Goal: Task Accomplishment & Management: Use online tool/utility

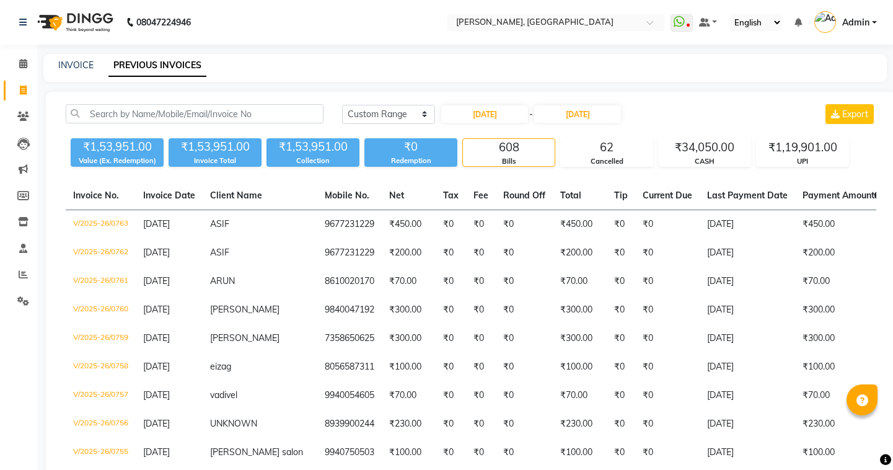
select select "range"
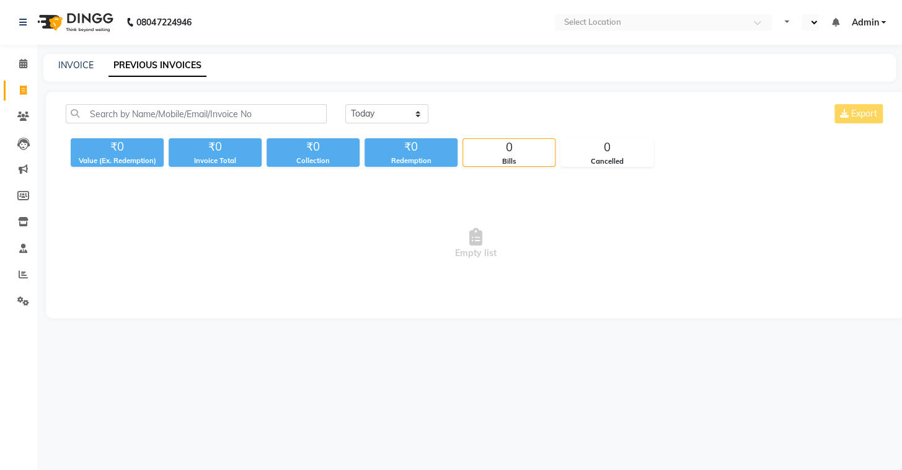
select select "en"
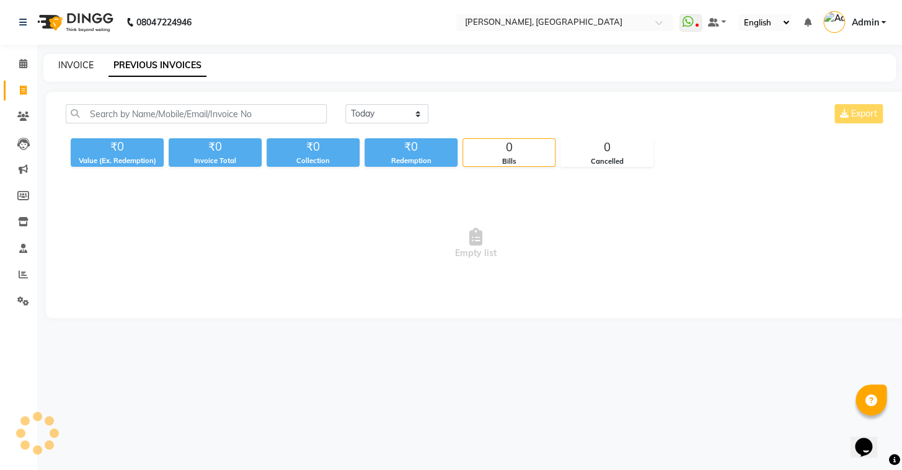
click at [87, 66] on link "INVOICE" at bounding box center [75, 65] width 35 height 11
select select "service"
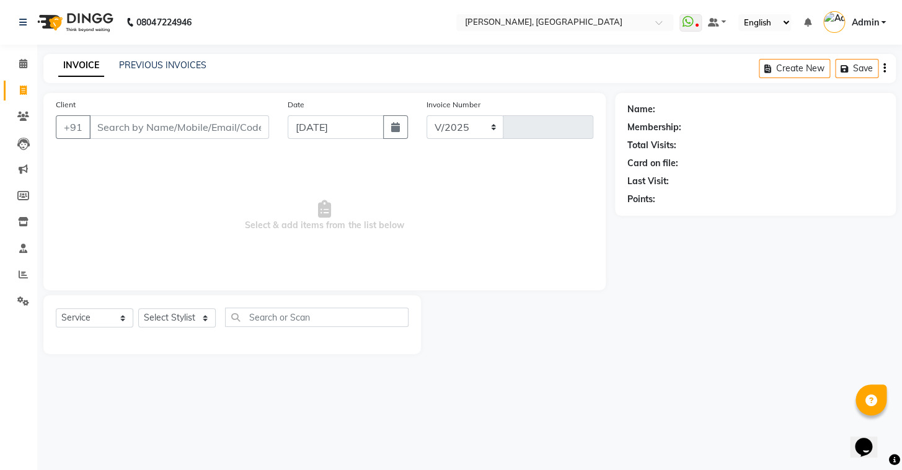
select select "8667"
type input "0764"
click at [131, 87] on main "INVOICE PREVIOUS INVOICES Create New Save Client +91 Date 01-09-2025 Invoice Nu…" at bounding box center [469, 213] width 865 height 319
click at [113, 123] on input "Client" at bounding box center [179, 127] width 180 height 24
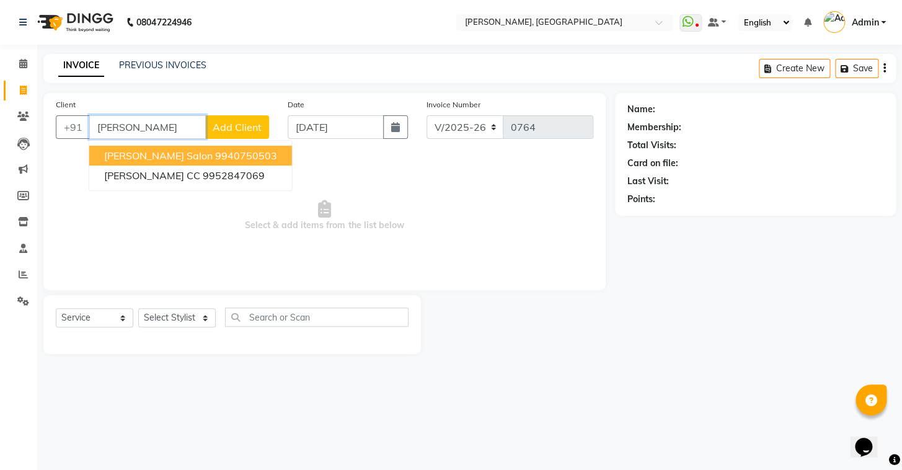
click at [215, 160] on ngb-highlight "9940750503" at bounding box center [246, 155] width 62 height 12
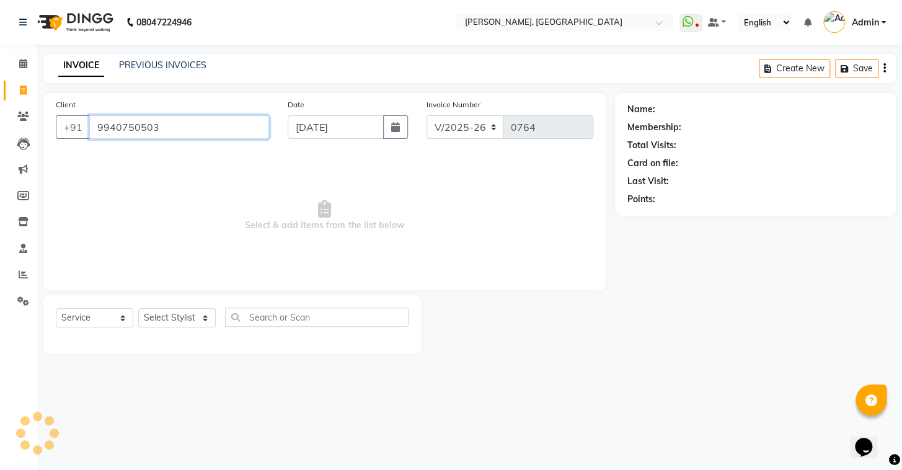
type input "9940750503"
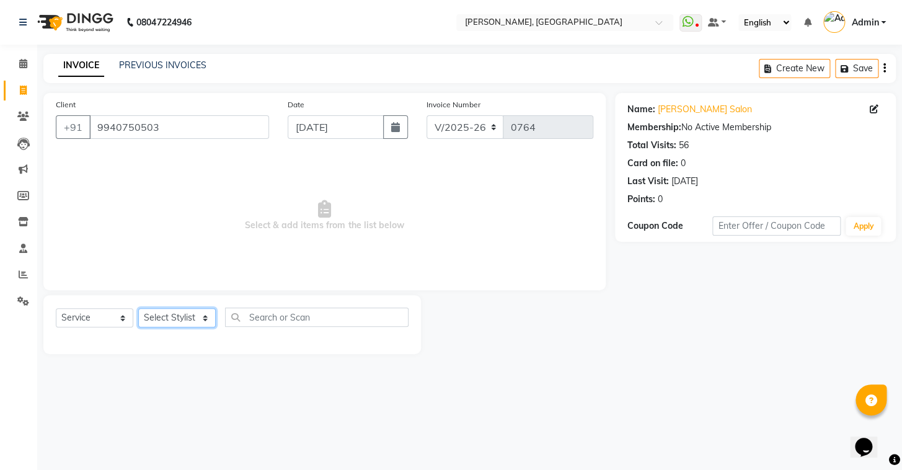
click at [185, 314] on select "Select Stylist Admin AMEER AHMAD MOHAMMED NAVAJISH MOHAMMED SANIR SHIVAM" at bounding box center [176, 317] width 77 height 19
select select "87510"
click at [138, 308] on select "Select Stylist Admin AMEER AHMAD MOHAMMED NAVAJISH MOHAMMED SANIR SHIVAM" at bounding box center [176, 317] width 77 height 19
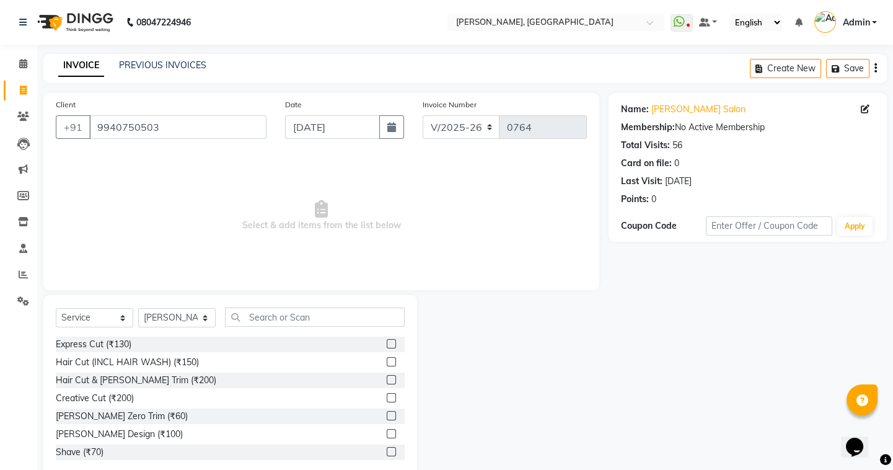
click at [387, 342] on label at bounding box center [391, 343] width 9 height 9
click at [387, 342] on input "checkbox" at bounding box center [391, 344] width 8 height 8
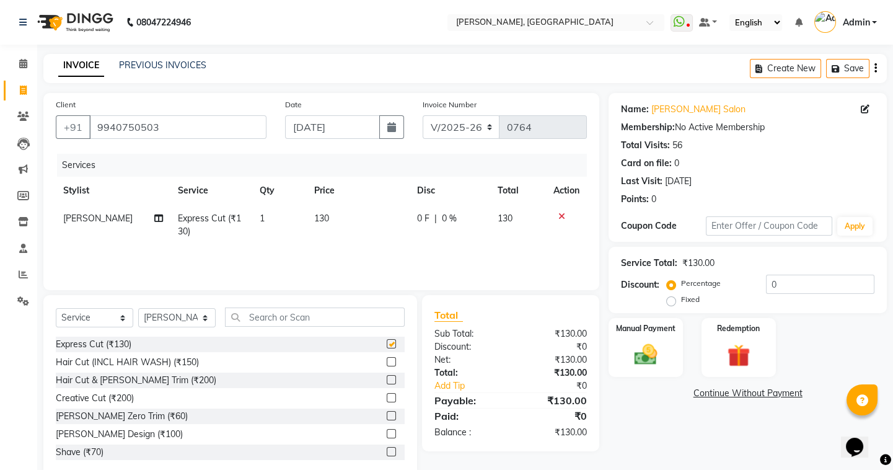
checkbox input "false"
click at [625, 347] on div "Manual Payment" at bounding box center [645, 347] width 77 height 61
click at [704, 395] on span "UPI" at bounding box center [708, 394] width 19 height 14
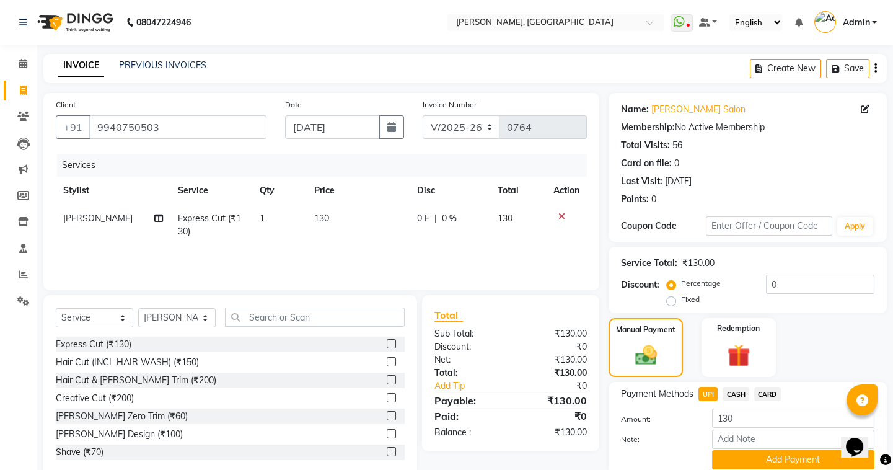
click at [741, 393] on span "CASH" at bounding box center [736, 394] width 27 height 14
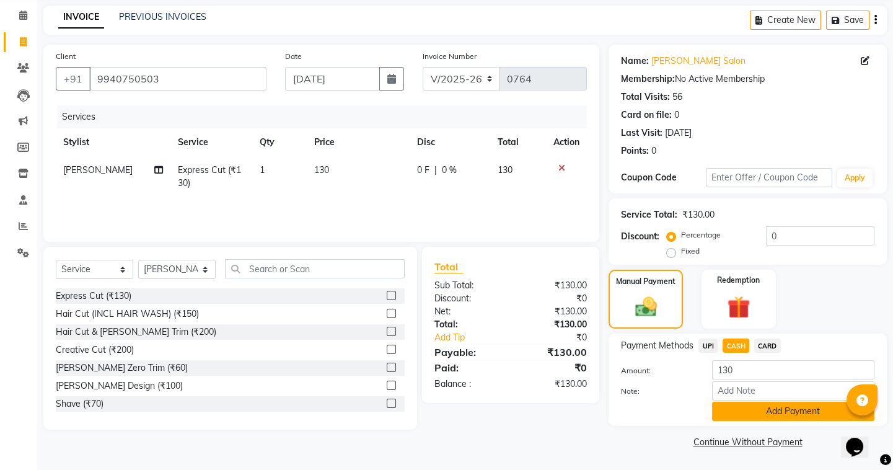
click at [740, 403] on button "Add Payment" at bounding box center [793, 411] width 162 height 19
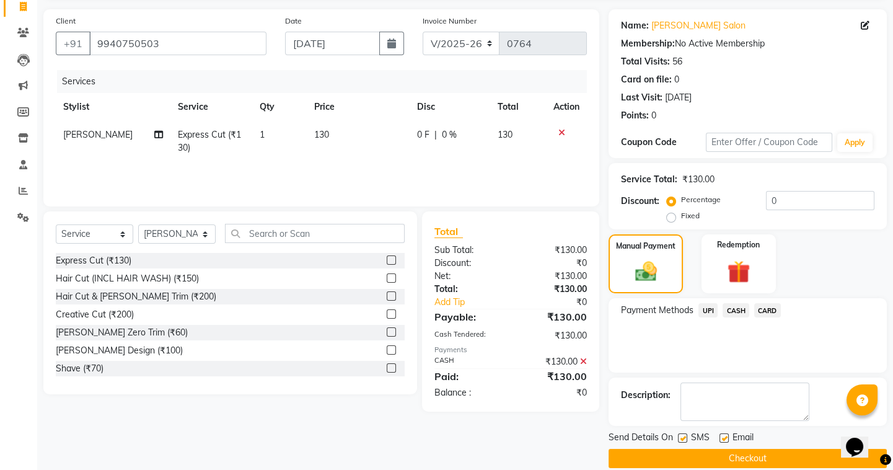
scroll to position [99, 0]
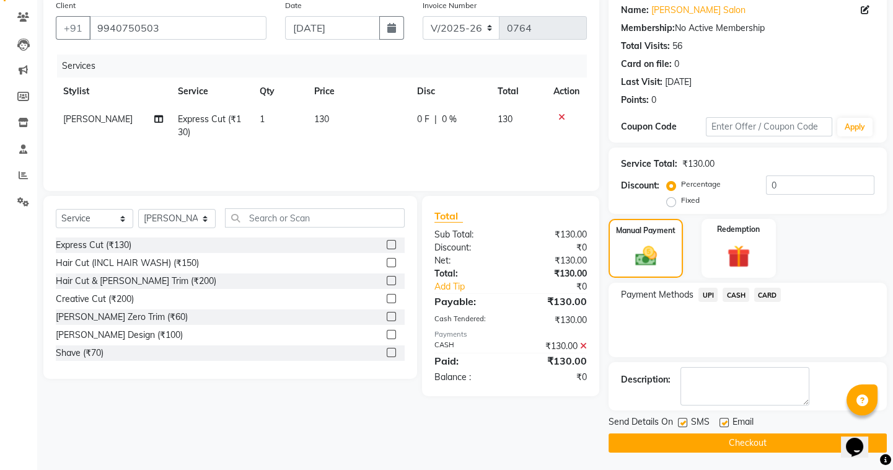
click at [650, 439] on button "Checkout" at bounding box center [748, 442] width 278 height 19
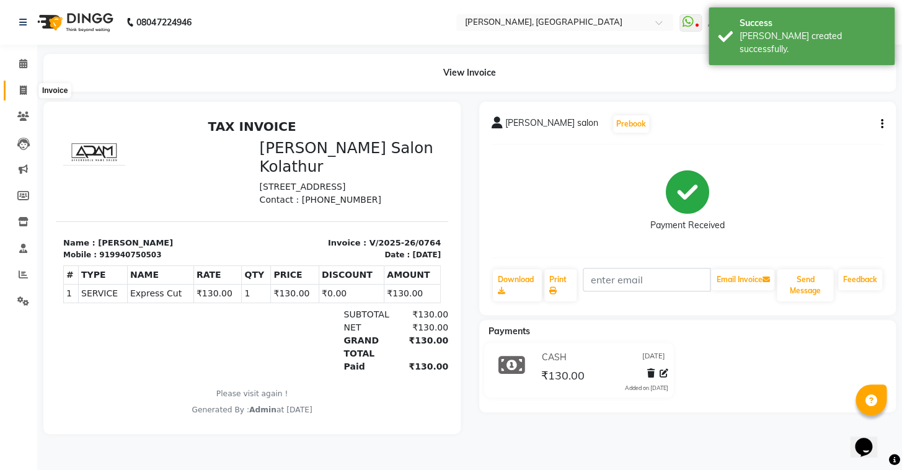
click at [24, 89] on icon at bounding box center [23, 90] width 7 height 9
select select "service"
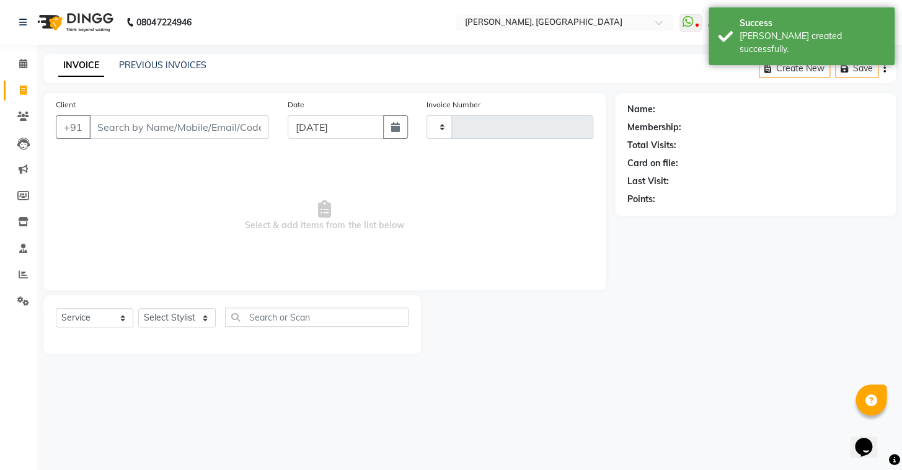
type input "0765"
select select "8667"
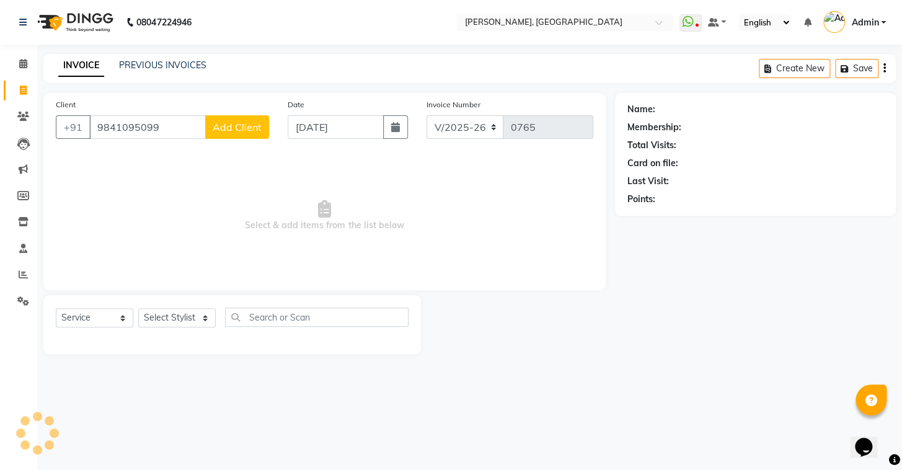
type input "9841095099"
click at [223, 129] on span "Add Client" at bounding box center [237, 127] width 49 height 12
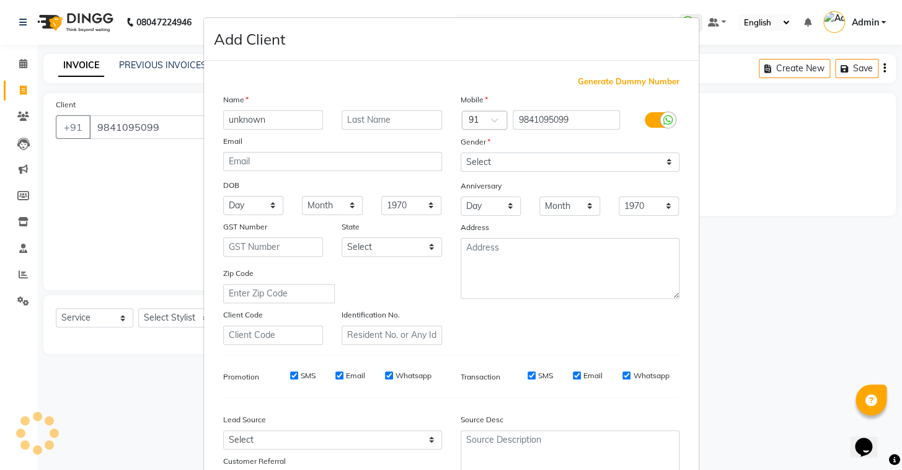
type input "unknown"
click at [481, 154] on select "Select Male Female Other Prefer Not To Say" at bounding box center [570, 161] width 219 height 19
select select "male"
click at [461, 152] on select "Select Male Female Other Prefer Not To Say" at bounding box center [570, 161] width 219 height 19
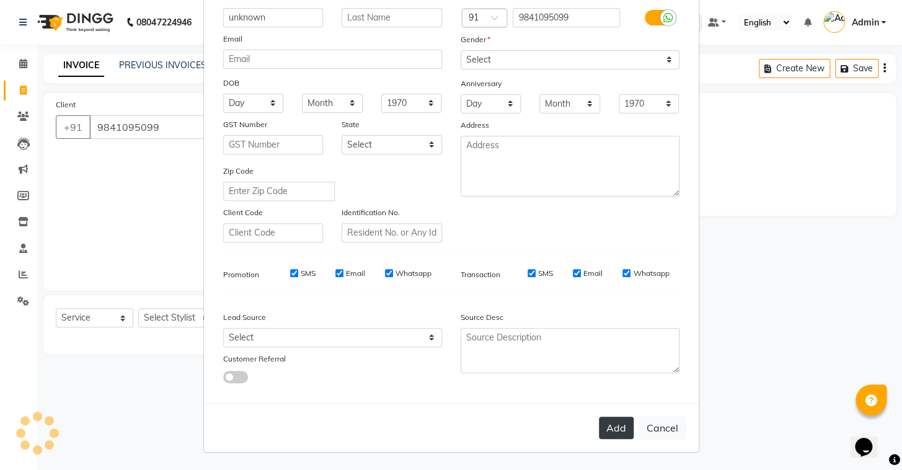
click at [624, 431] on button "Add" at bounding box center [616, 428] width 35 height 22
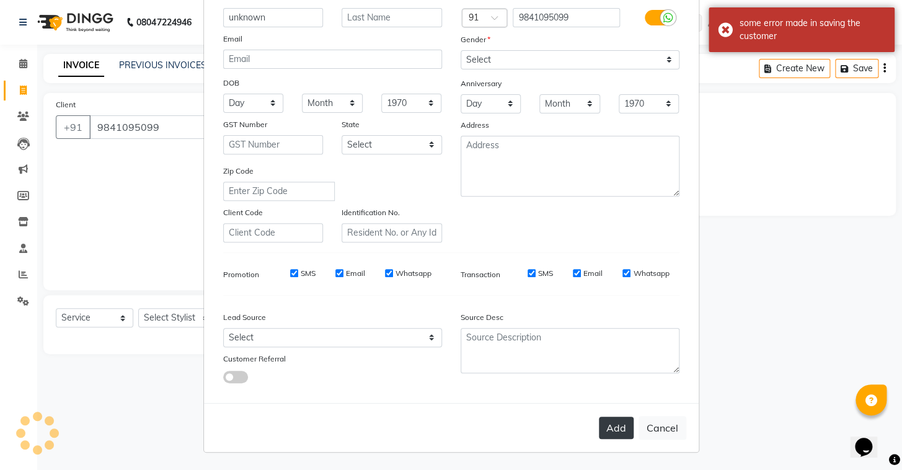
click at [624, 422] on button "Add" at bounding box center [616, 428] width 35 height 22
click at [624, 422] on div "Add Cancel" at bounding box center [451, 427] width 495 height 49
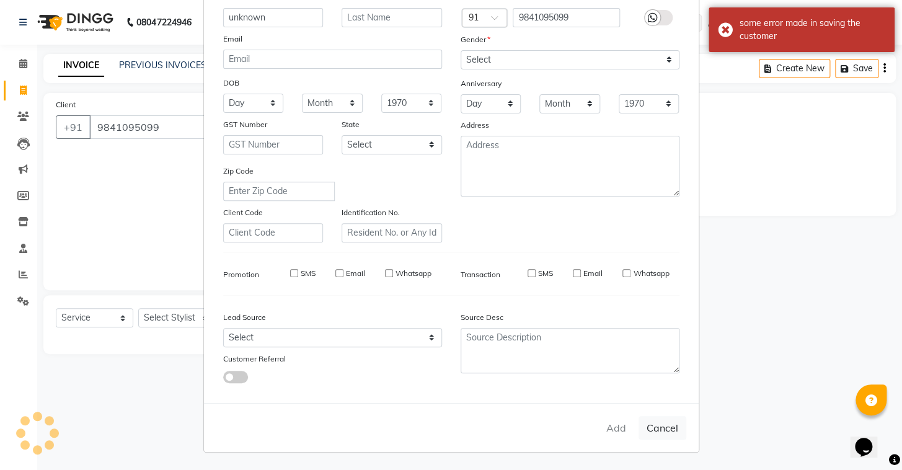
select select
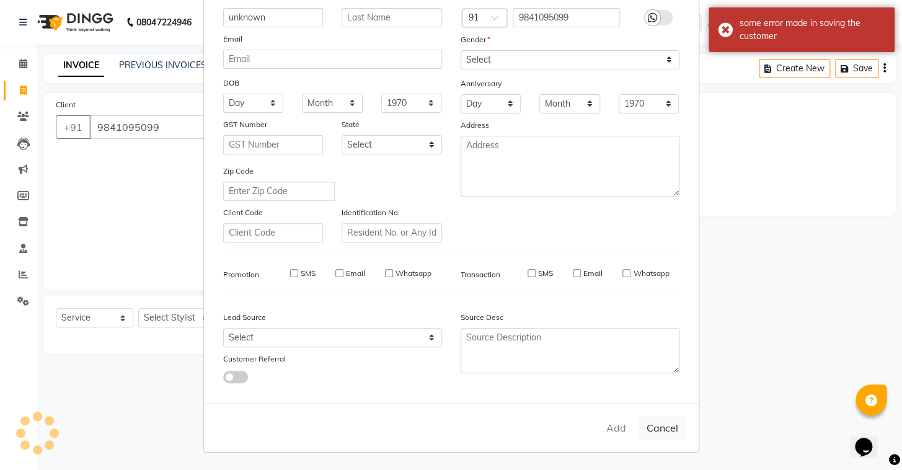
select select
checkbox input "false"
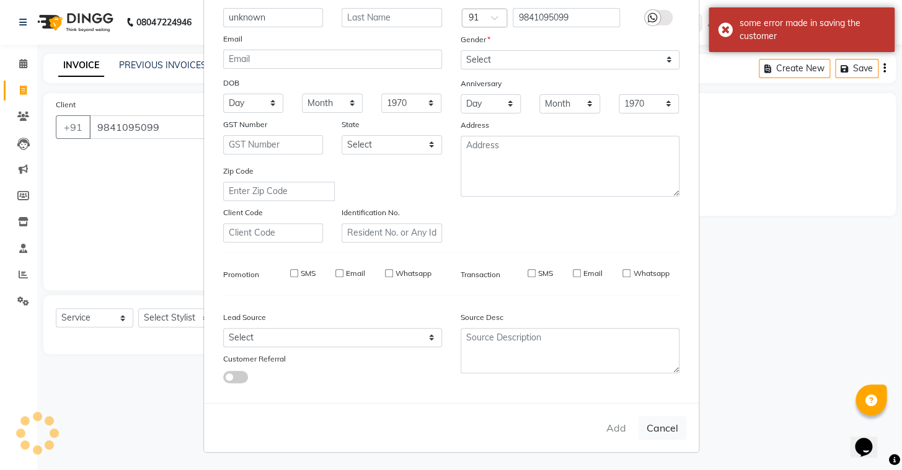
checkbox input "false"
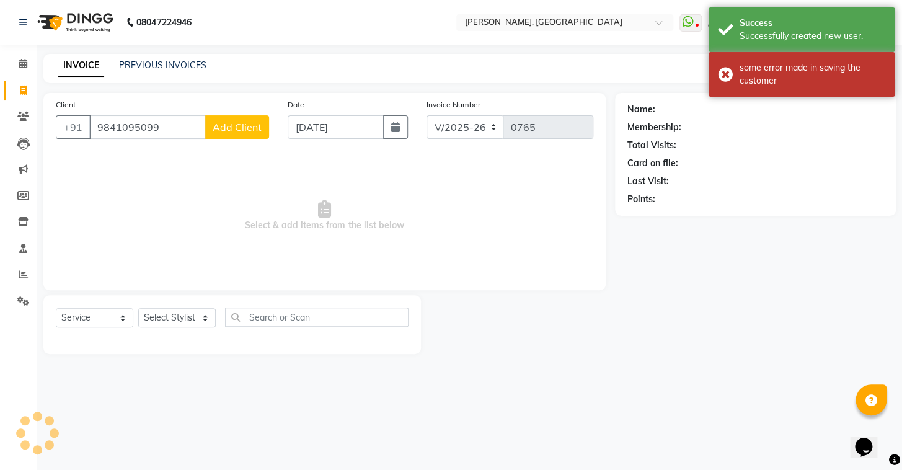
click at [624, 421] on div "Add Cancel" at bounding box center [451, 396] width 495 height 49
click at [225, 134] on button "Add Client" at bounding box center [237, 127] width 64 height 24
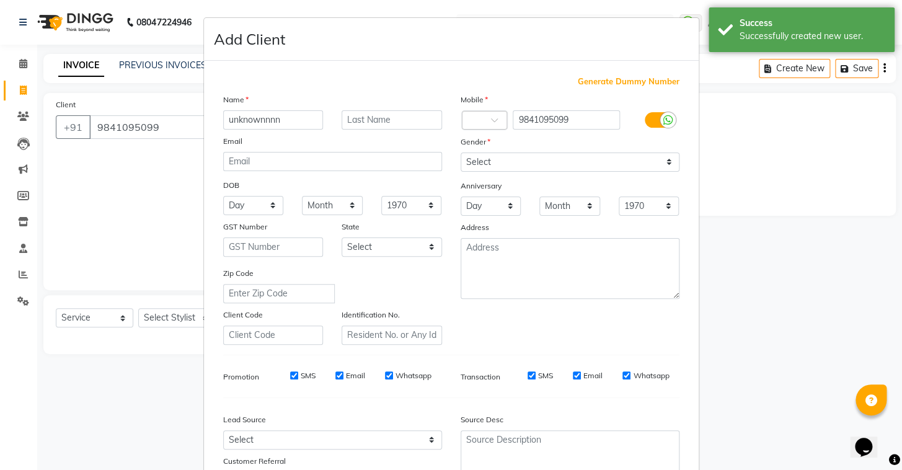
type input "unknownnnn"
click at [565, 172] on select "Select Male Female Other Prefer Not To Say" at bounding box center [570, 161] width 219 height 19
select select "male"
click at [461, 152] on select "Select Male Female Other Prefer Not To Say" at bounding box center [570, 161] width 219 height 19
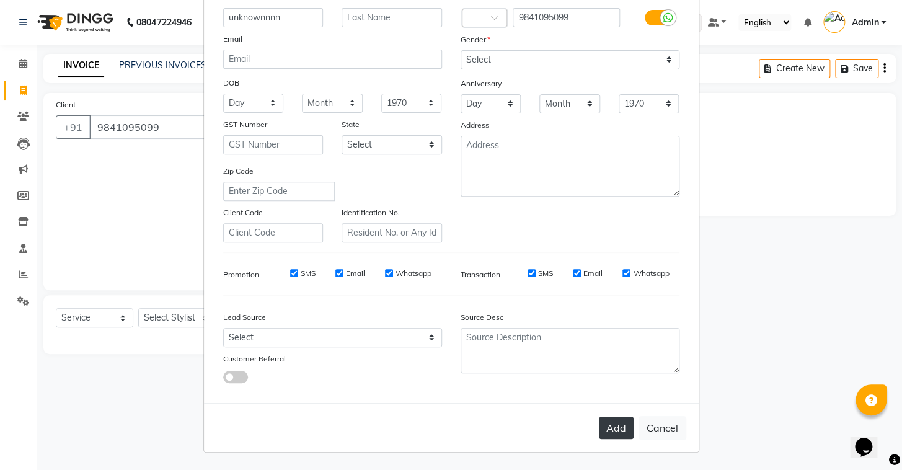
click at [601, 428] on button "Add" at bounding box center [616, 428] width 35 height 22
click at [251, 339] on select "Select Walk-in Referral Internet Friend Word of Mouth Advertisement Facebook Ju…" at bounding box center [332, 337] width 219 height 19
select select "56328"
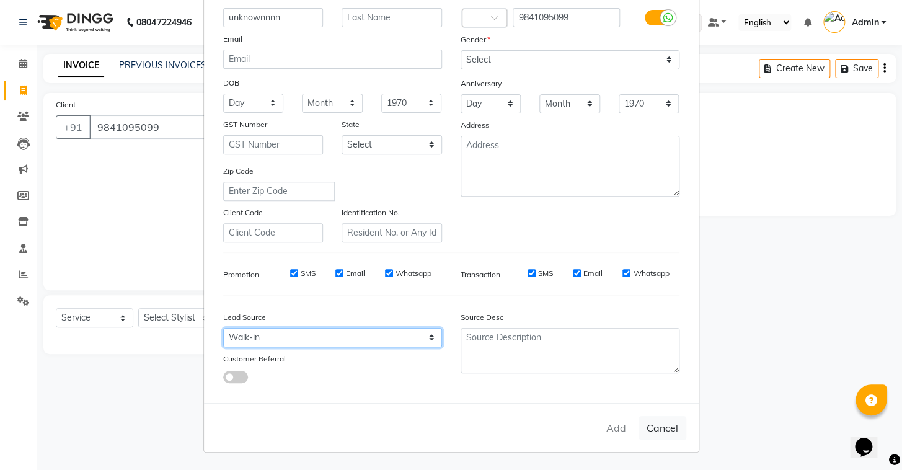
click at [223, 328] on select "Select Walk-in Referral Internet Friend Word of Mouth Advertisement Facebook Ju…" at bounding box center [332, 337] width 219 height 19
click at [608, 423] on div "Add Cancel" at bounding box center [451, 427] width 495 height 49
click at [609, 423] on div "Add Cancel" at bounding box center [451, 427] width 495 height 49
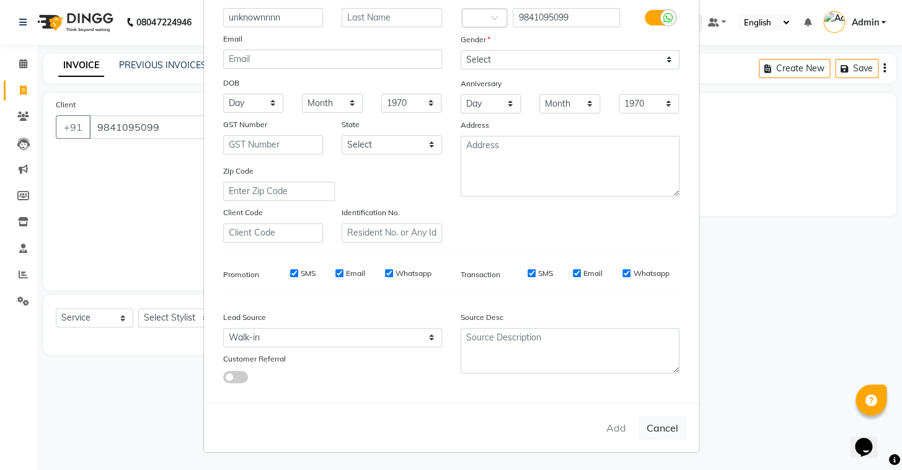
click at [616, 434] on div "Add Cancel" at bounding box center [451, 427] width 495 height 49
click at [663, 432] on button "Cancel" at bounding box center [662, 428] width 48 height 24
select select
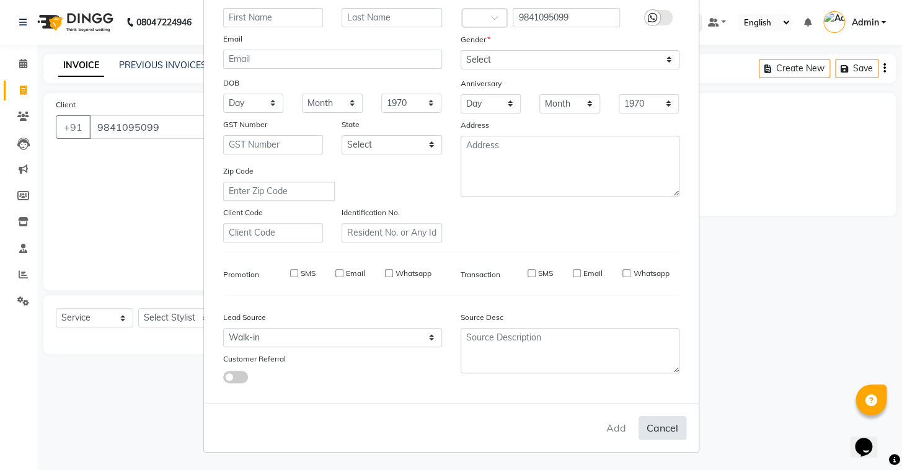
select select
checkbox input "false"
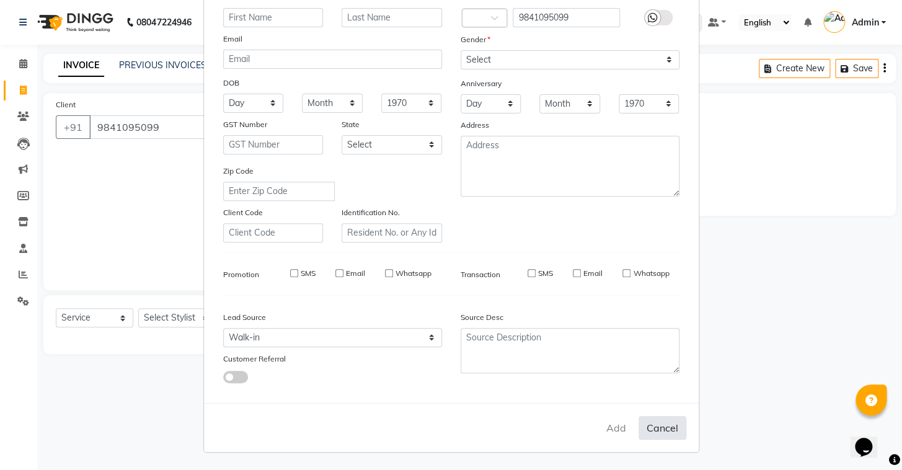
checkbox input "false"
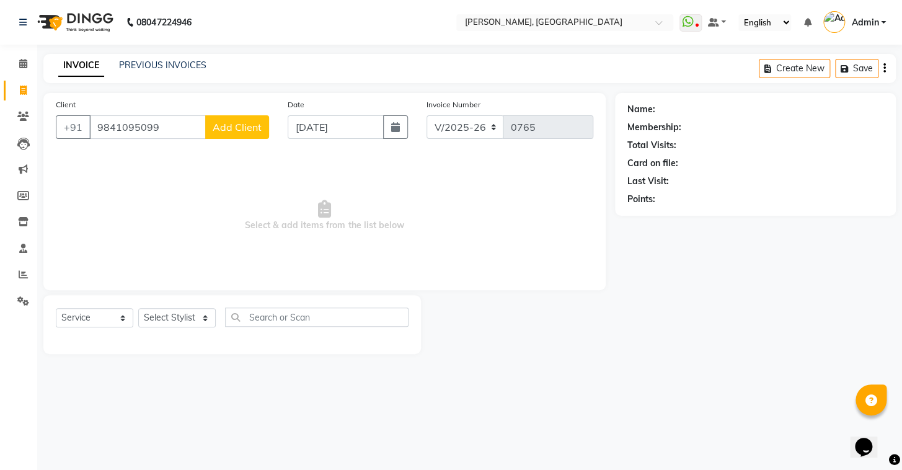
click at [256, 125] on span "Add Client" at bounding box center [237, 127] width 49 height 12
select select "56328"
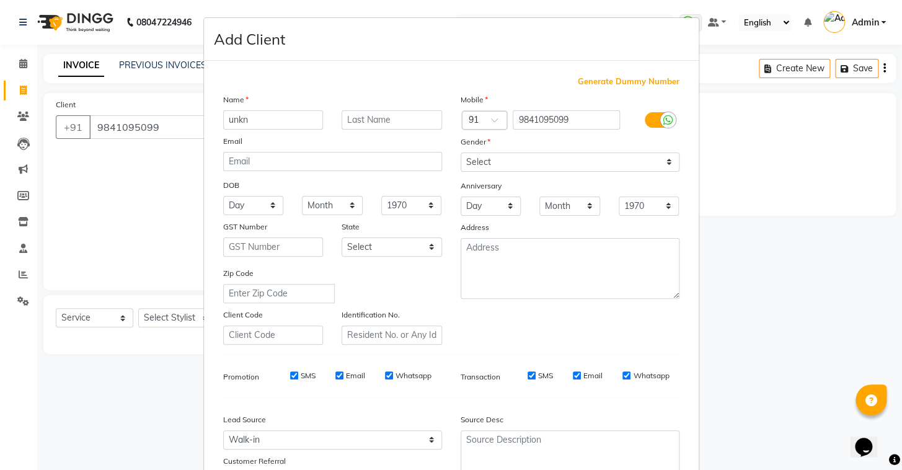
type input "unkn"
click at [529, 167] on select "Select Male Female Other Prefer Not To Say" at bounding box center [570, 161] width 219 height 19
select select "male"
click at [461, 152] on select "Select Male Female Other Prefer Not To Say" at bounding box center [570, 161] width 219 height 19
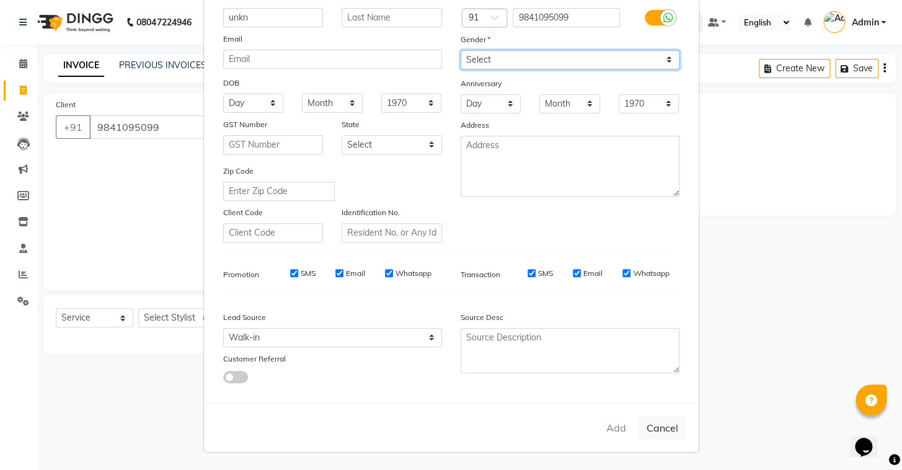
scroll to position [0, 0]
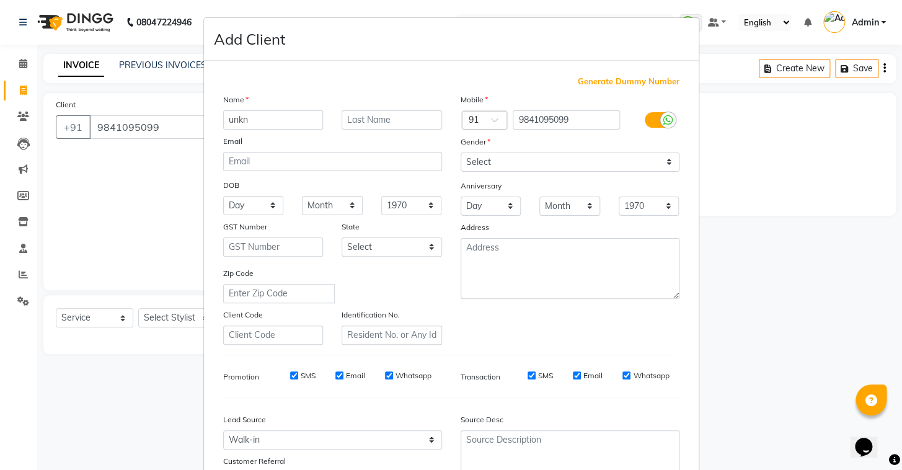
click at [748, 97] on ngb-modal-window "Add Client Generate Dummy Number Name unkn Email DOB Day 01 02 03 04 05 06 07 0…" at bounding box center [451, 235] width 902 height 470
click at [480, 168] on select "Select Male Female Other Prefer Not To Say" at bounding box center [570, 161] width 219 height 19
click at [461, 152] on select "Select Male Female Other Prefer Not To Say" at bounding box center [570, 161] width 219 height 19
click at [480, 156] on select "Select Male Female Other Prefer Not To Say" at bounding box center [570, 161] width 219 height 19
select select "male"
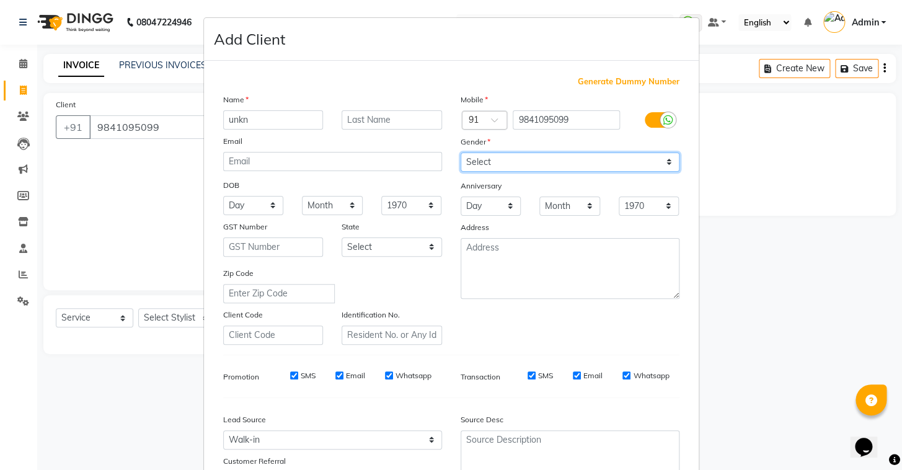
click at [461, 152] on select "Select Male Female Other Prefer Not To Say" at bounding box center [570, 161] width 219 height 19
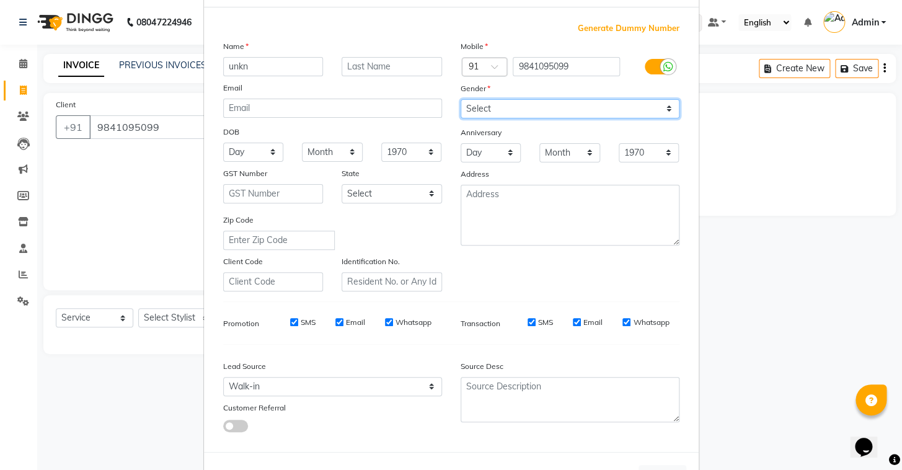
scroll to position [105, 0]
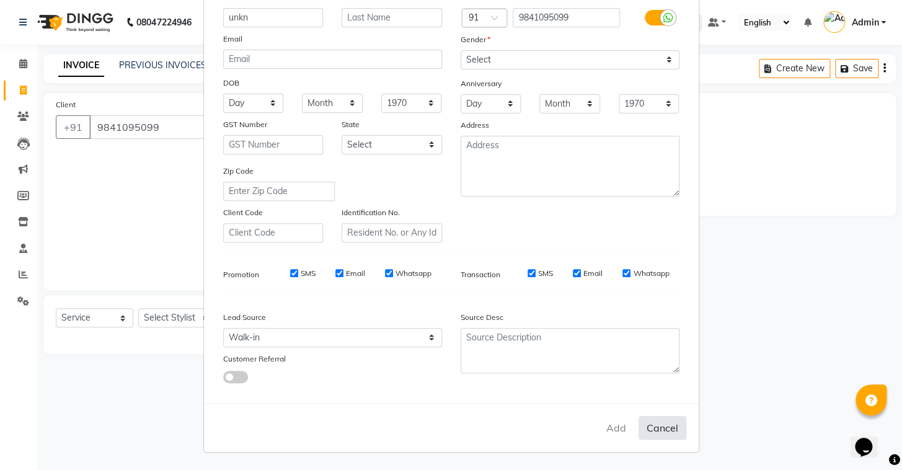
click at [651, 428] on button "Cancel" at bounding box center [662, 428] width 48 height 24
select select
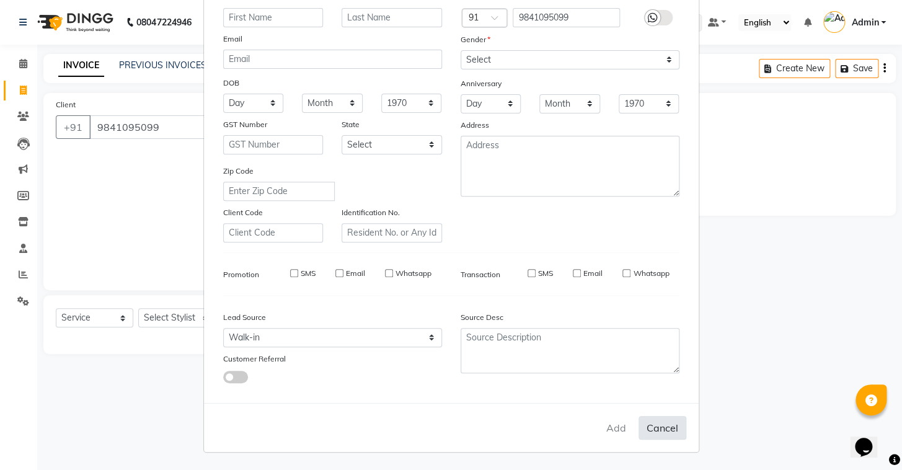
select select
checkbox input "false"
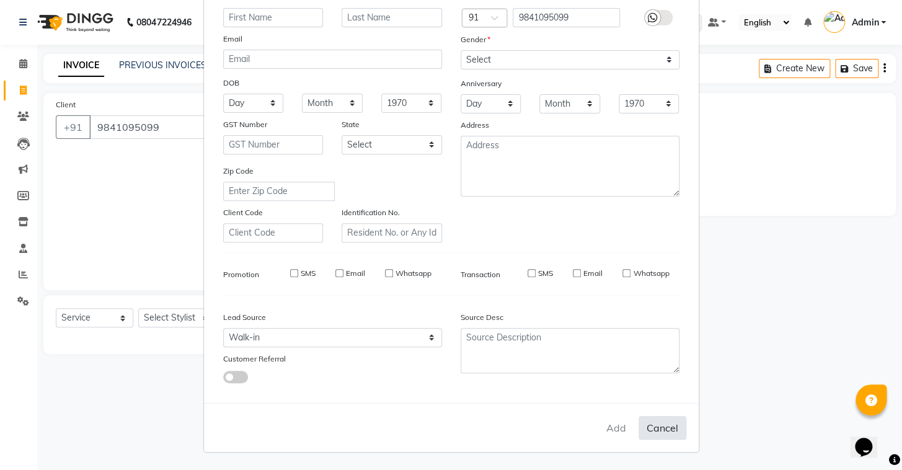
checkbox input "false"
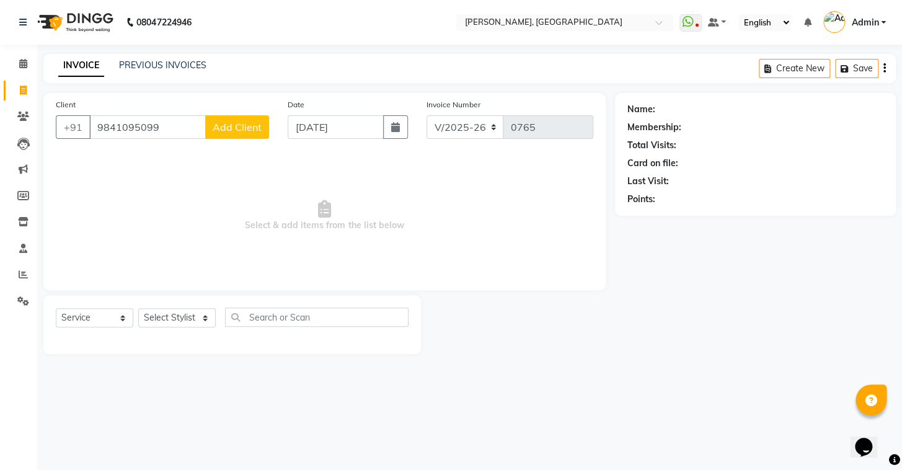
click at [229, 127] on span "Add Client" at bounding box center [237, 127] width 49 height 12
select select "56328"
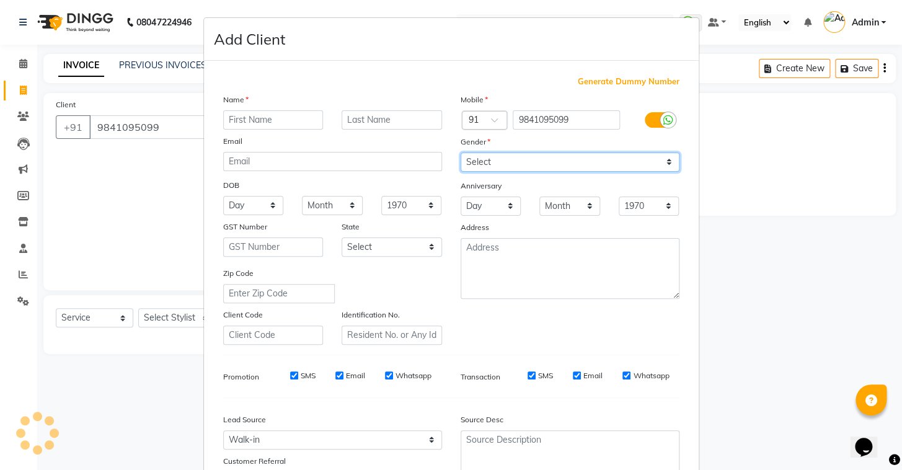
click at [475, 154] on select "Select Male Female Other Prefer Not To Say" at bounding box center [570, 161] width 219 height 19
select select "male"
click at [461, 152] on select "Select Male Female Other Prefer Not To Say" at bounding box center [570, 161] width 219 height 19
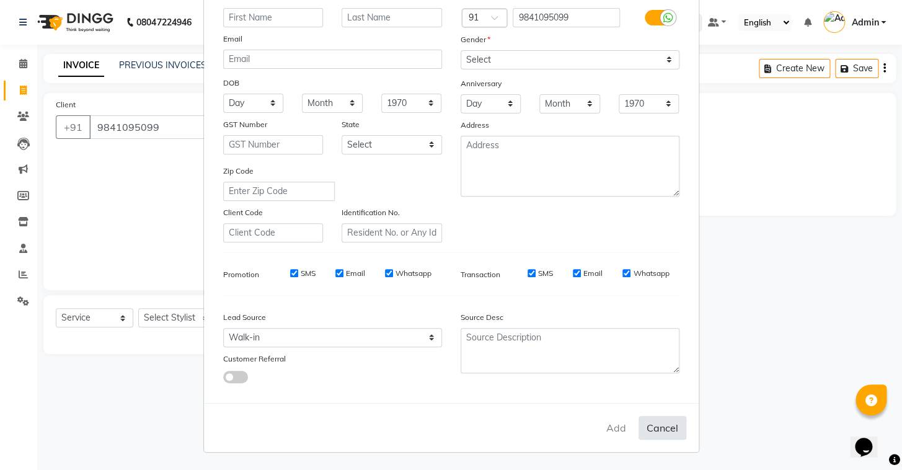
click at [653, 433] on button "Cancel" at bounding box center [662, 428] width 48 height 24
select select
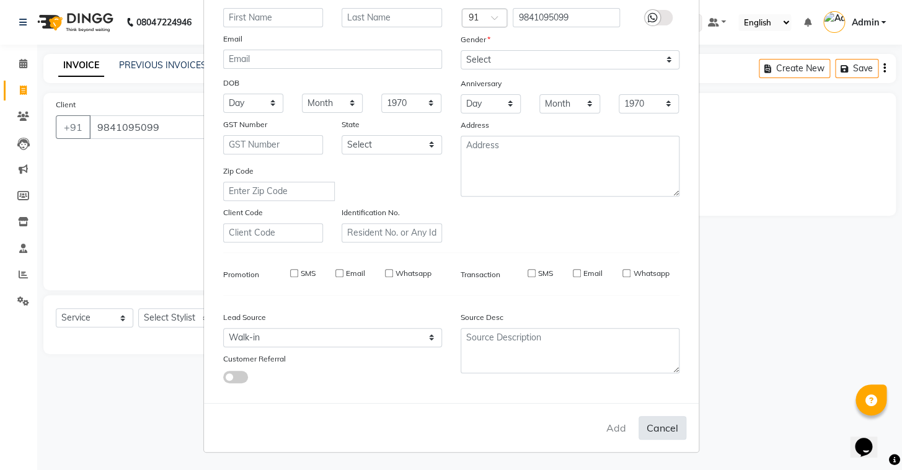
select select
checkbox input "false"
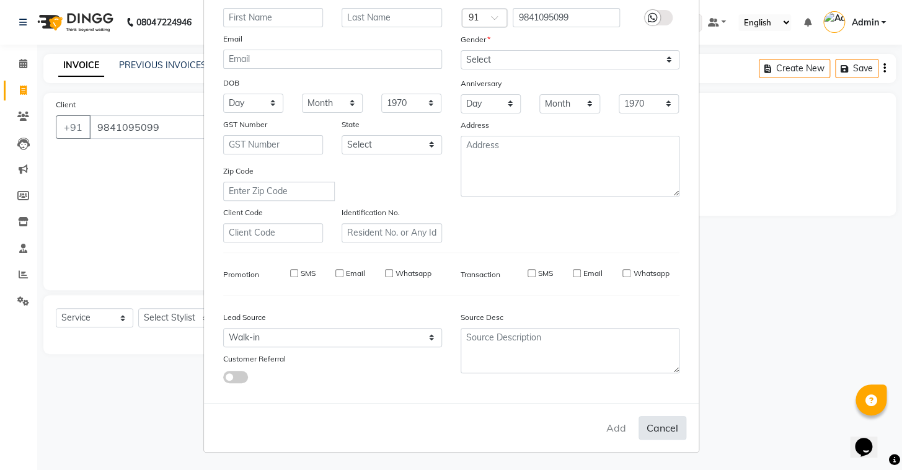
checkbox input "false"
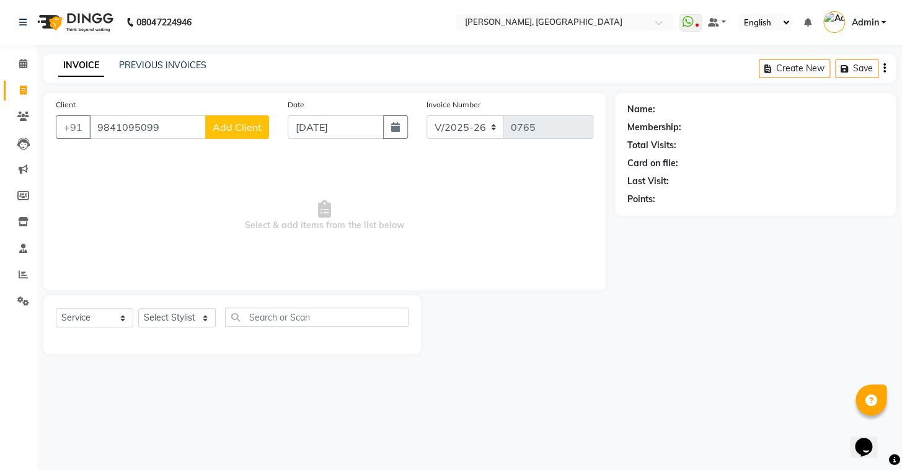
click at [244, 126] on span "Add Client" at bounding box center [237, 127] width 49 height 12
select select "56328"
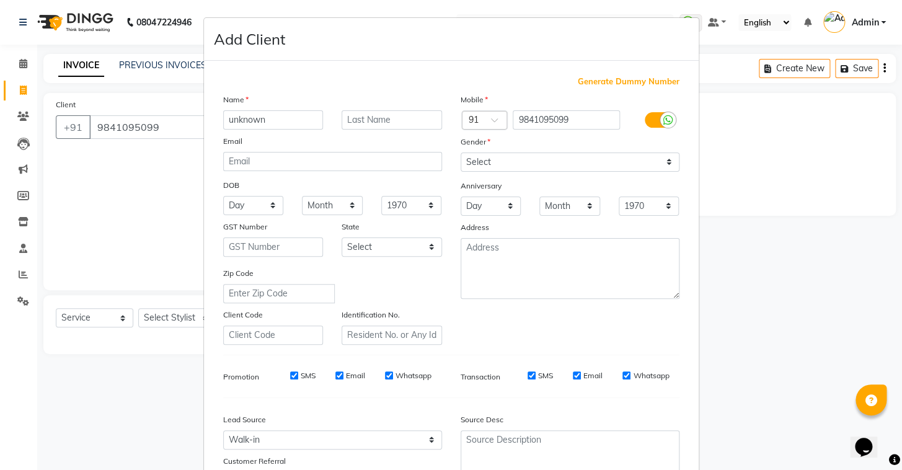
type input "unknown"
click at [624, 159] on select "Select Male Female Other Prefer Not To Say" at bounding box center [570, 161] width 219 height 19
select select "male"
click at [461, 152] on select "Select Male Female Other Prefer Not To Say" at bounding box center [570, 161] width 219 height 19
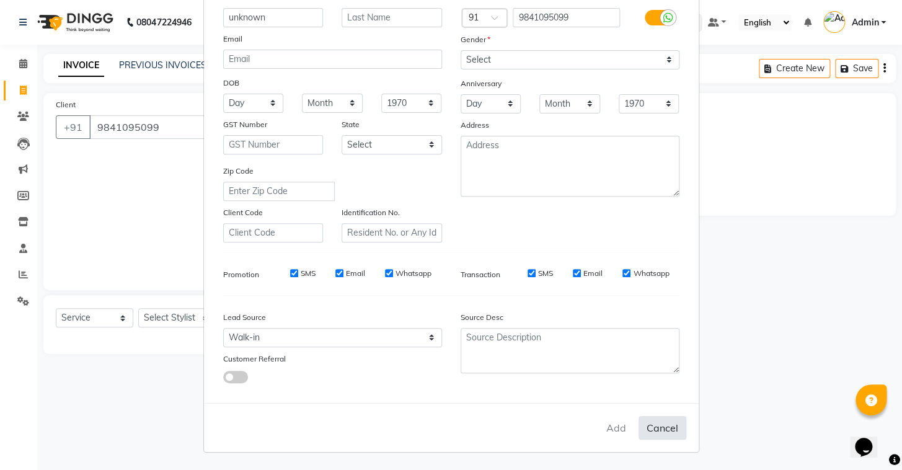
click at [644, 430] on button "Cancel" at bounding box center [662, 428] width 48 height 24
select select
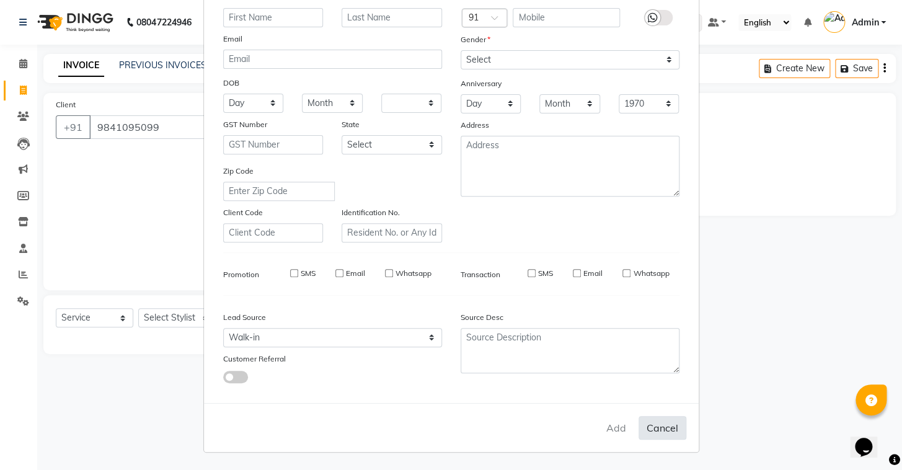
select select
checkbox input "false"
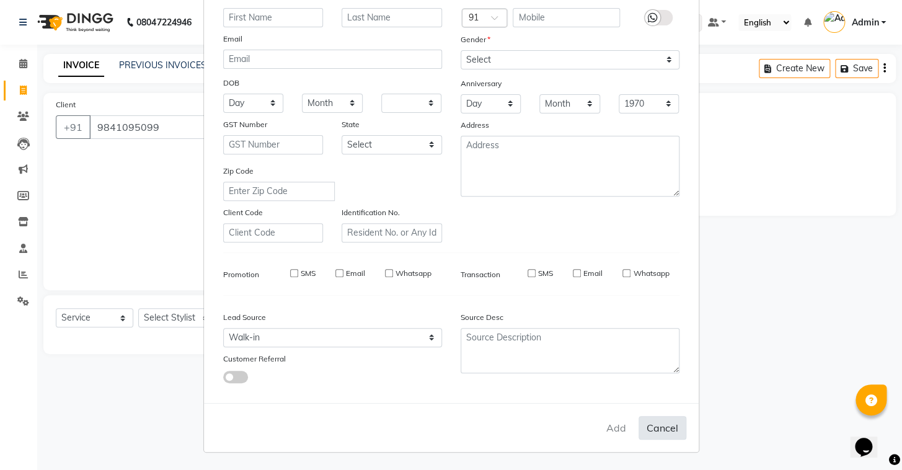
checkbox input "false"
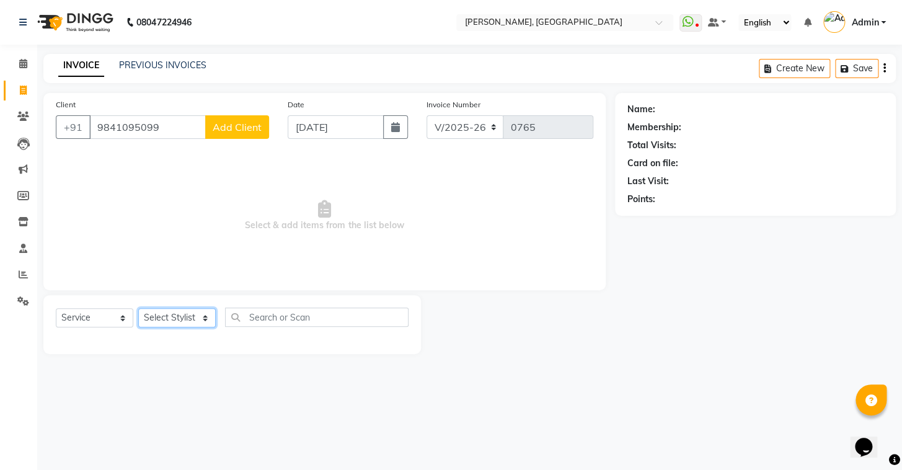
click at [156, 316] on select "Select Stylist Admin AMEER AHMAD MOHAMMED NAVAJISH MOHAMMED SANIR SHIVAM" at bounding box center [176, 317] width 77 height 19
select select "87511"
click at [138, 308] on select "Select Stylist Admin AMEER AHMAD MOHAMMED NAVAJISH MOHAMMED SANIR SHIVAM" at bounding box center [176, 317] width 77 height 19
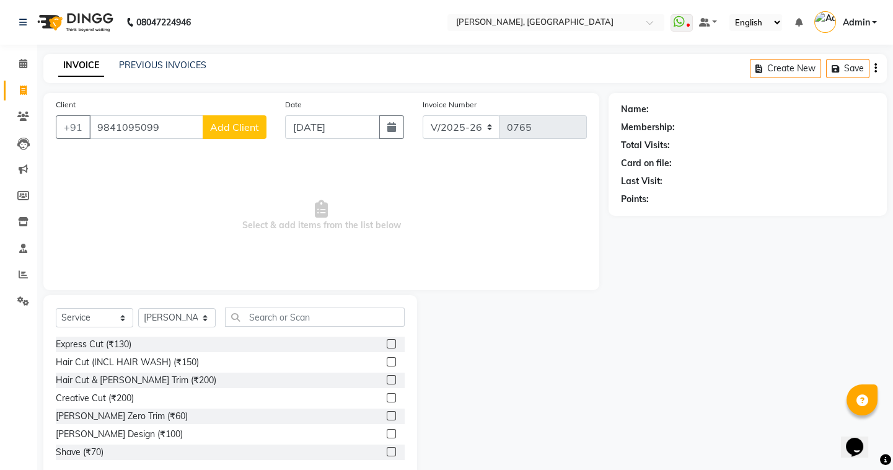
click at [235, 118] on button "Add Client" at bounding box center [235, 127] width 64 height 24
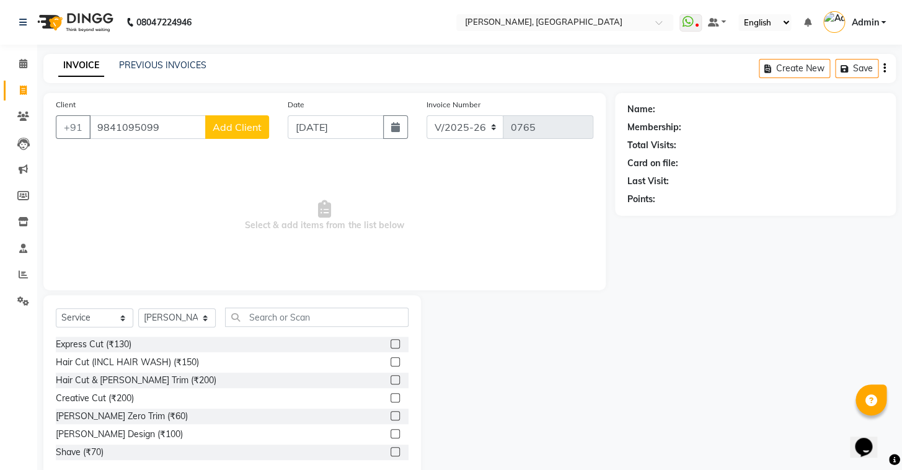
select select "56328"
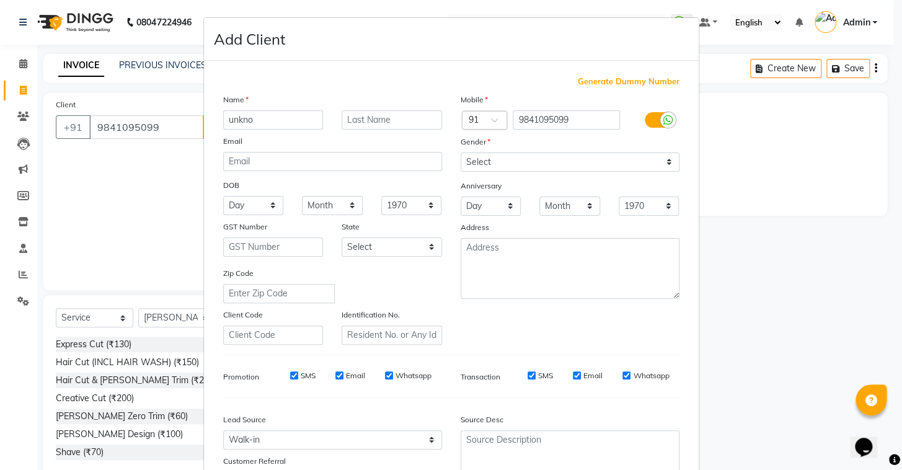
type input "unkno"
click at [480, 162] on select "Select Male Female Other Prefer Not To Say" at bounding box center [570, 161] width 219 height 19
select select "male"
click at [461, 152] on select "Select Male Female Other Prefer Not To Say" at bounding box center [570, 161] width 219 height 19
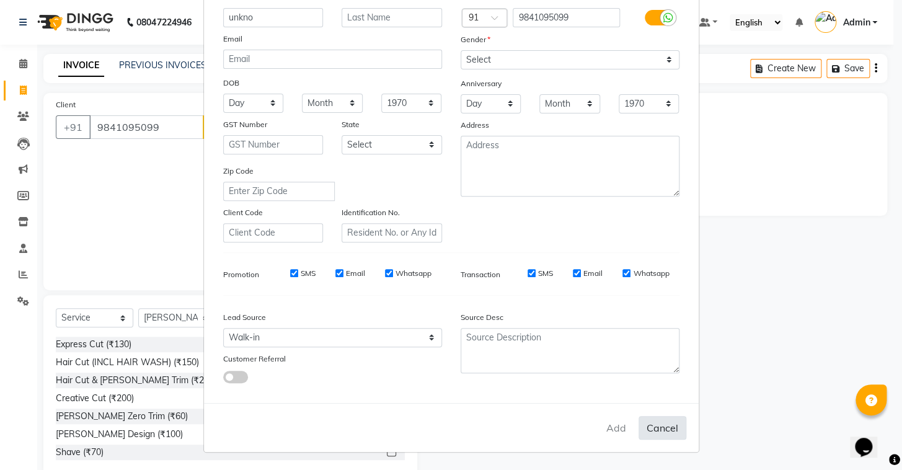
click at [646, 434] on button "Cancel" at bounding box center [662, 428] width 48 height 24
select select
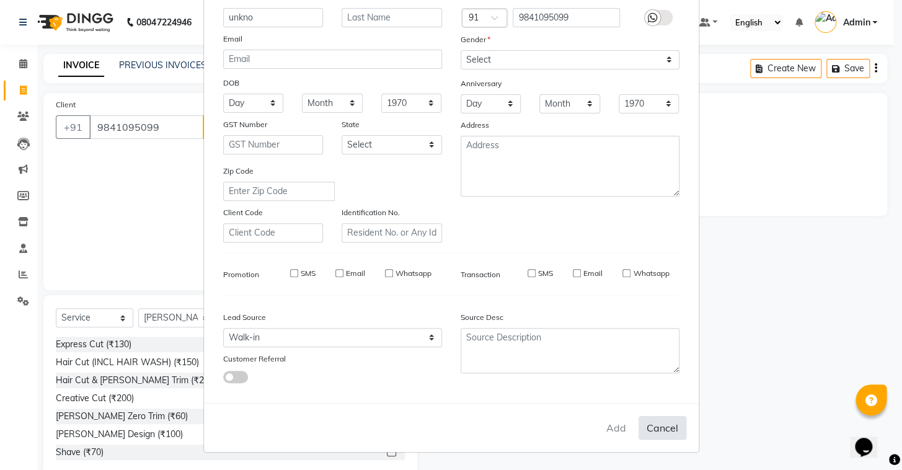
select select
checkbox input "false"
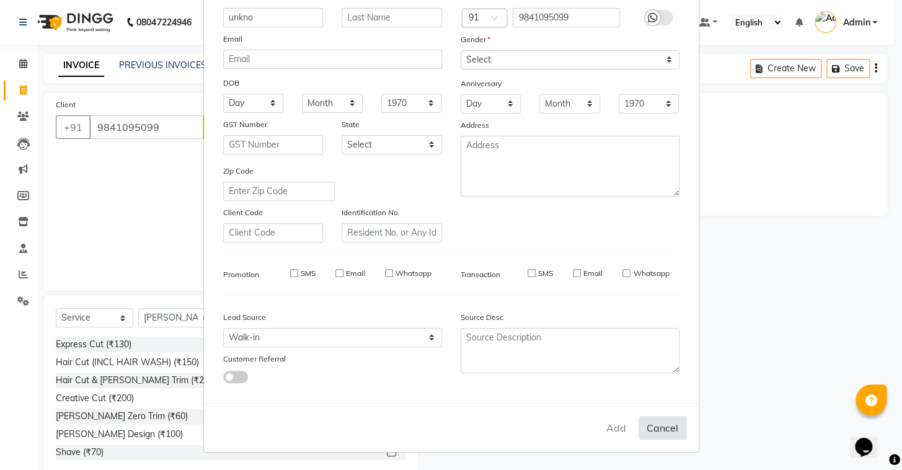
checkbox input "false"
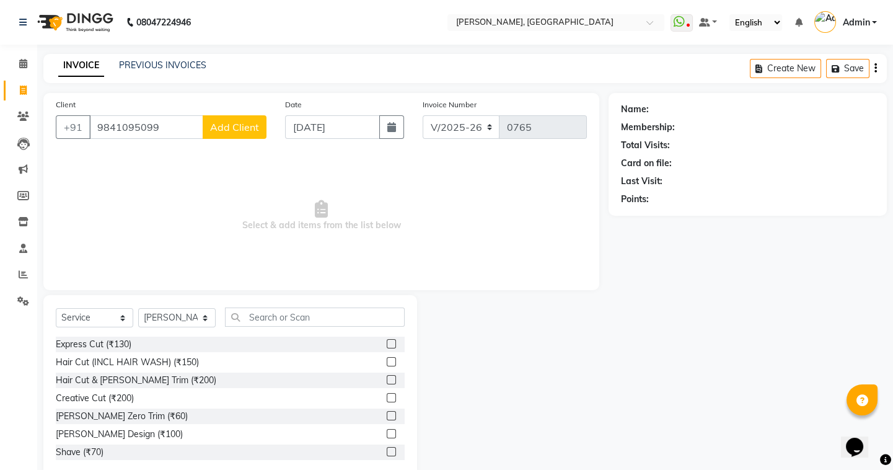
click at [250, 131] on span "Add Client" at bounding box center [234, 127] width 49 height 12
select select "56328"
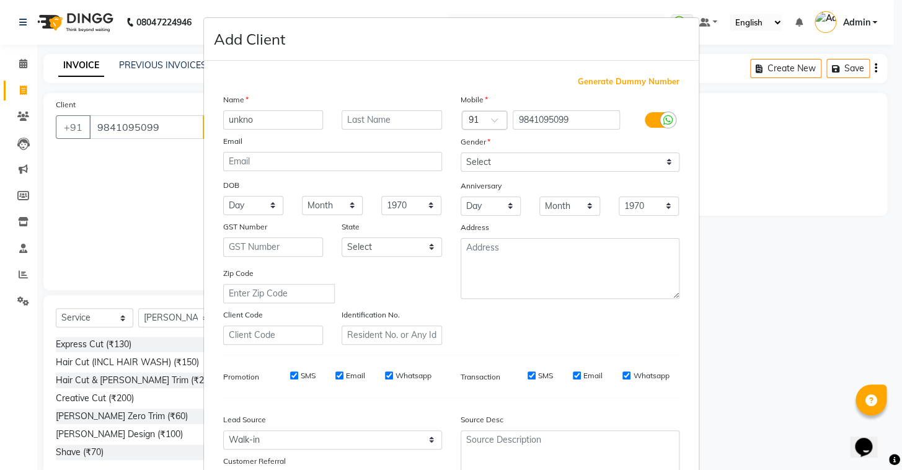
type input "unkno"
click at [541, 168] on select "Select Male Female Other Prefer Not To Say" at bounding box center [570, 161] width 219 height 19
select select "male"
click at [461, 152] on select "Select Male Female Other Prefer Not To Say" at bounding box center [570, 161] width 219 height 19
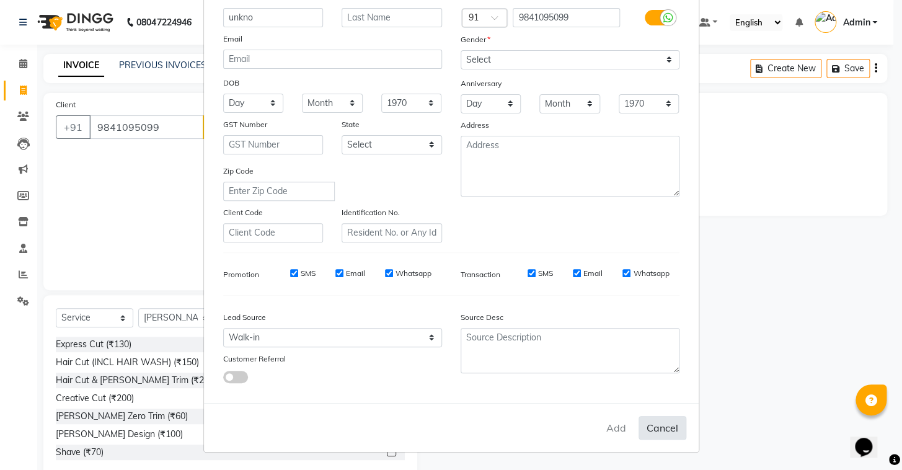
click at [673, 433] on button "Cancel" at bounding box center [662, 428] width 48 height 24
select select
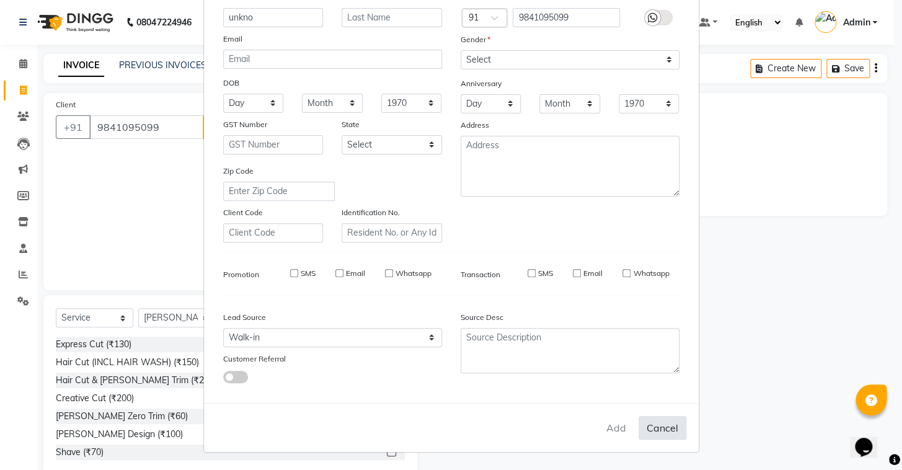
select select
checkbox input "false"
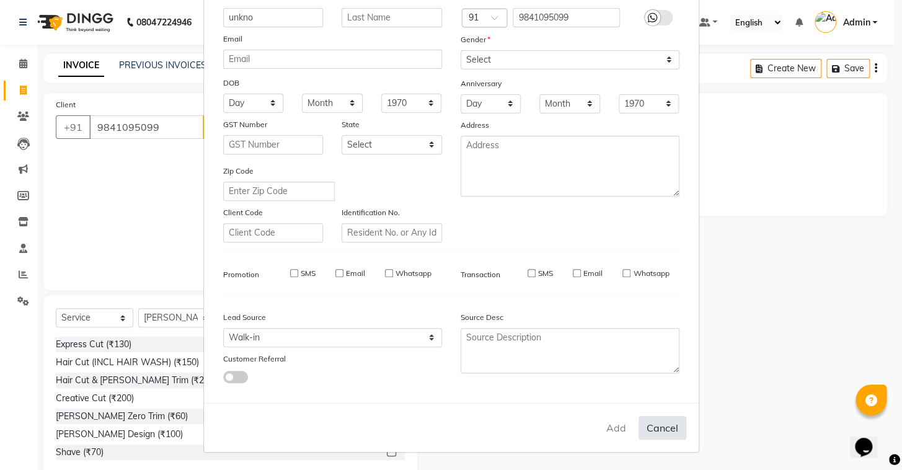
checkbox input "false"
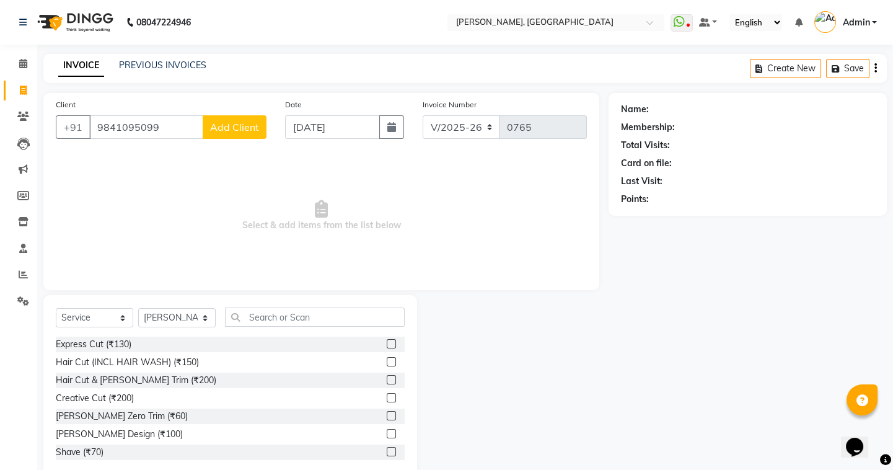
click at [237, 128] on span "Add Client" at bounding box center [234, 127] width 49 height 12
select select "56328"
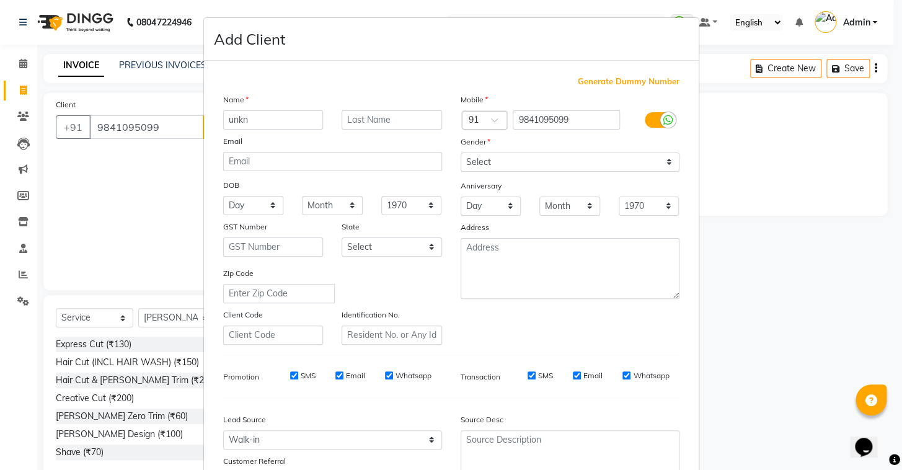
type input "unkn"
click at [550, 156] on select "Select Male Female Other Prefer Not To Say" at bounding box center [570, 161] width 219 height 19
select select "male"
click at [461, 152] on select "Select Male Female Other Prefer Not To Say" at bounding box center [570, 161] width 219 height 19
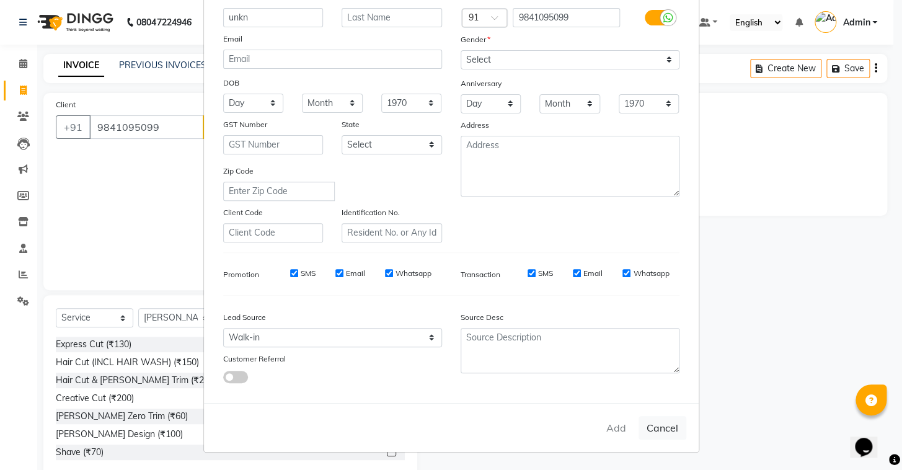
click at [614, 428] on div "Add Cancel" at bounding box center [451, 427] width 495 height 49
click at [638, 428] on button "Cancel" at bounding box center [662, 428] width 48 height 24
select select
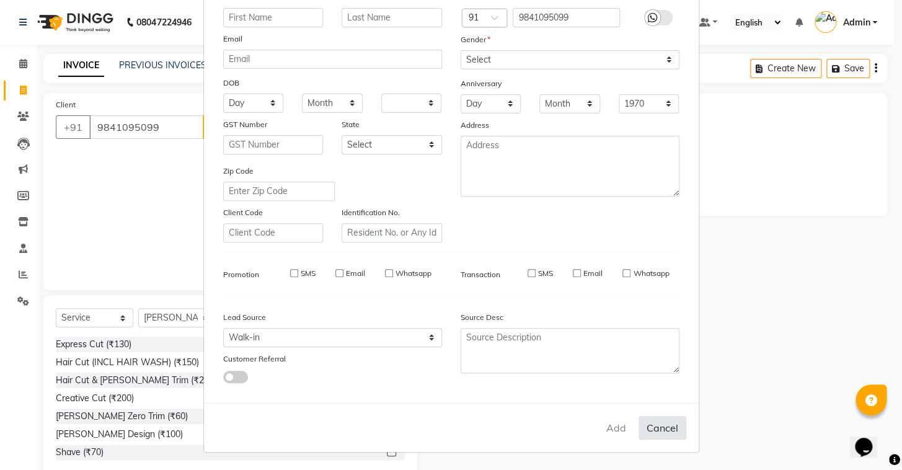
select select
checkbox input "false"
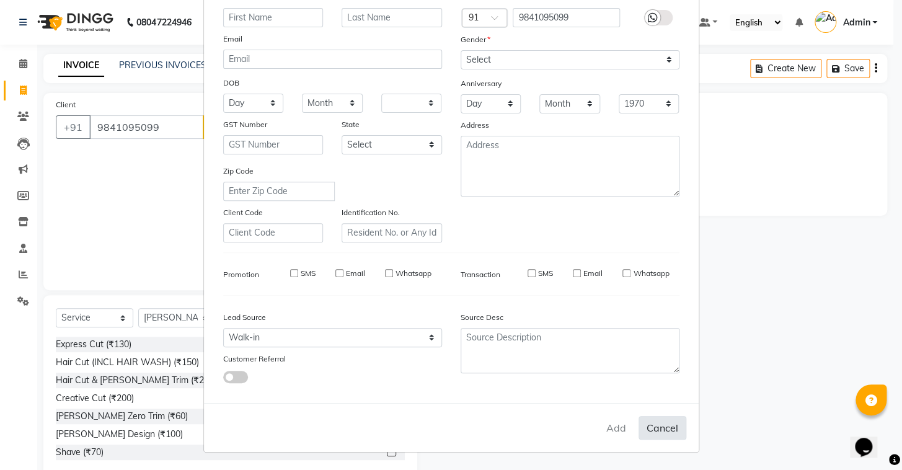
checkbox input "false"
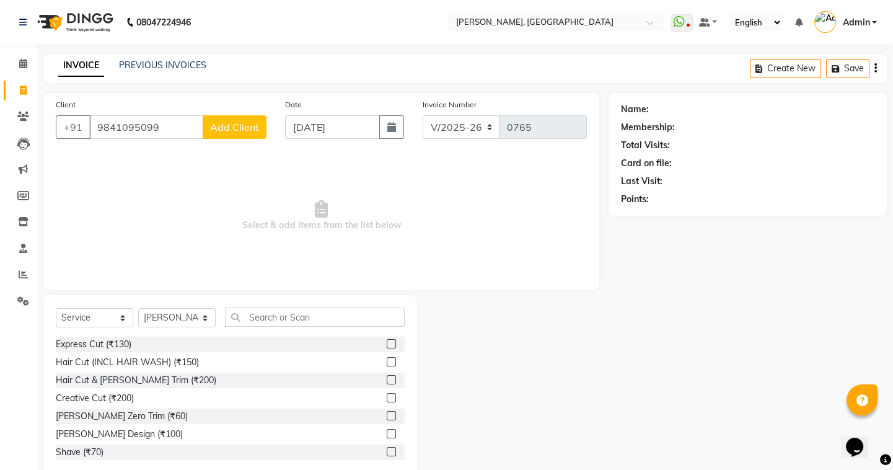
click at [227, 121] on span "Add Client" at bounding box center [234, 127] width 49 height 12
select select "56328"
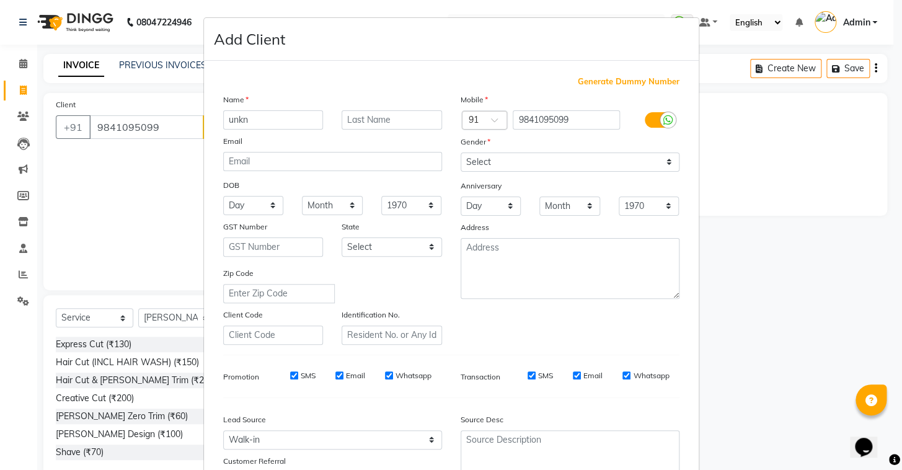
type input "unkn"
click at [488, 156] on select "Select Male Female Other Prefer Not To Say" at bounding box center [570, 161] width 219 height 19
click at [461, 152] on select "Select Male Female Other Prefer Not To Say" at bounding box center [570, 161] width 219 height 19
click at [488, 152] on select "Select Male Female Other Prefer Not To Say" at bounding box center [570, 161] width 219 height 19
select select "male"
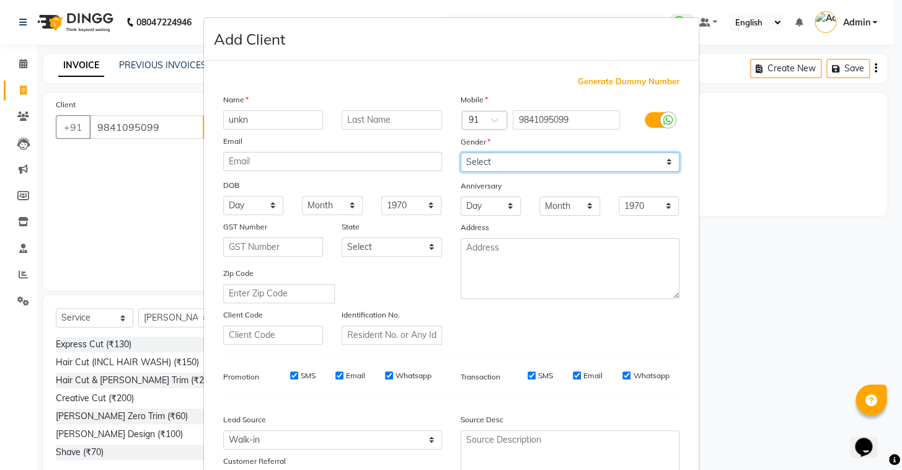
click at [461, 152] on select "Select Male Female Other Prefer Not To Say" at bounding box center [570, 161] width 219 height 19
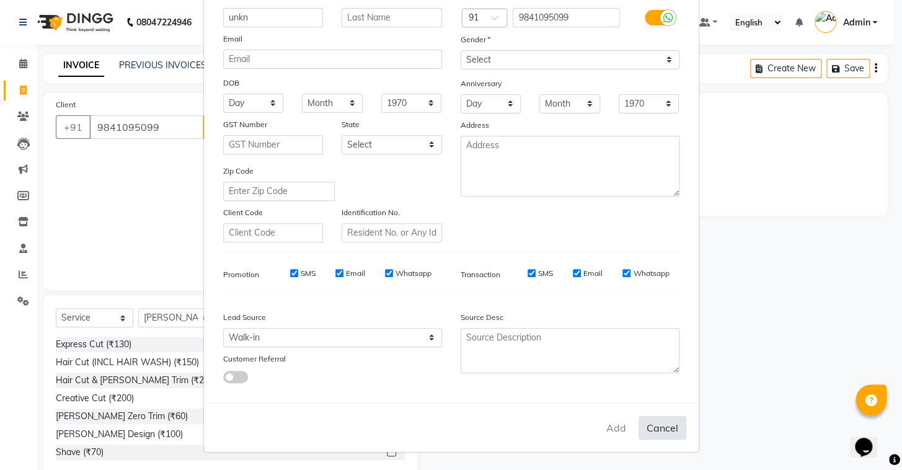
click at [654, 430] on button "Cancel" at bounding box center [662, 428] width 48 height 24
select select
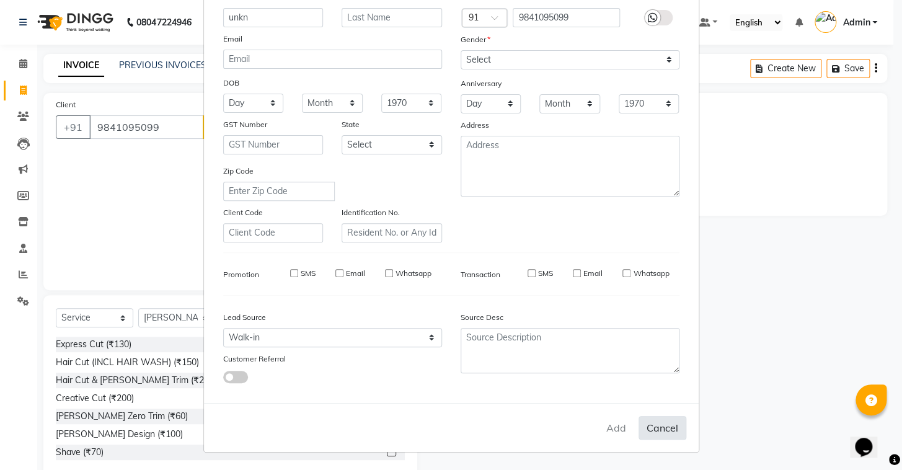
select select
checkbox input "false"
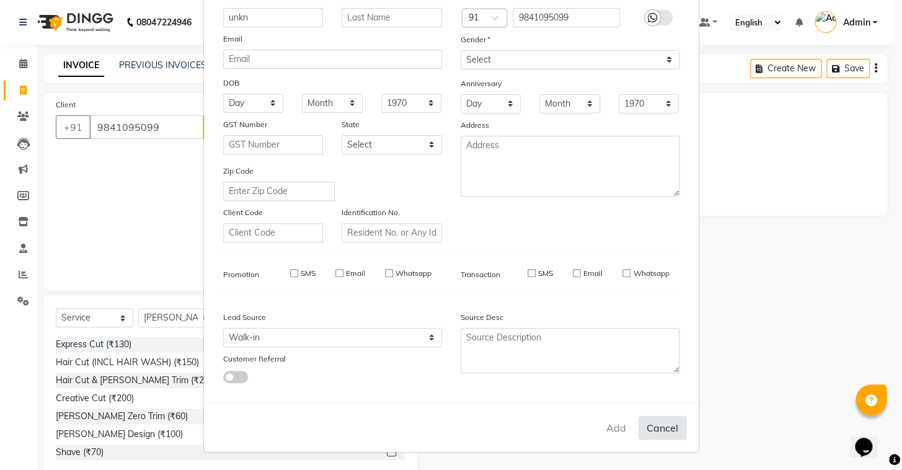
checkbox input "false"
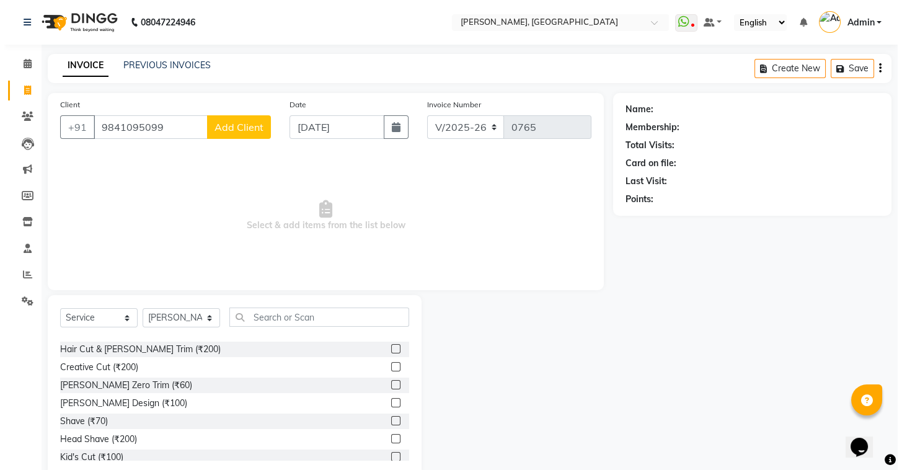
scroll to position [56, 0]
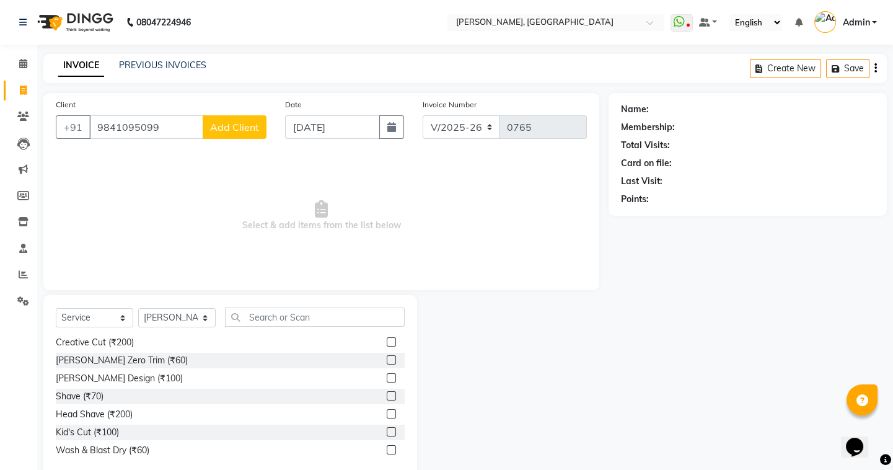
click at [250, 133] on button "Add Client" at bounding box center [235, 127] width 64 height 24
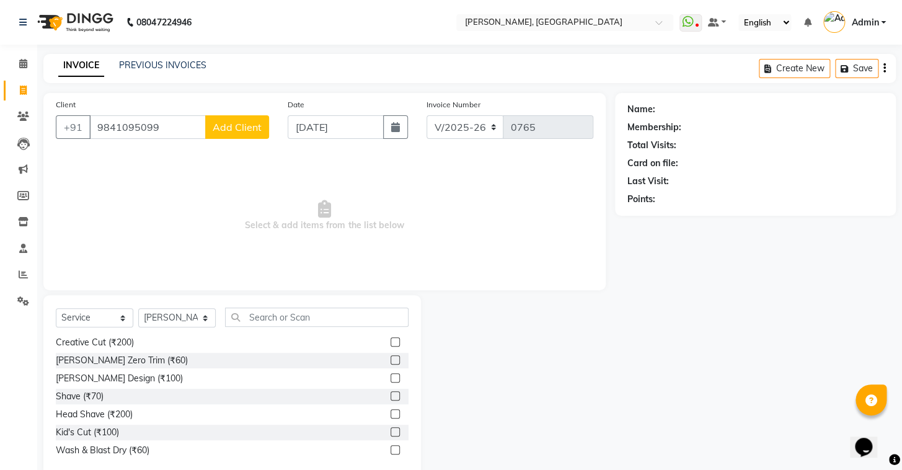
select select "56328"
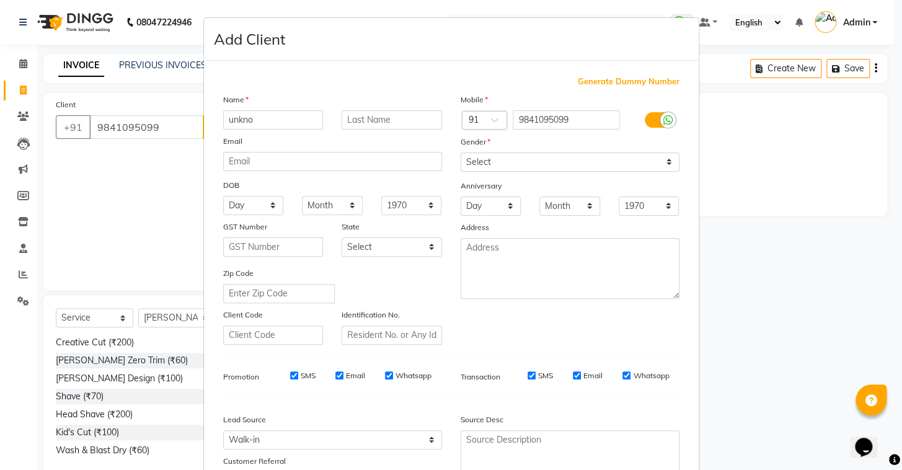
type input "unkno"
click at [616, 171] on select "Select Male Female Other Prefer Not To Say" at bounding box center [570, 161] width 219 height 19
select select "male"
click at [461, 152] on select "Select Male Female Other Prefer Not To Say" at bounding box center [570, 161] width 219 height 19
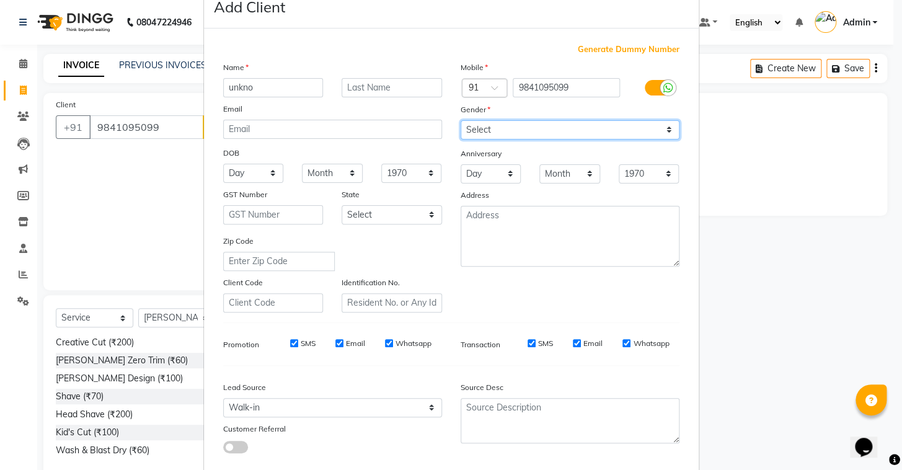
scroll to position [105, 0]
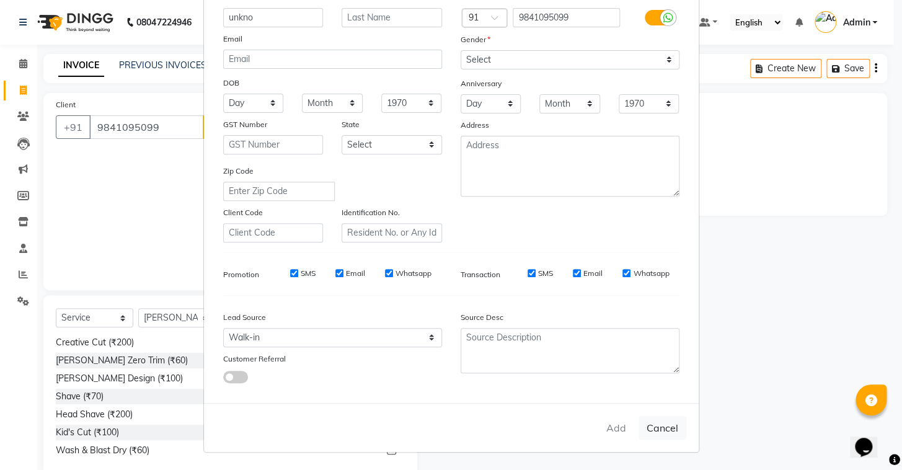
click at [664, 412] on div "Add Cancel" at bounding box center [451, 427] width 495 height 49
click at [675, 425] on button "Cancel" at bounding box center [662, 428] width 48 height 24
select select
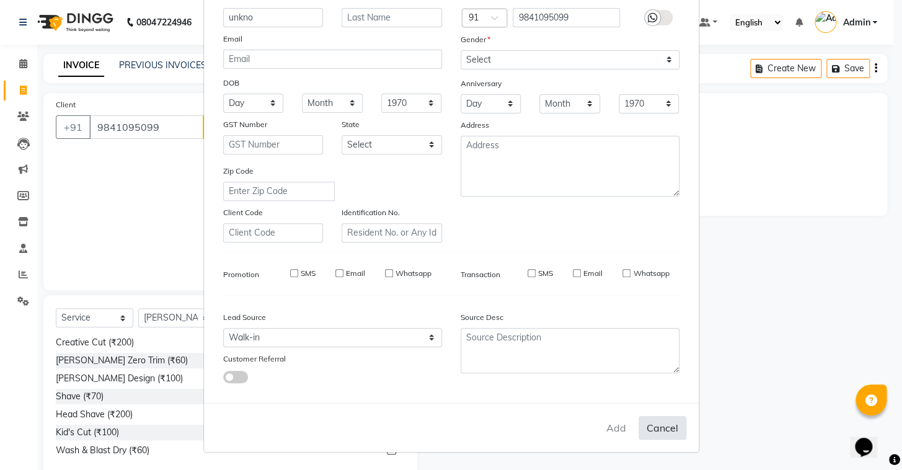
select select
checkbox input "false"
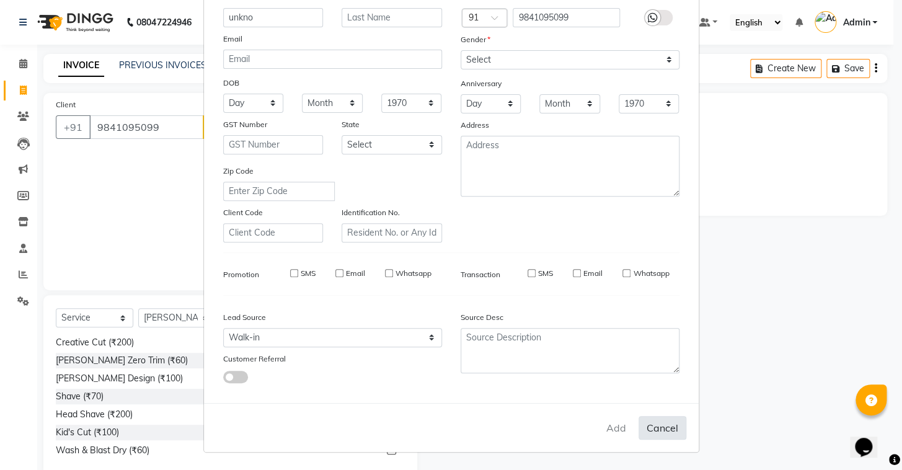
checkbox input "false"
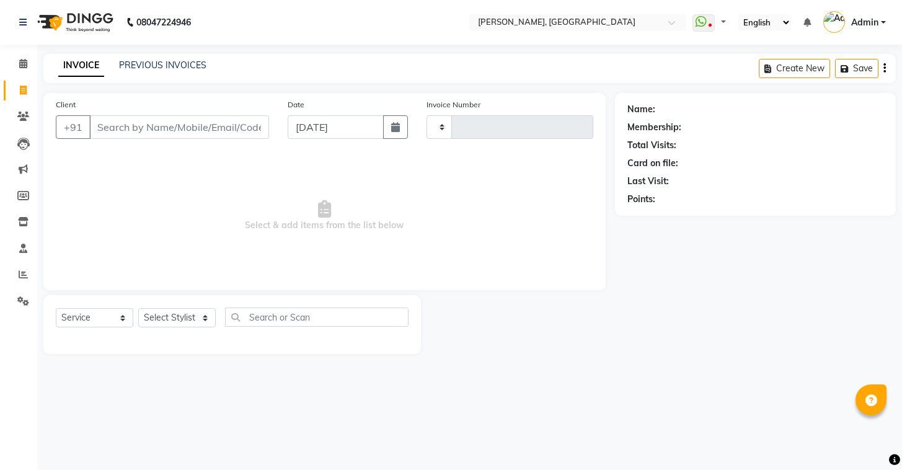
select select "service"
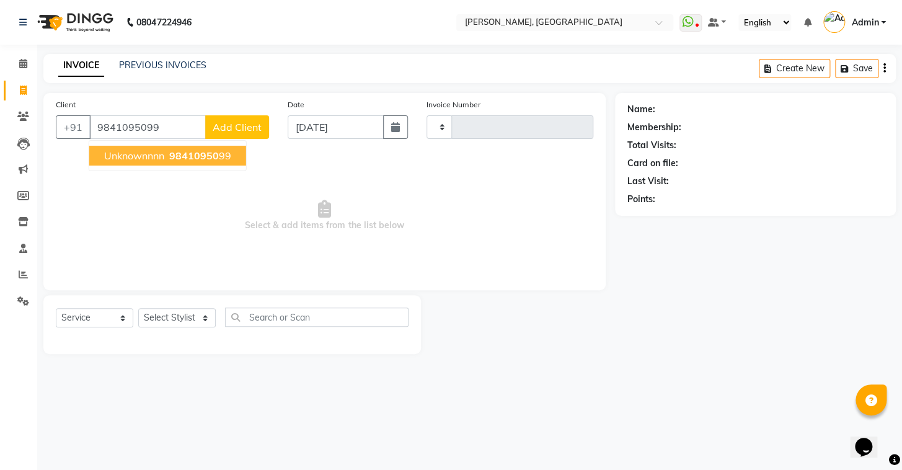
type input "9841095099"
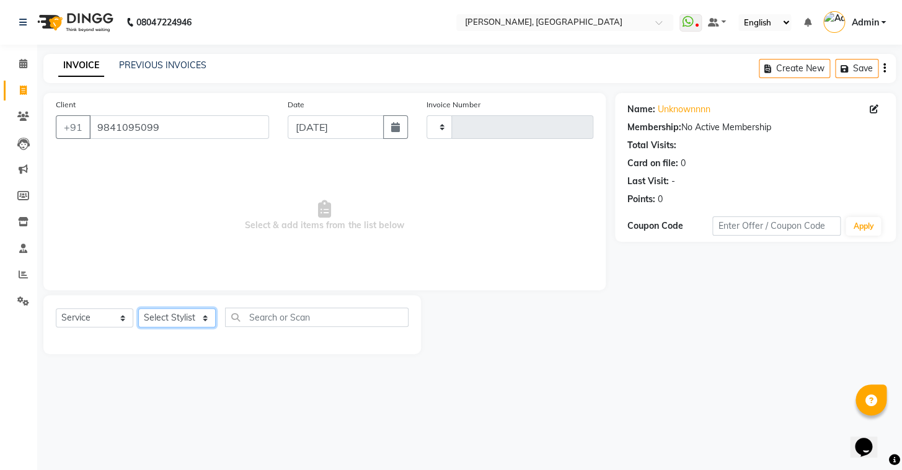
click at [167, 322] on select "Select Stylist Admin AMEER AHMAD MOHAMMED NAVAJISH MOHAMMED SANIR SHIVAM" at bounding box center [176, 317] width 77 height 19
select select "87511"
click at [138, 308] on select "Select Stylist Admin AMEER AHMAD MOHAMMED NAVAJISH MOHAMMED SANIR SHIVAM" at bounding box center [176, 317] width 77 height 19
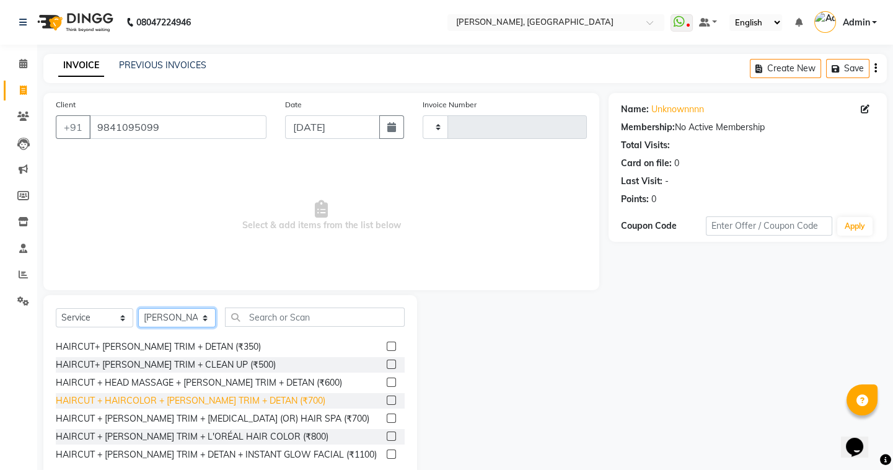
scroll to position [788, 0]
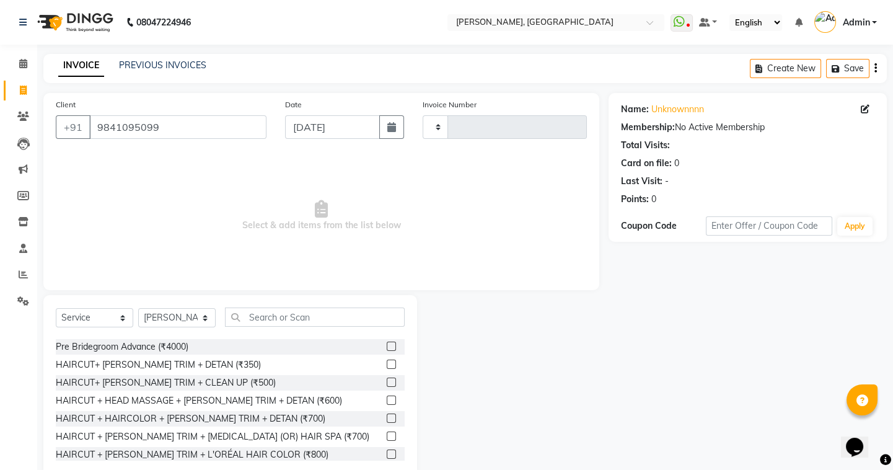
click at [387, 366] on label at bounding box center [391, 364] width 9 height 9
click at [387, 366] on input "checkbox" at bounding box center [391, 365] width 8 height 8
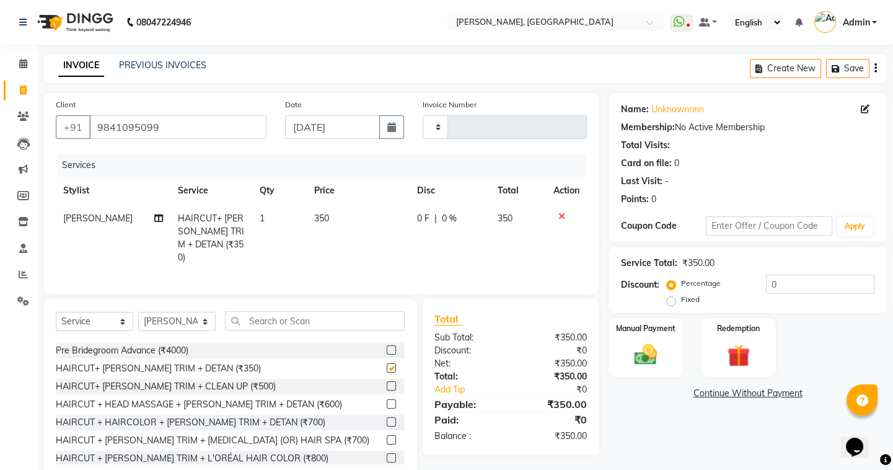
checkbox input "false"
click at [319, 218] on span "350" at bounding box center [321, 218] width 15 height 11
select select "87511"
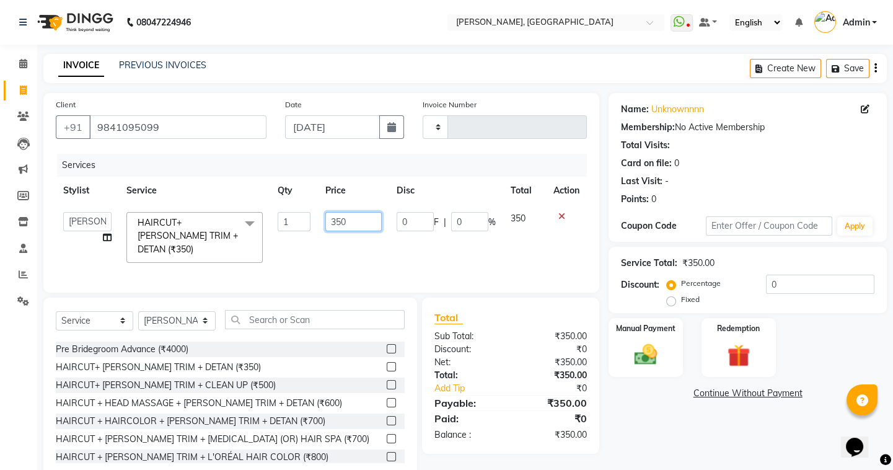
click at [347, 217] on input "350" at bounding box center [353, 221] width 56 height 19
type input "1"
type input "300"
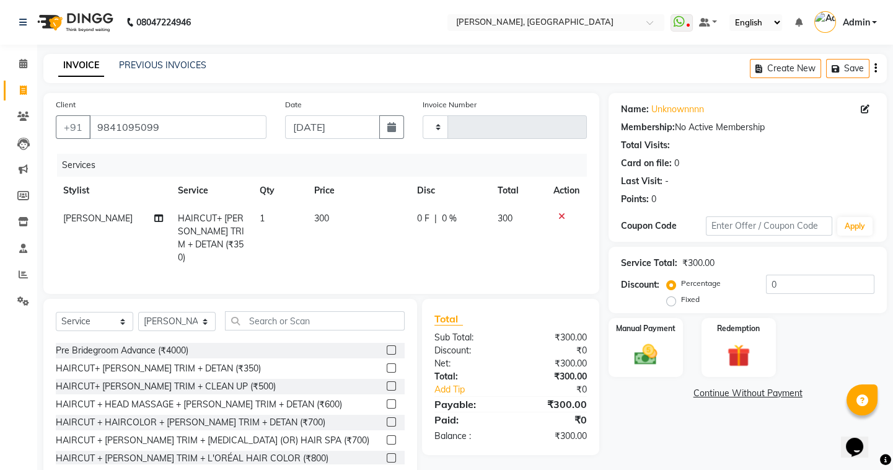
click at [359, 304] on div "Select Service Product Membership Package Voucher Prepaid Gift Card Select Styl…" at bounding box center [230, 390] width 374 height 183
click at [654, 355] on img at bounding box center [646, 354] width 38 height 27
click at [713, 395] on span "UPI" at bounding box center [708, 394] width 19 height 14
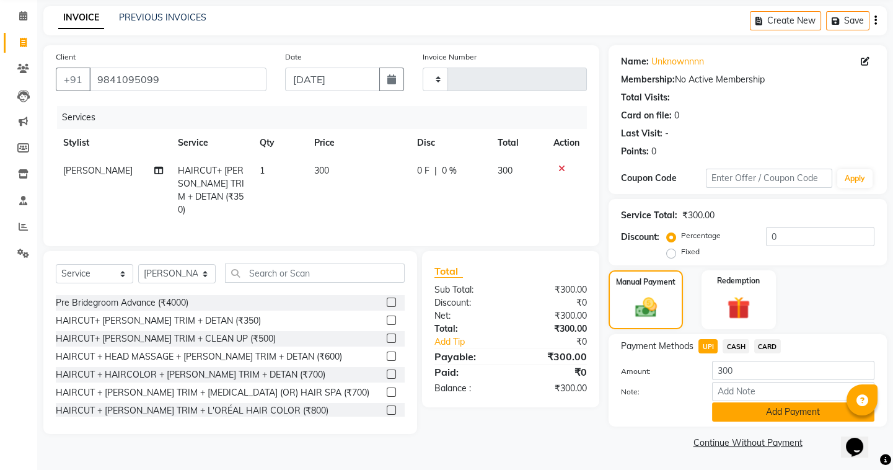
scroll to position [48, 0]
click at [728, 415] on button "Add Payment" at bounding box center [793, 411] width 162 height 19
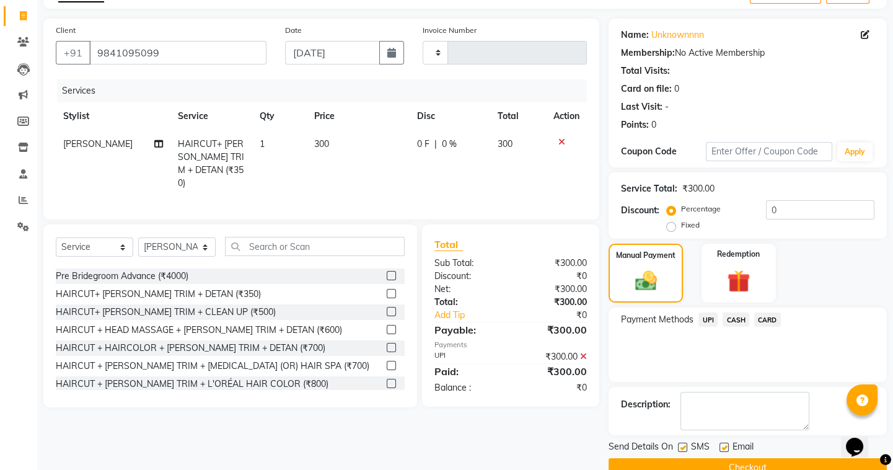
scroll to position [99, 0]
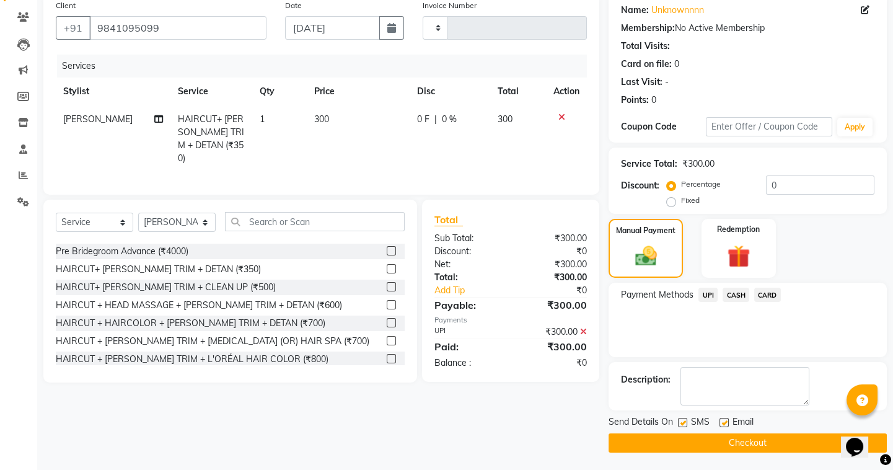
click at [699, 453] on main "INVOICE PREVIOUS INVOICES Create New Save Client +91 9841095099 Date 01-09-2025…" at bounding box center [465, 213] width 856 height 516
click at [698, 444] on button "Checkout" at bounding box center [748, 442] width 278 height 19
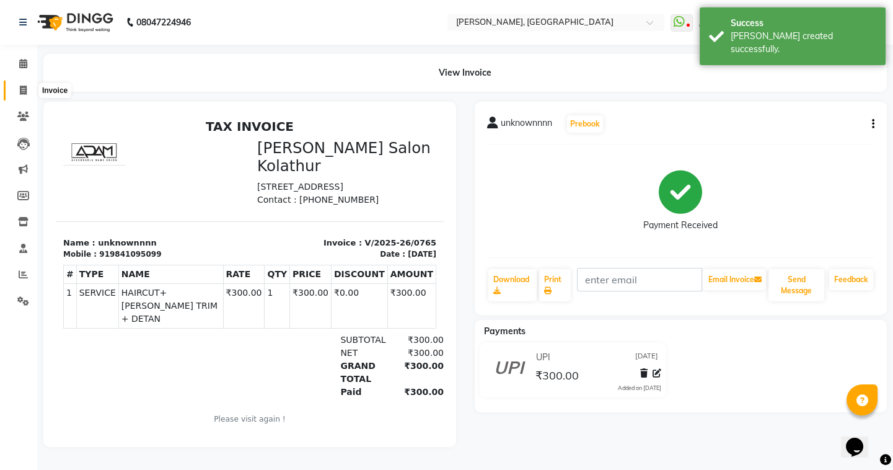
click at [17, 88] on span at bounding box center [23, 91] width 22 height 14
select select "service"
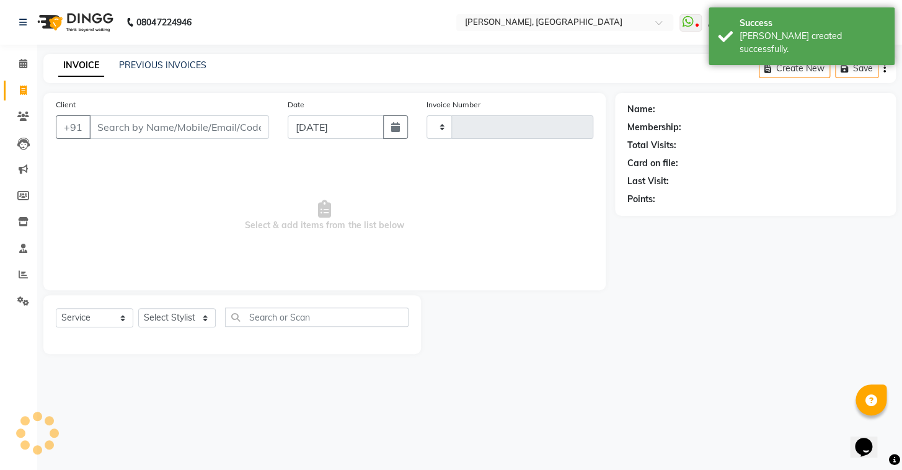
type input "0766"
select select "8667"
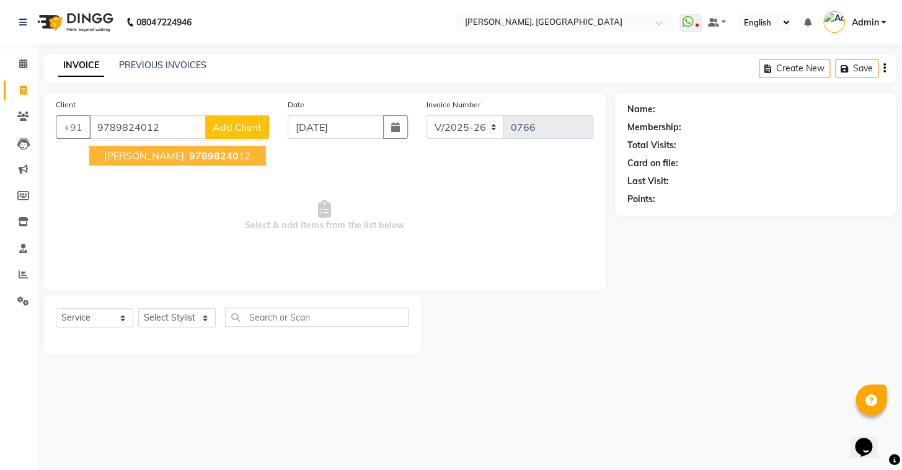
type input "9789824012"
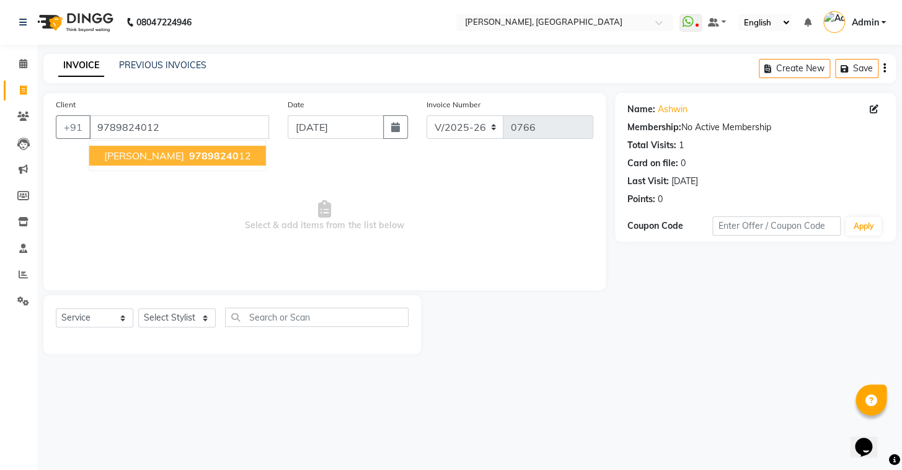
click at [131, 162] on button "ASHWIN 97898240 12" at bounding box center [177, 156] width 177 height 20
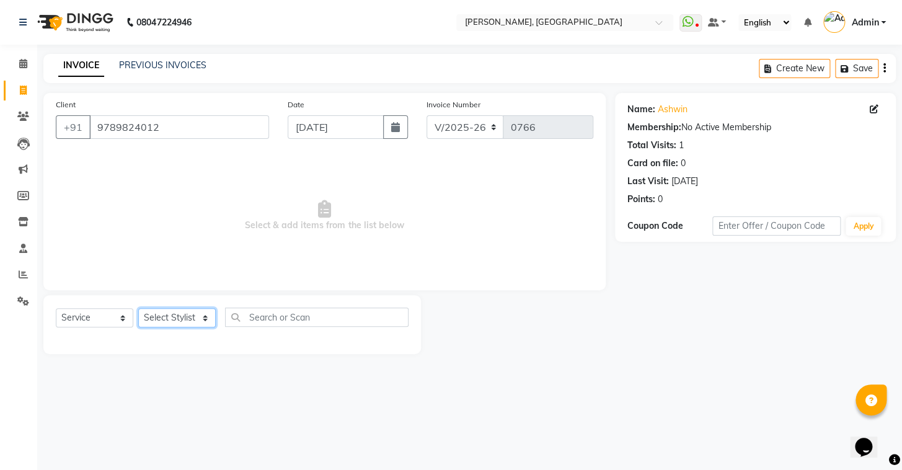
click at [180, 313] on select "Select Stylist Admin AMEER AHMAD MOHAMMED NAVAJISH MOHAMMED SANIR SHIVAM" at bounding box center [176, 317] width 77 height 19
click at [138, 308] on select "Select Stylist Admin AMEER AHMAD MOHAMMED NAVAJISH MOHAMMED SANIR SHIVAM" at bounding box center [176, 317] width 77 height 19
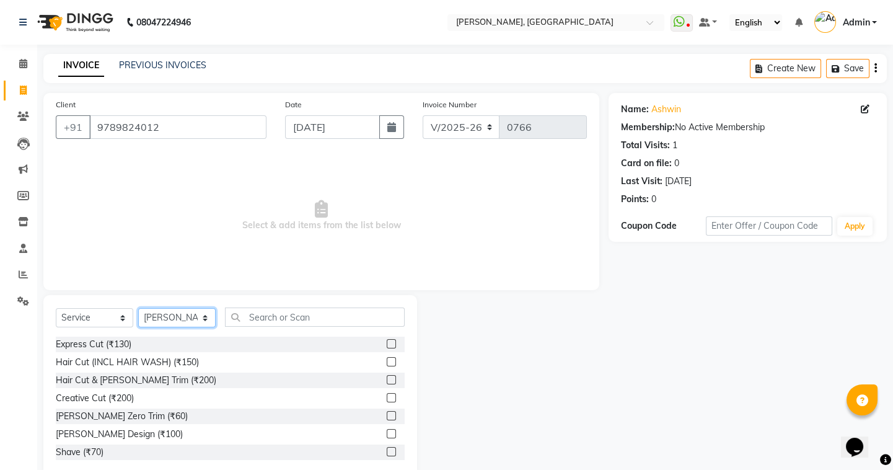
click at [199, 322] on select "Select Stylist Admin AMEER AHMAD MOHAMMED NAVAJISH MOHAMMED SANIR SHIVAM" at bounding box center [176, 317] width 77 height 19
select select "87510"
click at [138, 308] on select "Select Stylist Admin AMEER AHMAD MOHAMMED NAVAJISH MOHAMMED SANIR SHIVAM" at bounding box center [176, 317] width 77 height 19
click at [387, 345] on label at bounding box center [391, 343] width 9 height 9
click at [387, 345] on input "checkbox" at bounding box center [391, 344] width 8 height 8
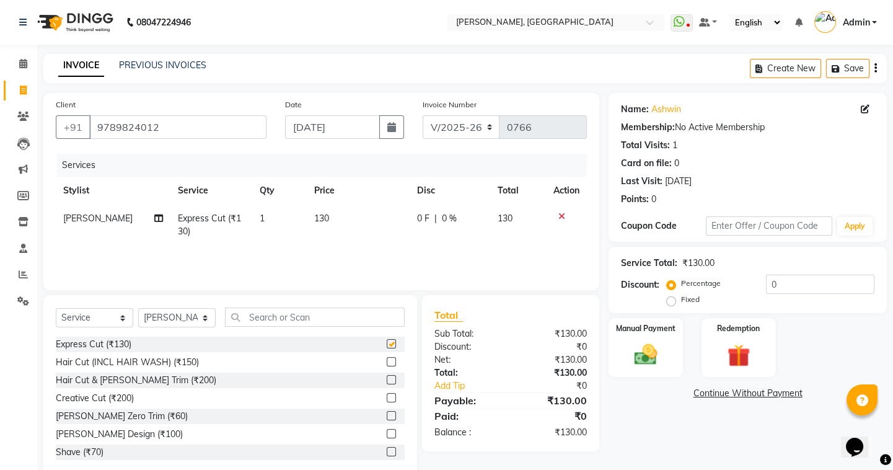
checkbox input "false"
click at [622, 364] on div "Manual Payment" at bounding box center [645, 347] width 77 height 61
click at [730, 392] on span "CASH" at bounding box center [736, 394] width 27 height 14
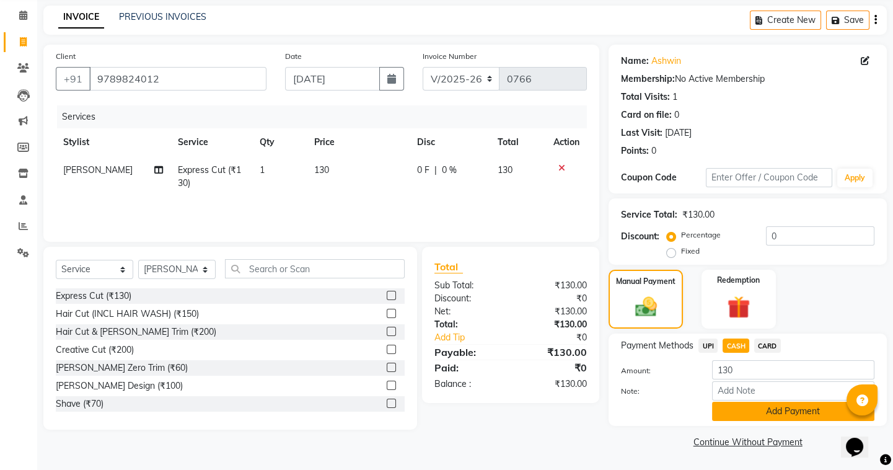
click at [752, 403] on button "Add Payment" at bounding box center [793, 411] width 162 height 19
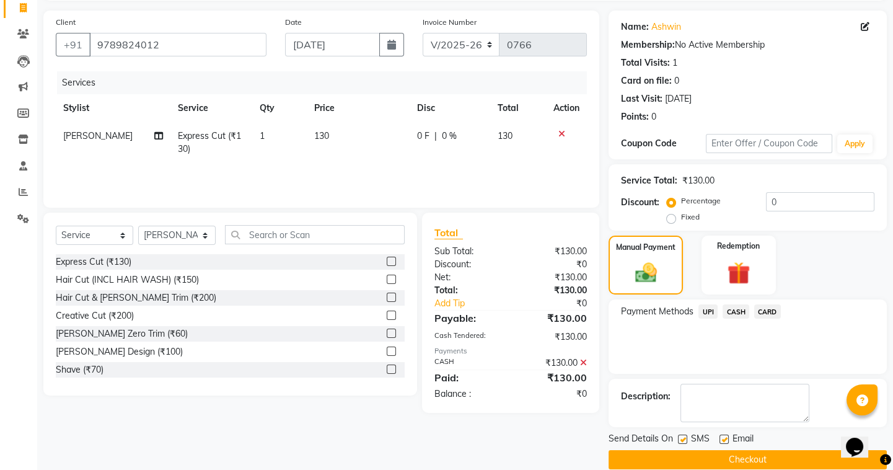
scroll to position [99, 0]
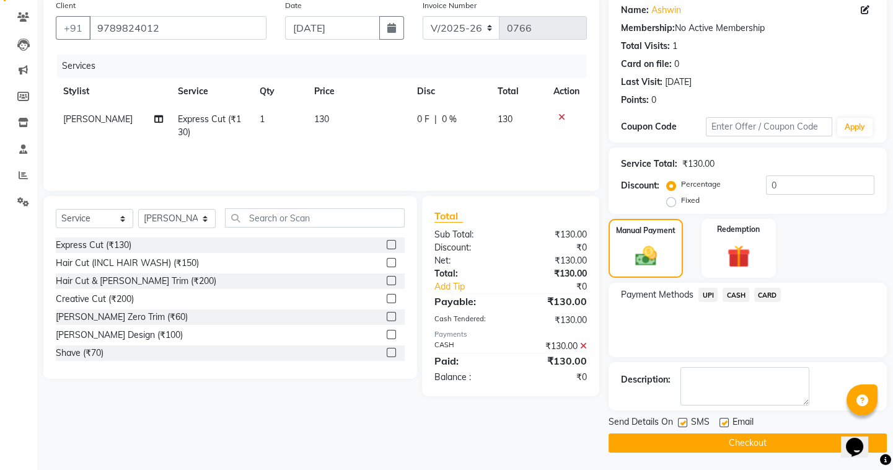
click at [673, 445] on button "Checkout" at bounding box center [748, 442] width 278 height 19
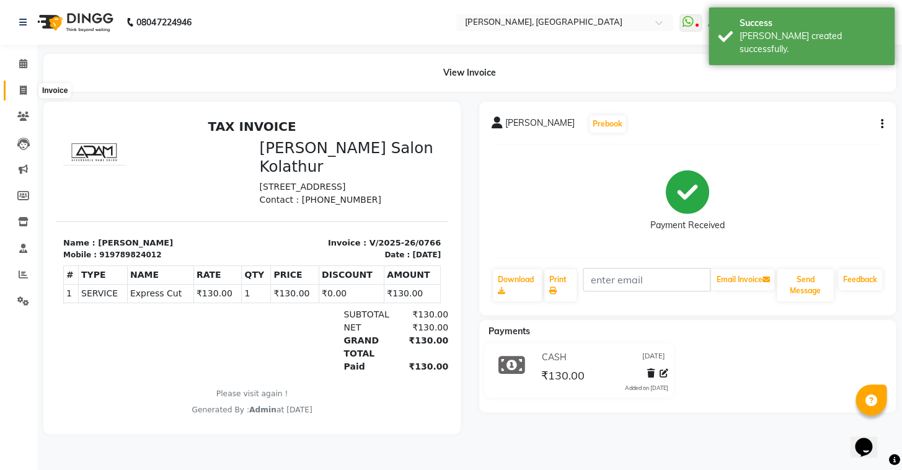
click at [27, 88] on span at bounding box center [23, 91] width 22 height 14
select select "8667"
select select "service"
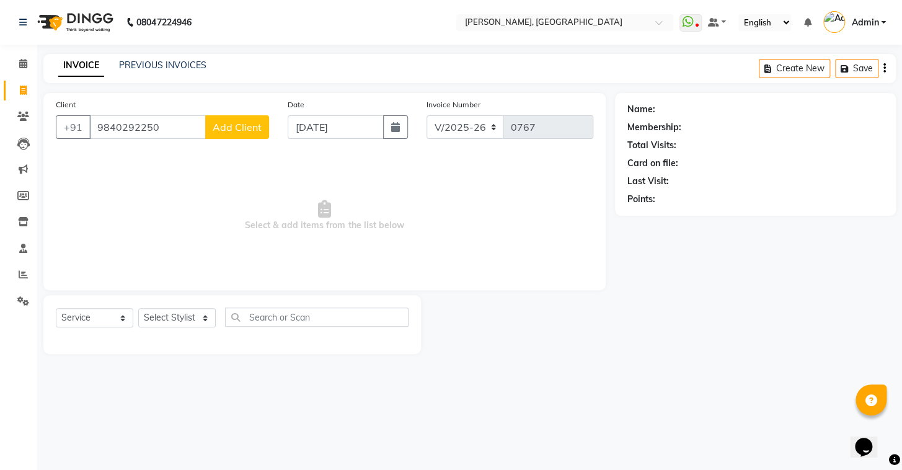
type input "9840292250"
click at [161, 314] on select "Select Stylist Admin AMEER AHMAD MOHAMMED NAVAJISH MOHAMMED SANIR SHIVAM" at bounding box center [176, 317] width 77 height 19
select select "87511"
click at [138, 308] on select "Select Stylist Admin AMEER AHMAD MOHAMMED NAVAJISH MOHAMMED SANIR SHIVAM" at bounding box center [176, 317] width 77 height 19
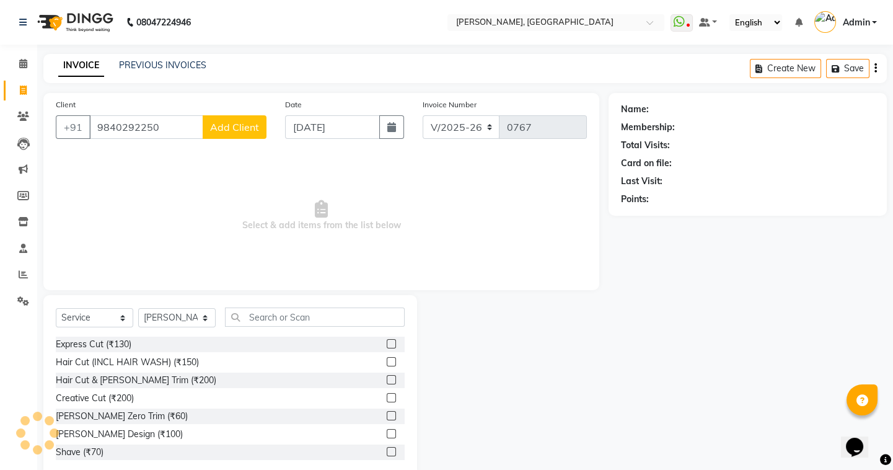
click at [387, 364] on label at bounding box center [391, 361] width 9 height 9
click at [387, 364] on input "checkbox" at bounding box center [391, 362] width 8 height 8
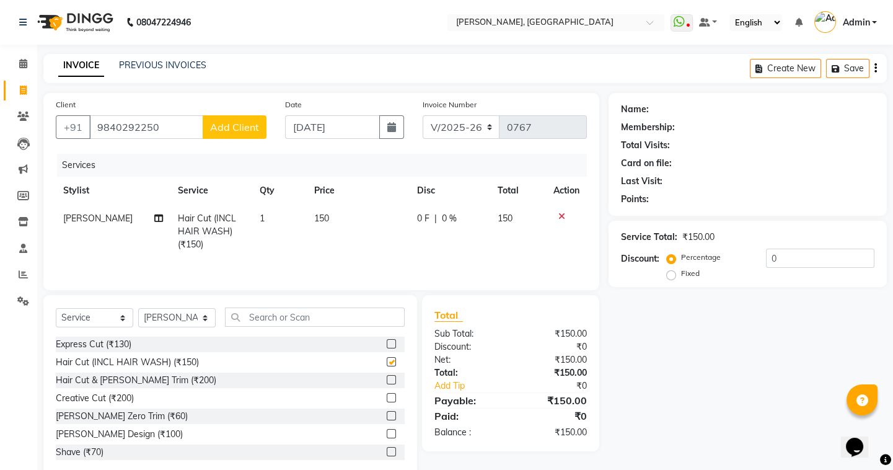
checkbox input "false"
click at [387, 433] on label at bounding box center [391, 433] width 9 height 9
click at [387, 433] on input "checkbox" at bounding box center [391, 434] width 8 height 8
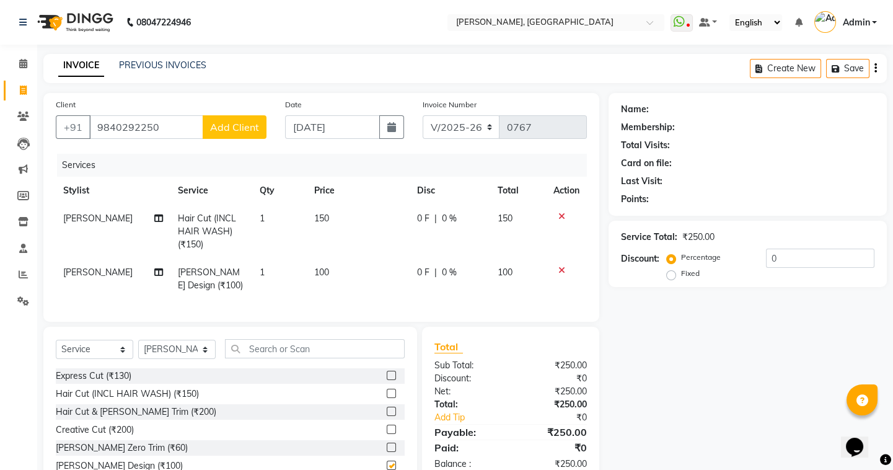
checkbox input "false"
click at [213, 120] on button "Add Client" at bounding box center [235, 127] width 64 height 24
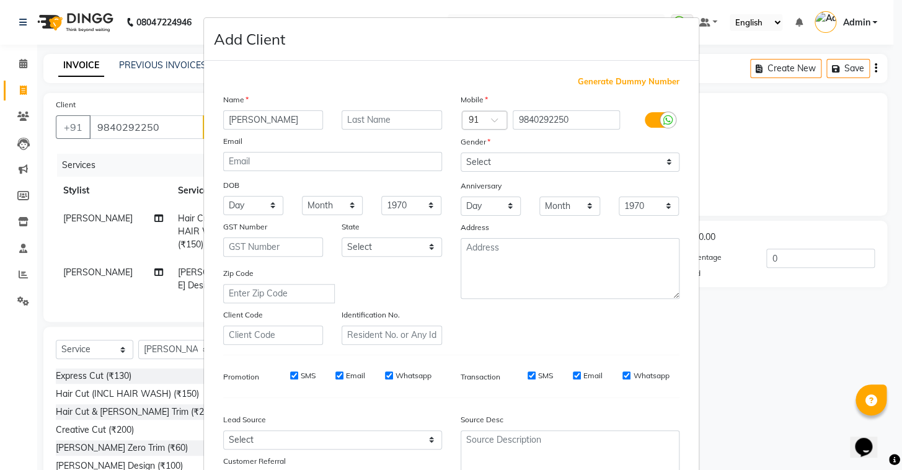
type input "sharma"
drag, startPoint x: 484, startPoint y: 162, endPoint x: 483, endPoint y: 170, distance: 8.1
click at [484, 162] on select "Select Male Female Other Prefer Not To Say" at bounding box center [570, 161] width 219 height 19
select select "male"
click at [461, 152] on select "Select Male Female Other Prefer Not To Say" at bounding box center [570, 161] width 219 height 19
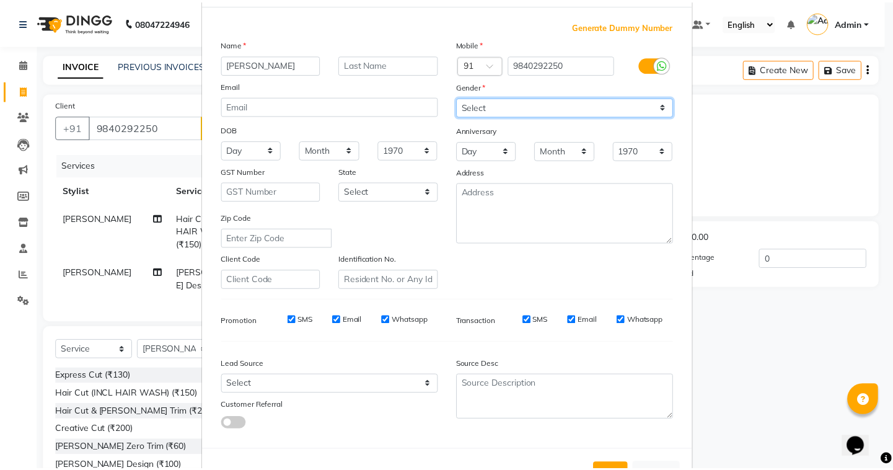
scroll to position [105, 0]
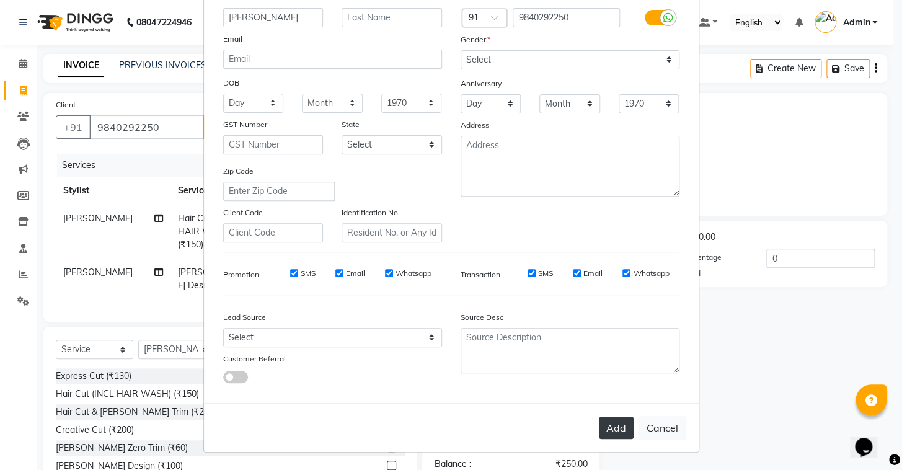
click at [616, 431] on button "Add" at bounding box center [616, 428] width 35 height 22
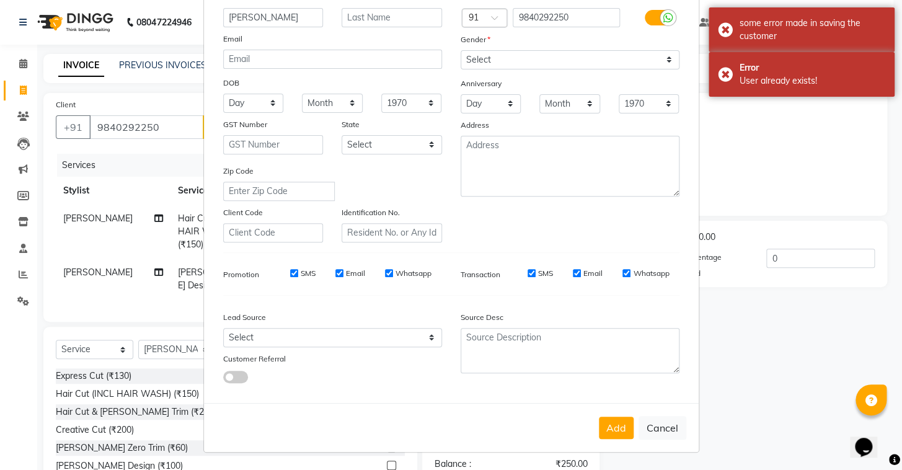
click at [632, 425] on div "Add Cancel" at bounding box center [451, 427] width 495 height 49
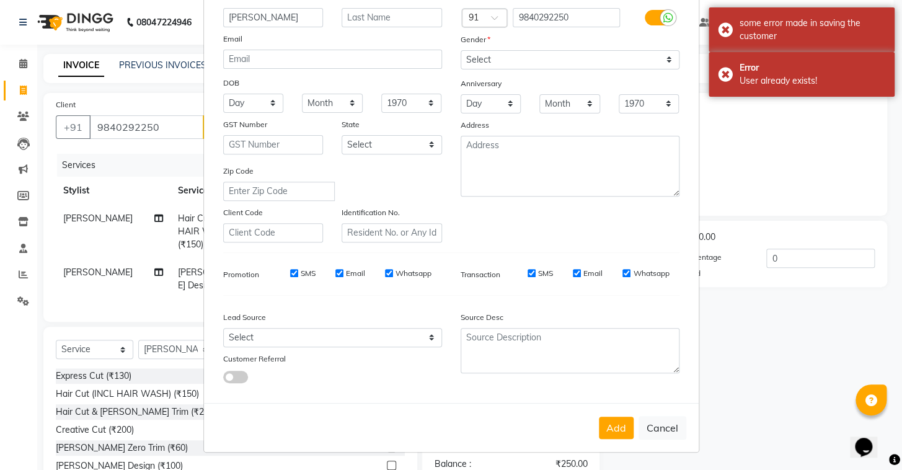
click at [632, 425] on div "Add Cancel" at bounding box center [451, 427] width 495 height 49
click at [617, 428] on button "Add" at bounding box center [616, 428] width 35 height 22
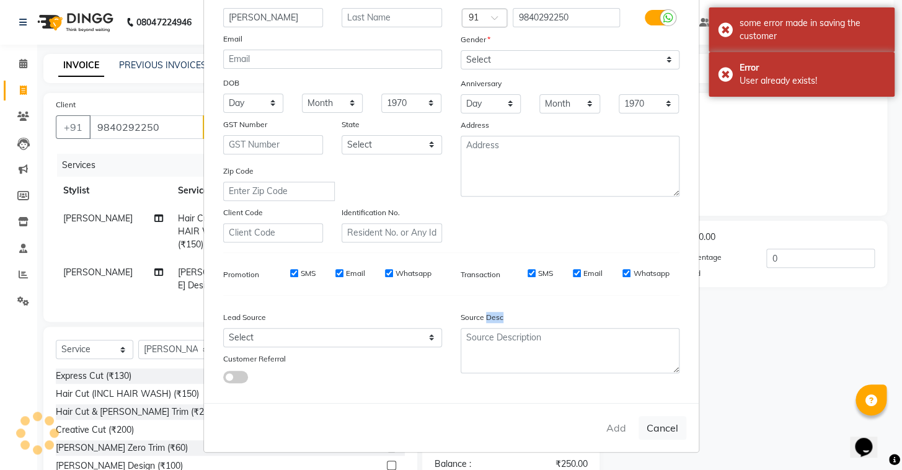
click at [617, 428] on div "Add Cancel" at bounding box center [451, 427] width 495 height 49
click at [653, 423] on button "Cancel" at bounding box center [662, 428] width 48 height 24
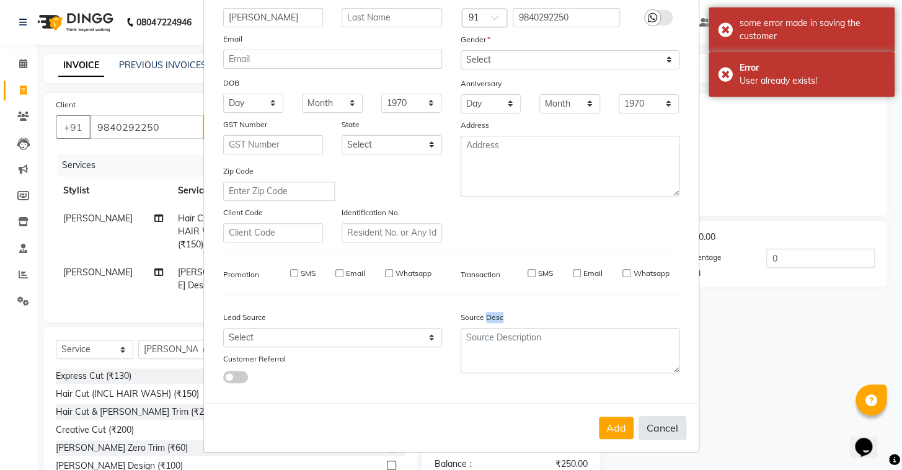
select select
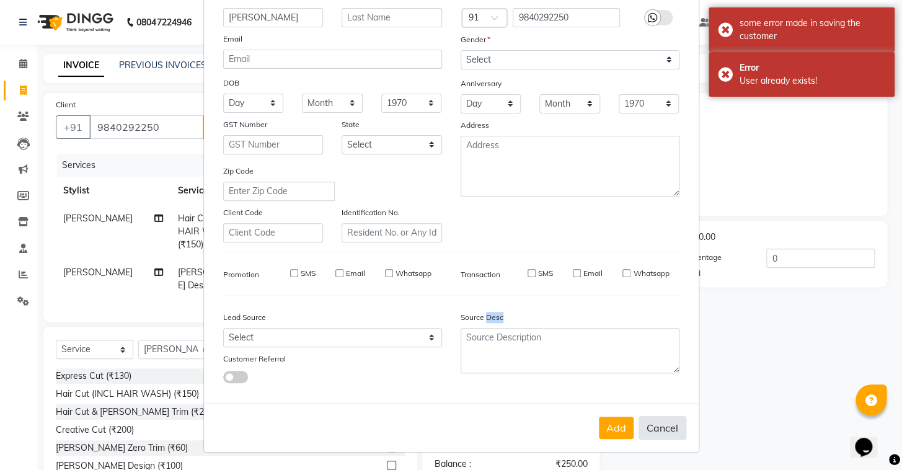
select select
checkbox input "false"
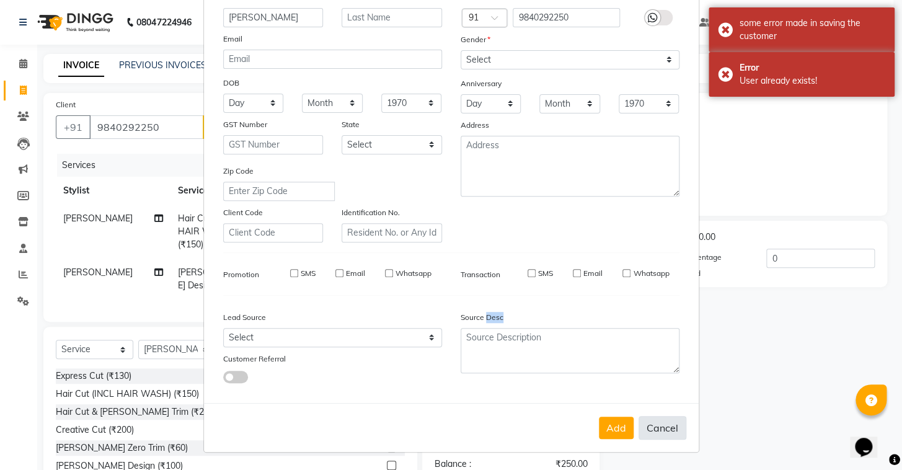
checkbox input "false"
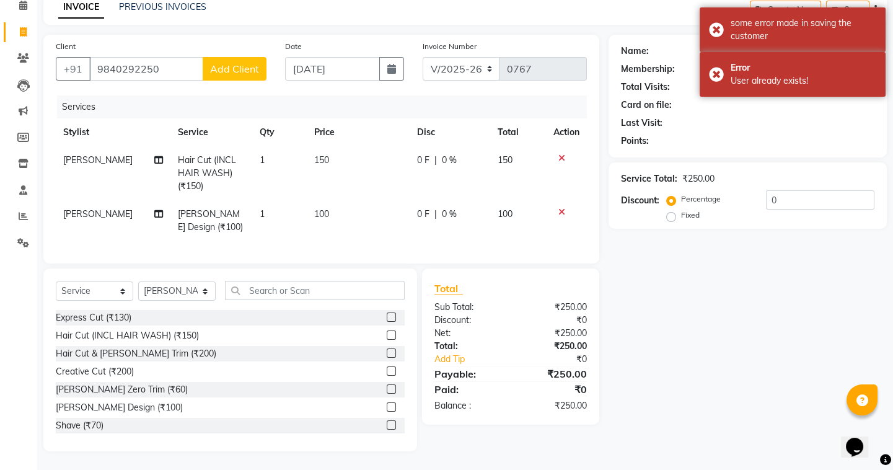
scroll to position [67, 0]
drag, startPoint x: 155, startPoint y: 56, endPoint x: 77, endPoint y: 61, distance: 77.6
click at [77, 61] on div "+91 9840292250 Add Client" at bounding box center [161, 69] width 211 height 24
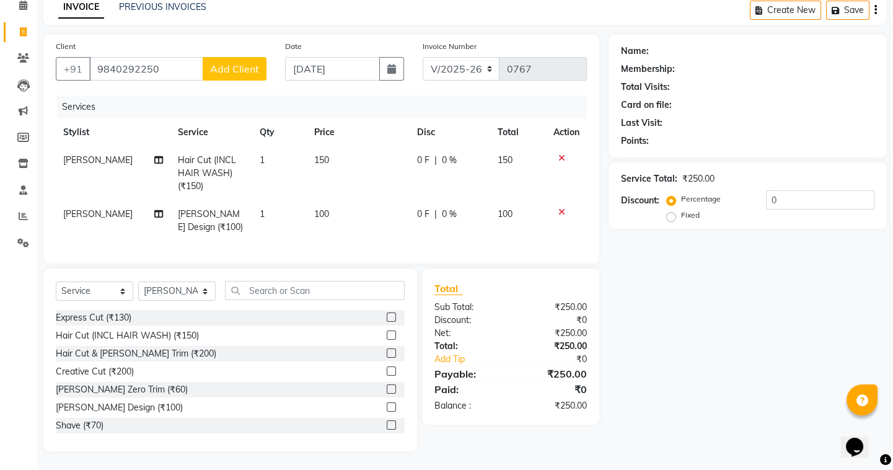
drag, startPoint x: 94, startPoint y: 63, endPoint x: 168, endPoint y: 69, distance: 74.0
click at [124, 61] on div "+91 9840292250 Add Client" at bounding box center [161, 69] width 211 height 24
click at [164, 62] on input "9840292250" at bounding box center [146, 69] width 114 height 24
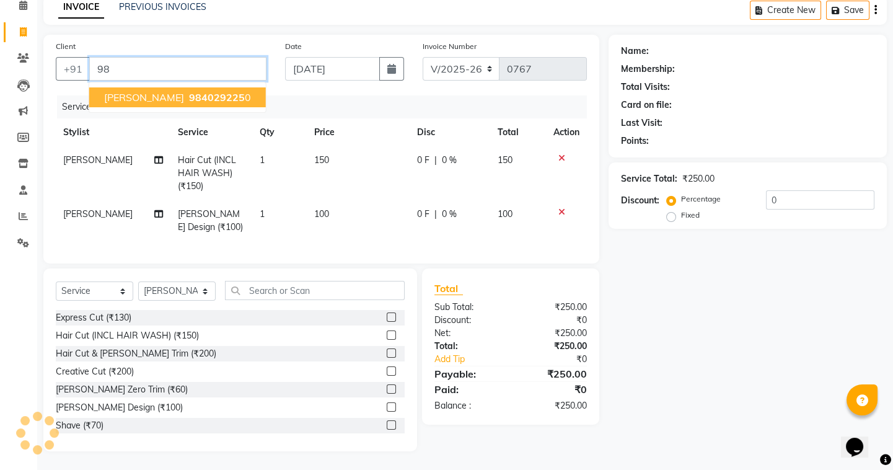
type input "9"
type input "9840292250"
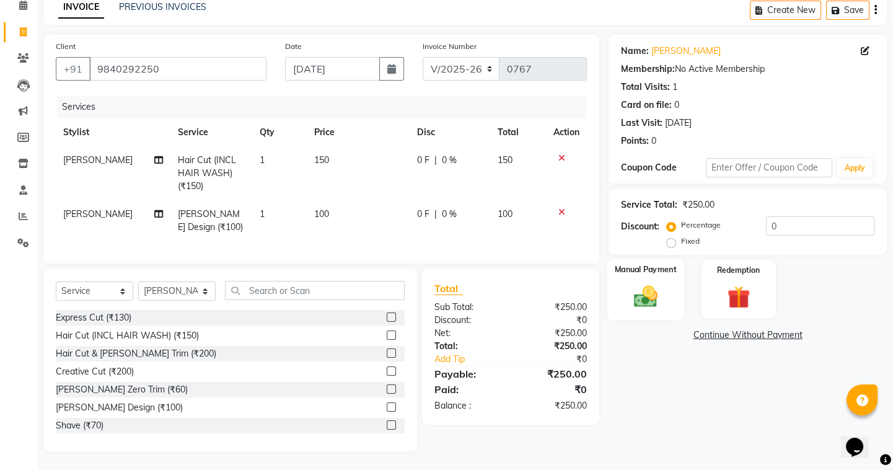
click at [673, 277] on div "Manual Payment" at bounding box center [645, 288] width 77 height 61
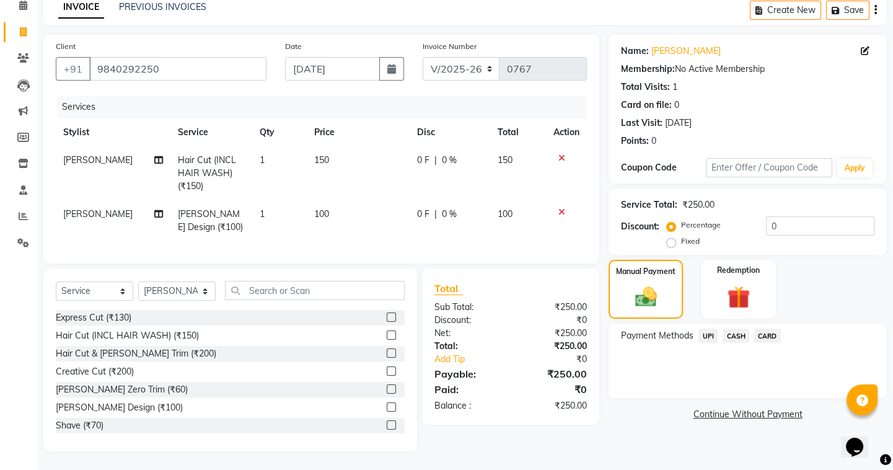
click at [712, 329] on span "UPI" at bounding box center [708, 336] width 19 height 14
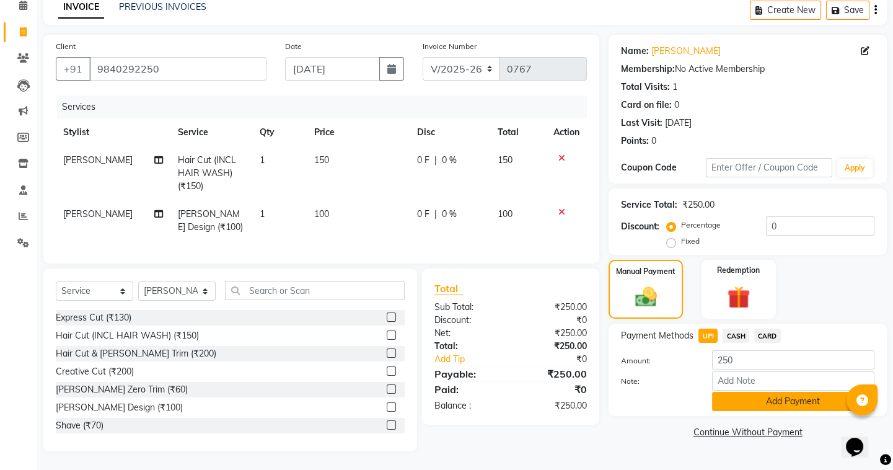
click at [757, 392] on button "Add Payment" at bounding box center [793, 401] width 162 height 19
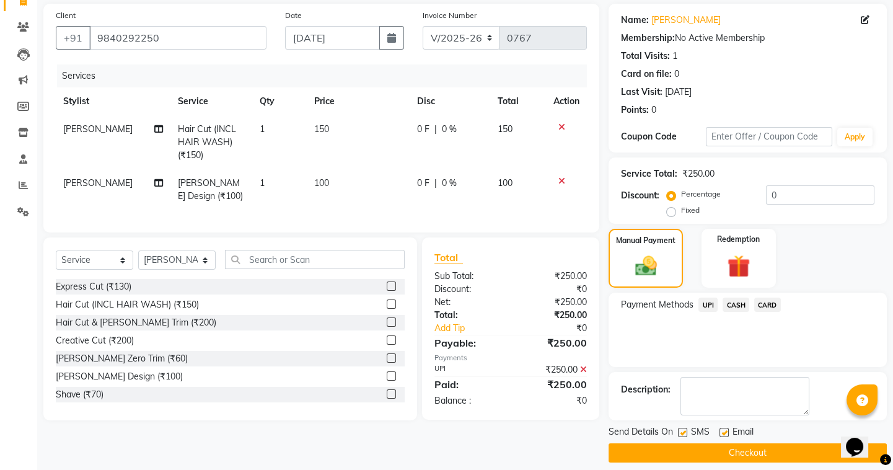
scroll to position [99, 0]
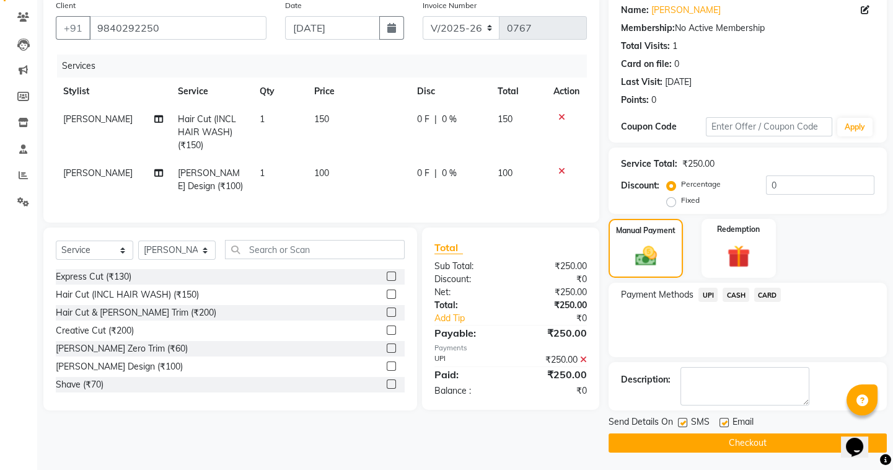
click at [673, 440] on button "Checkout" at bounding box center [748, 442] width 278 height 19
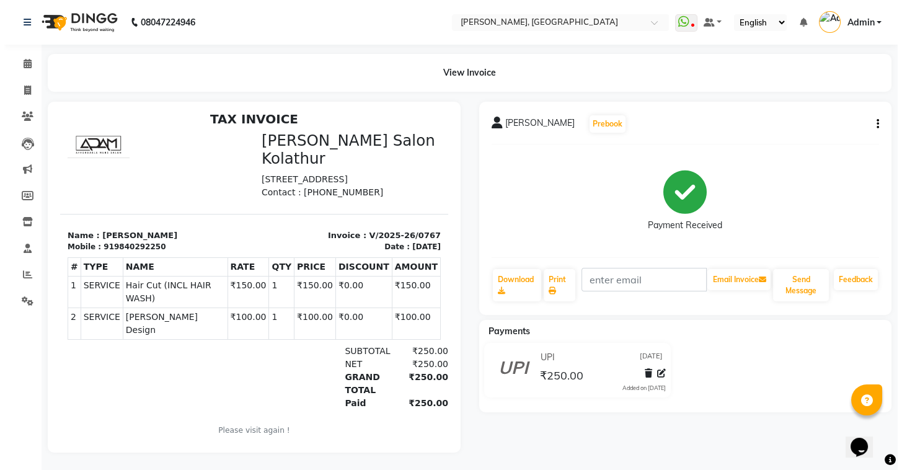
scroll to position [10, 0]
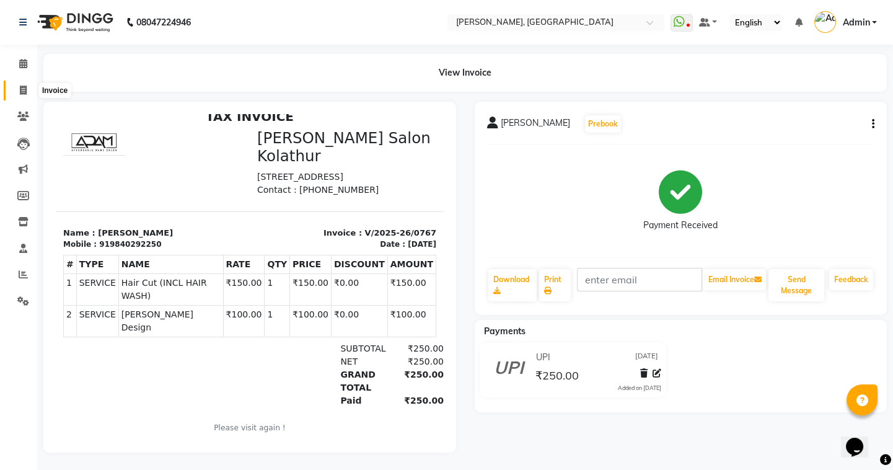
click at [14, 84] on span at bounding box center [23, 91] width 22 height 14
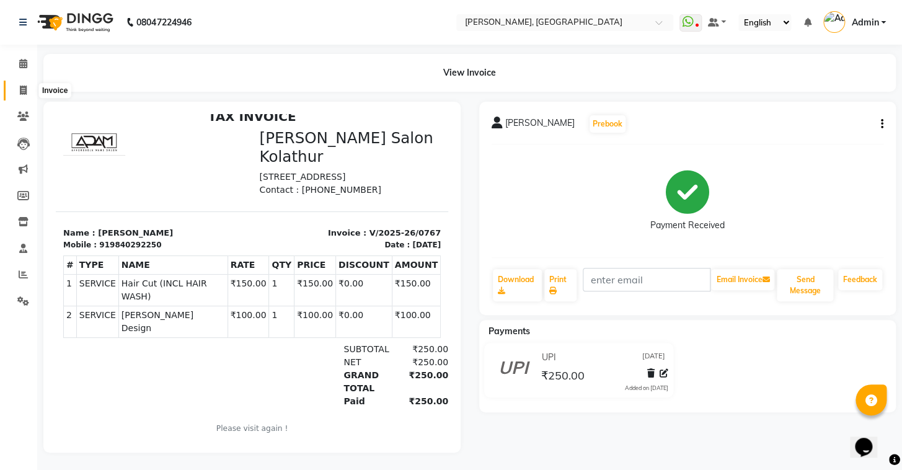
select select "8667"
select select "service"
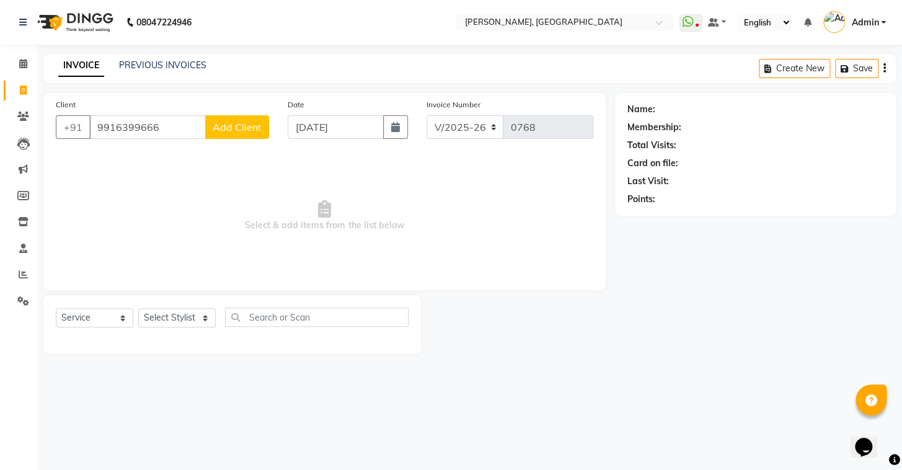
type input "9916399666"
click at [241, 133] on button "Add Client" at bounding box center [237, 127] width 64 height 24
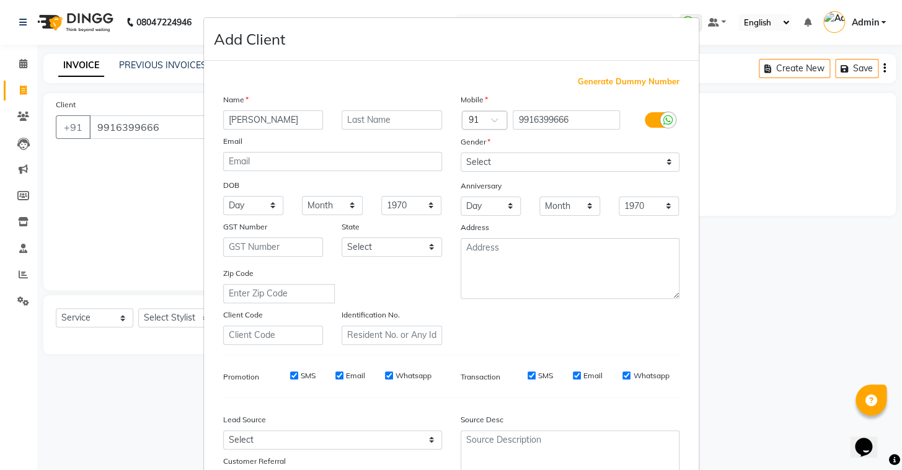
type input "[PERSON_NAME]"
click at [477, 157] on select "Select Male Female Other Prefer Not To Say" at bounding box center [570, 161] width 219 height 19
select select "male"
click at [461, 152] on select "Select Male Female Other Prefer Not To Say" at bounding box center [570, 161] width 219 height 19
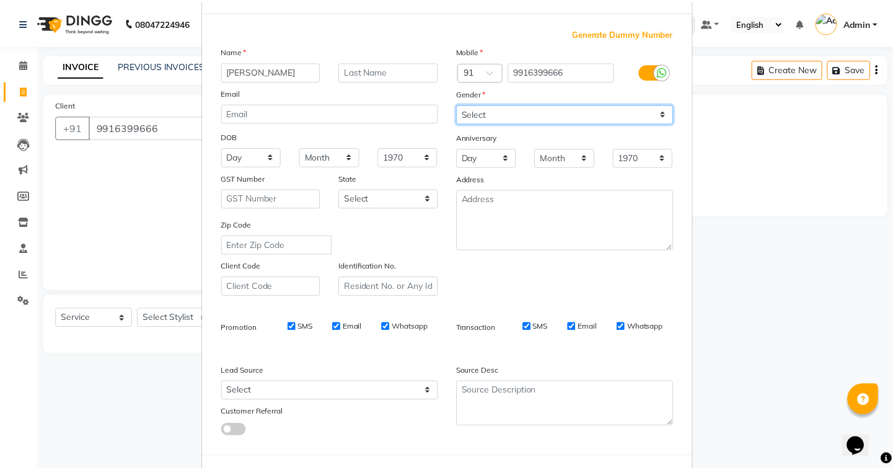
scroll to position [105, 0]
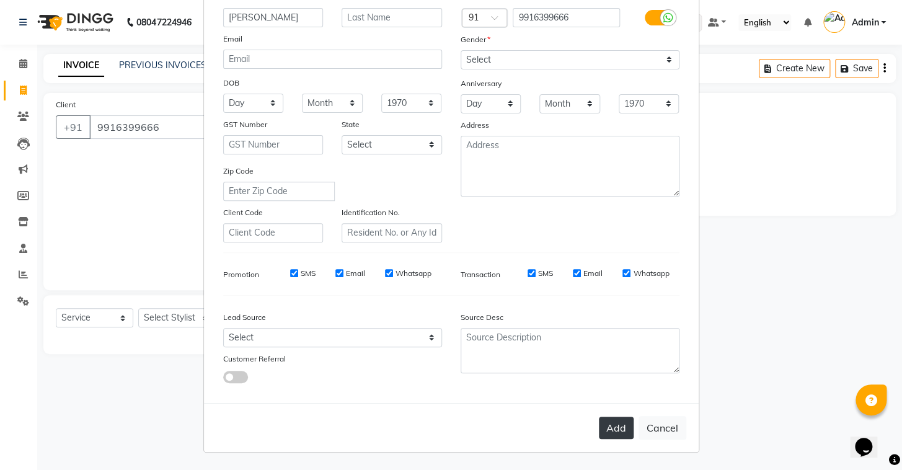
click at [616, 423] on button "Add" at bounding box center [616, 428] width 35 height 22
select select
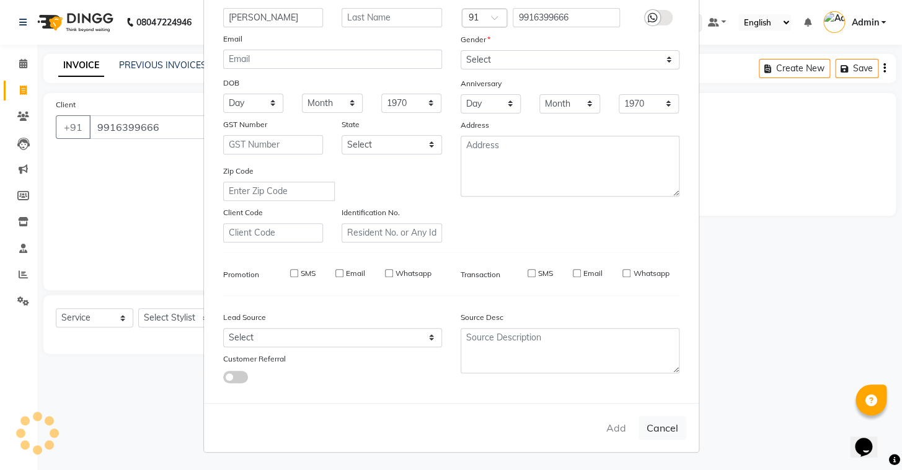
select select
checkbox input "false"
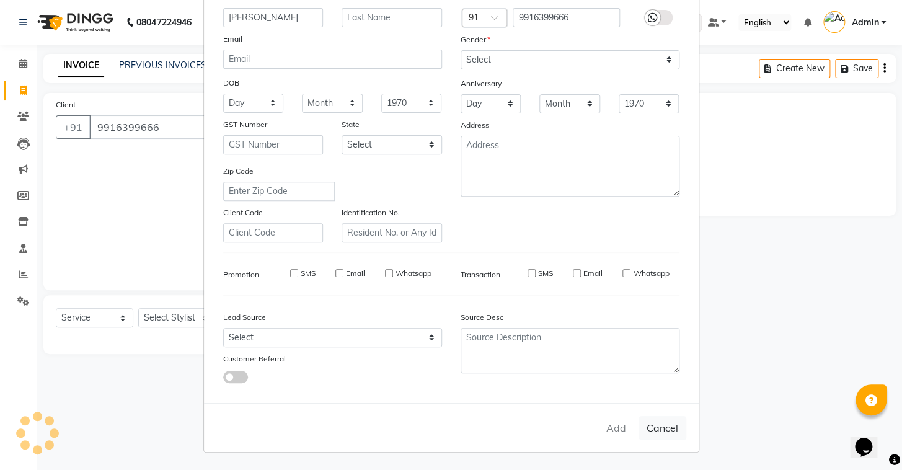
checkbox input "false"
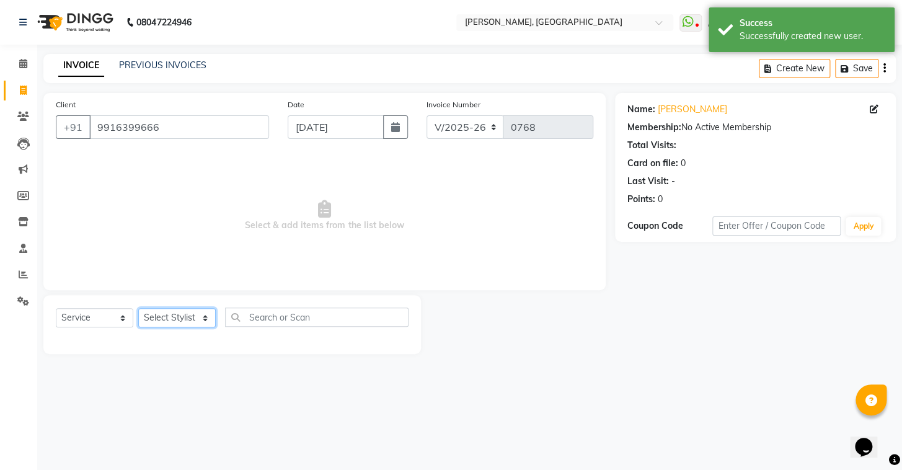
click at [153, 324] on select "Select Stylist Admin AMEER AHMAD MOHAMMED NAVAJISH MOHAMMED SANIR SHIVAM" at bounding box center [176, 317] width 77 height 19
select select "87510"
click at [138, 308] on select "Select Stylist Admin AMEER AHMAD MOHAMMED NAVAJISH MOHAMMED SANIR SHIVAM" at bounding box center [176, 317] width 77 height 19
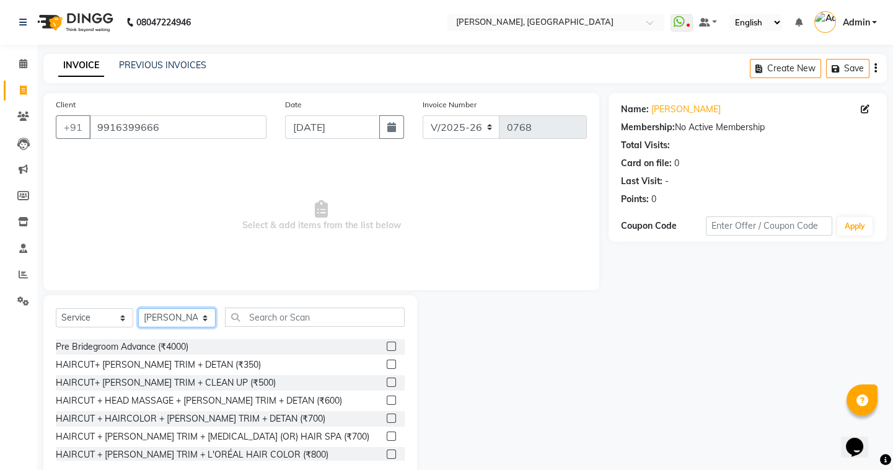
scroll to position [732, 0]
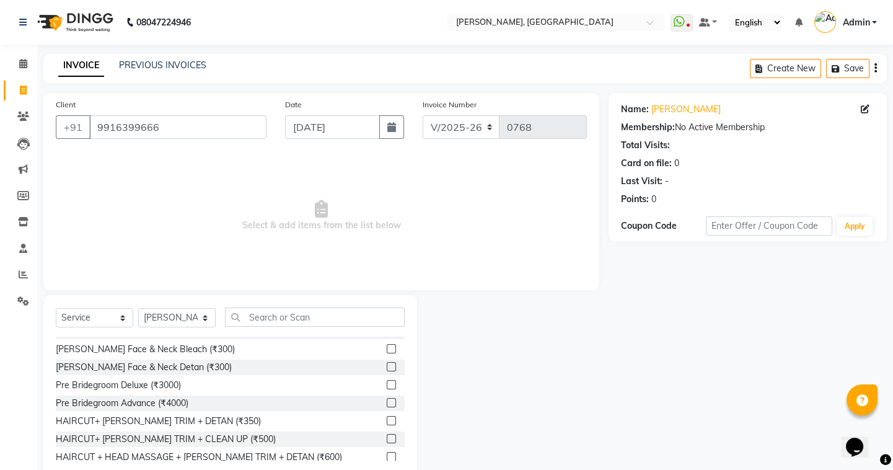
click at [387, 418] on label at bounding box center [391, 420] width 9 height 9
click at [387, 418] on input "checkbox" at bounding box center [391, 421] width 8 height 8
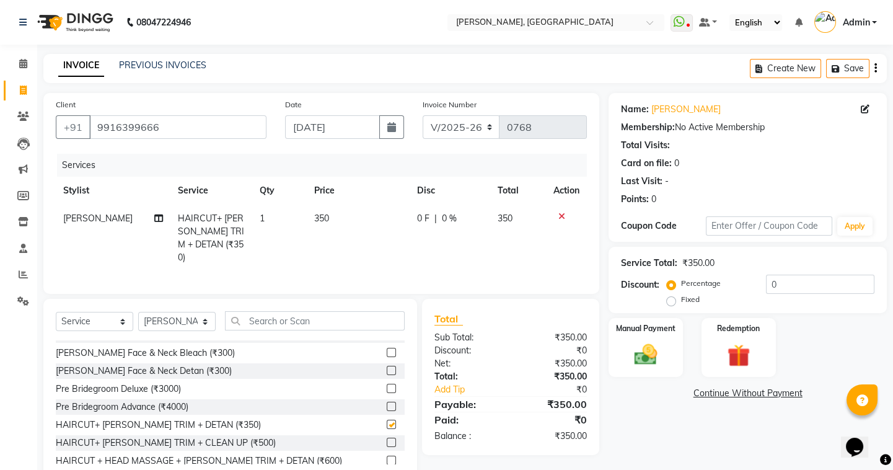
checkbox input "false"
click at [320, 220] on span "350" at bounding box center [321, 218] width 15 height 11
select select "87510"
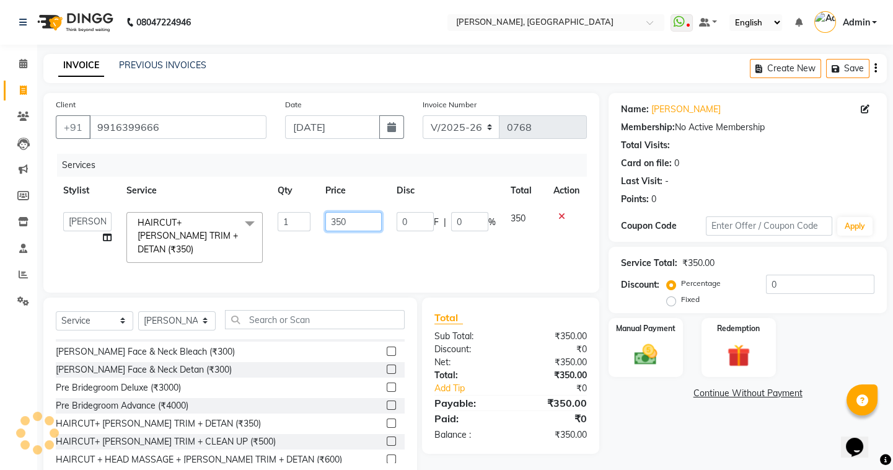
click at [350, 220] on input "350" at bounding box center [353, 221] width 56 height 19
type input "300"
click at [376, 306] on div "Select Service Product Membership Package Voucher Prepaid Gift Card Select Styl…" at bounding box center [230, 389] width 374 height 183
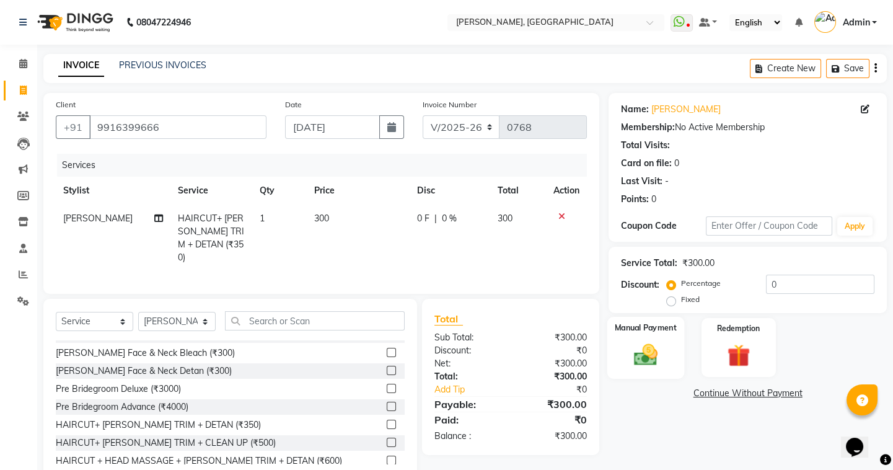
click at [637, 372] on div "Manual Payment" at bounding box center [645, 347] width 77 height 61
click at [710, 395] on span "UPI" at bounding box center [708, 394] width 19 height 14
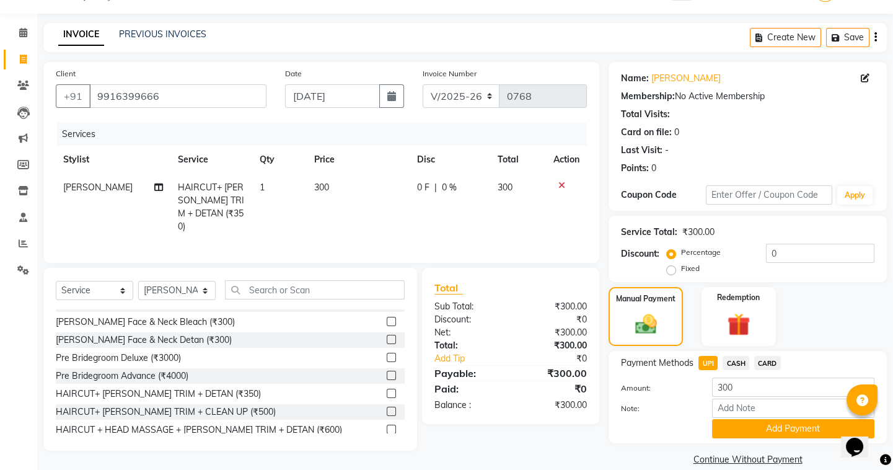
scroll to position [48, 0]
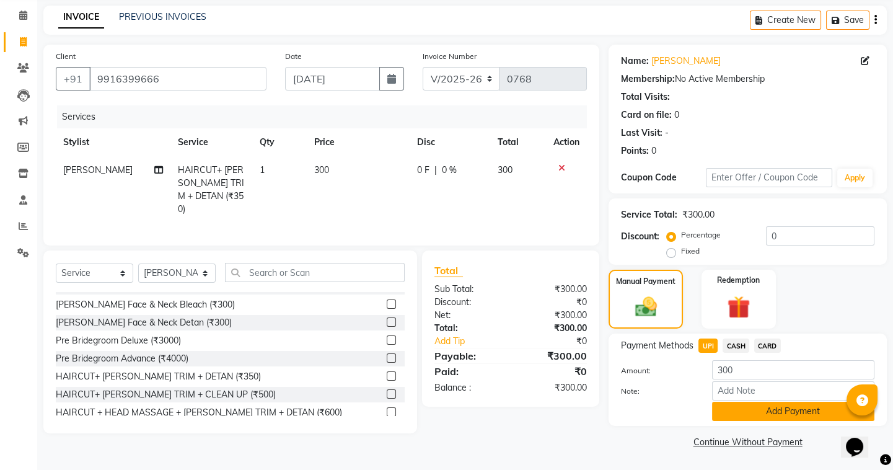
click at [762, 416] on button "Add Payment" at bounding box center [793, 411] width 162 height 19
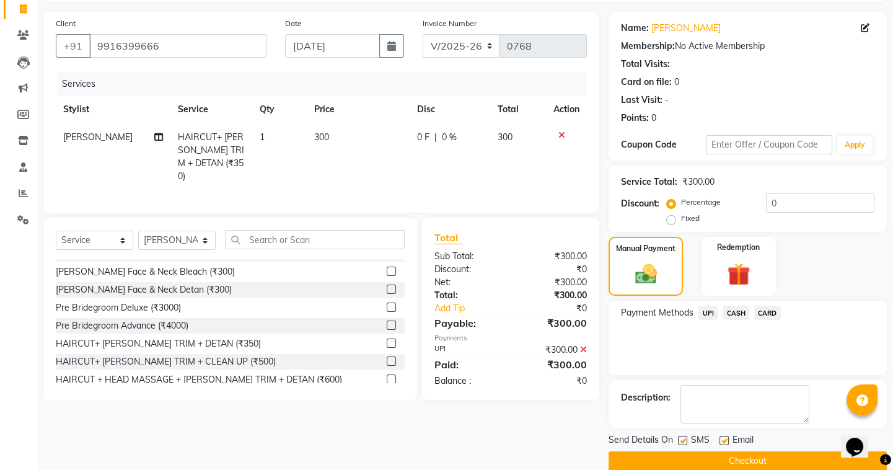
scroll to position [99, 0]
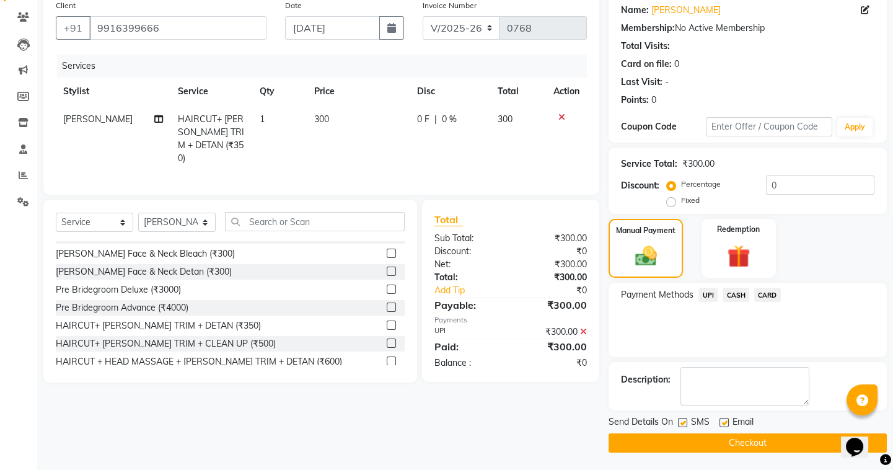
click at [711, 444] on button "Checkout" at bounding box center [748, 442] width 278 height 19
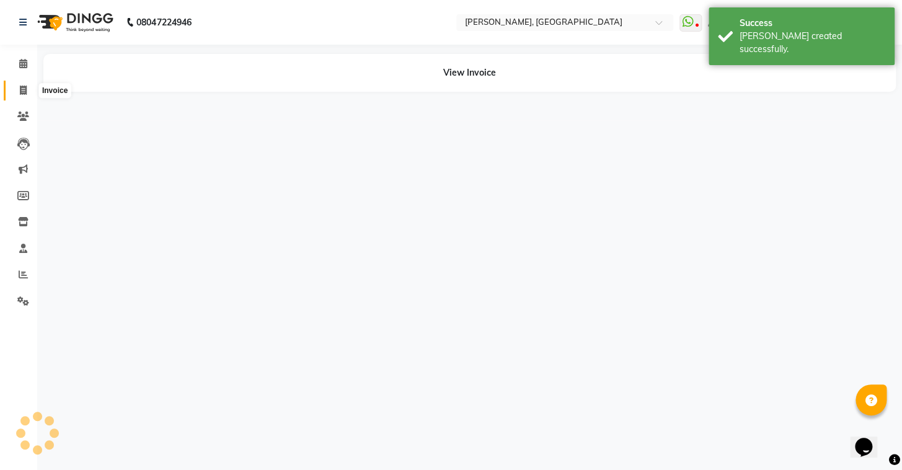
click at [20, 91] on icon at bounding box center [23, 90] width 7 height 9
select select "service"
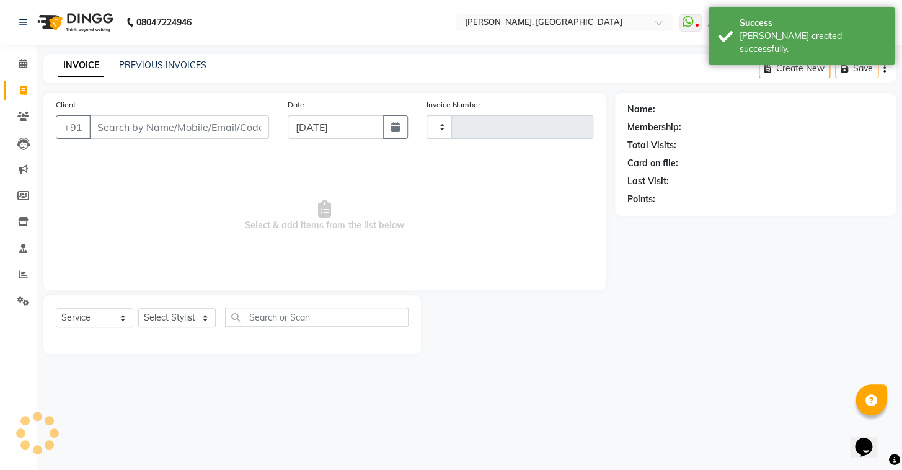
type input "0769"
select select "8667"
click at [164, 61] on link "PREVIOUS INVOICES" at bounding box center [162, 65] width 87 height 11
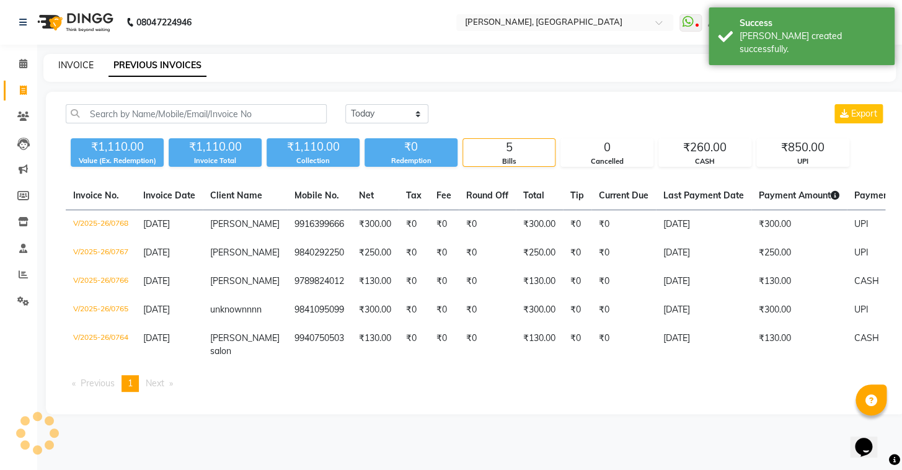
click at [81, 66] on link "INVOICE" at bounding box center [75, 65] width 35 height 11
select select "8667"
select select "service"
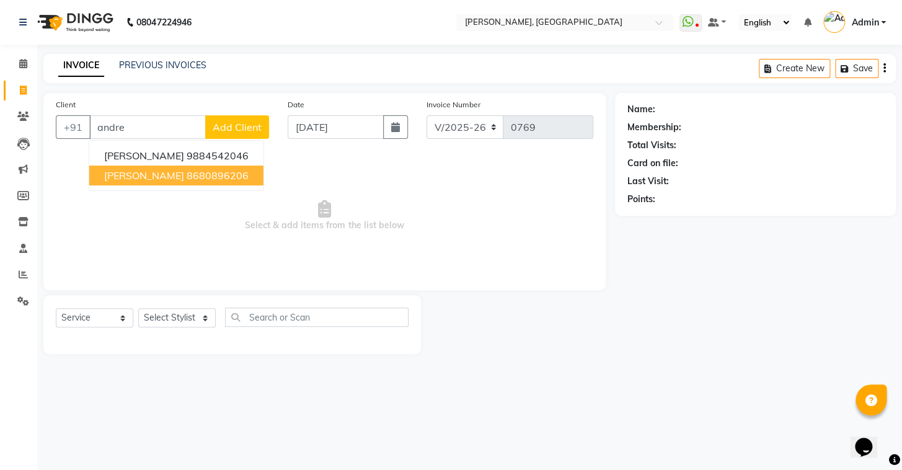
click at [187, 169] on ngb-highlight "8680896206" at bounding box center [218, 175] width 62 height 12
type input "8680896206"
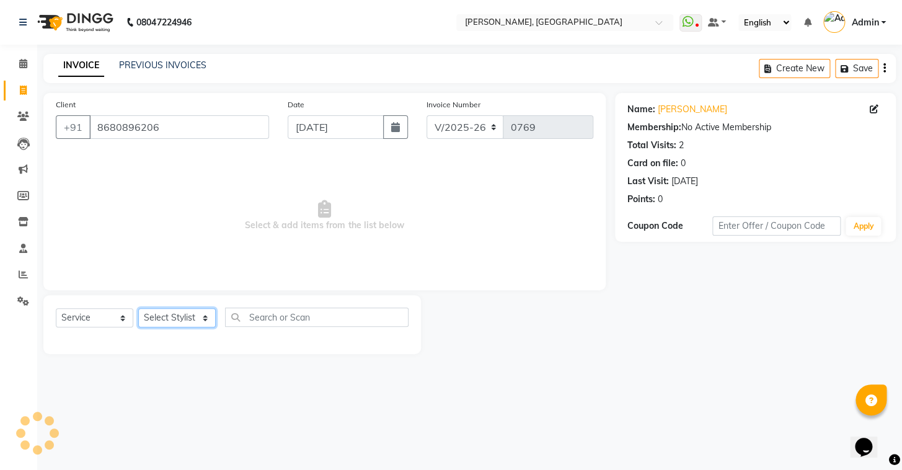
click at [188, 309] on select "Select Stylist Admin AMEER AHMAD MOHAMMED NAVAJISH MOHAMMED SANIR SHIVAM" at bounding box center [176, 317] width 77 height 19
select select "87511"
click at [138, 308] on select "Select Stylist Admin AMEER AHMAD MOHAMMED NAVAJISH MOHAMMED SANIR SHIVAM" at bounding box center [176, 317] width 77 height 19
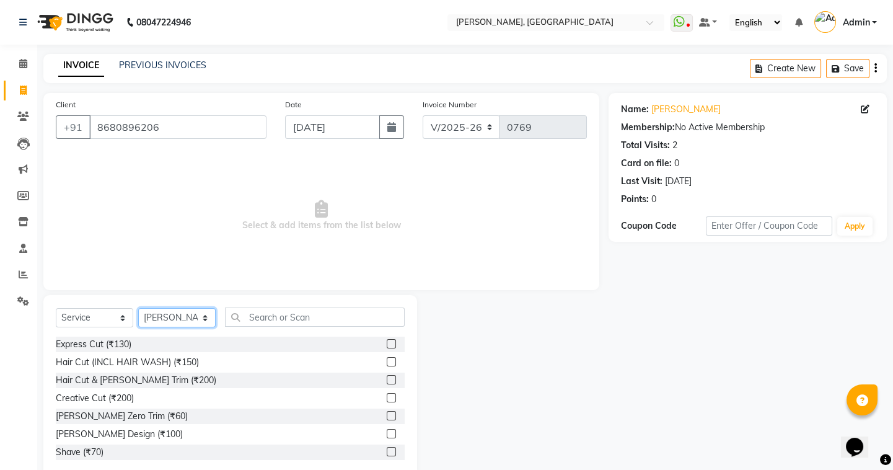
scroll to position [56, 0]
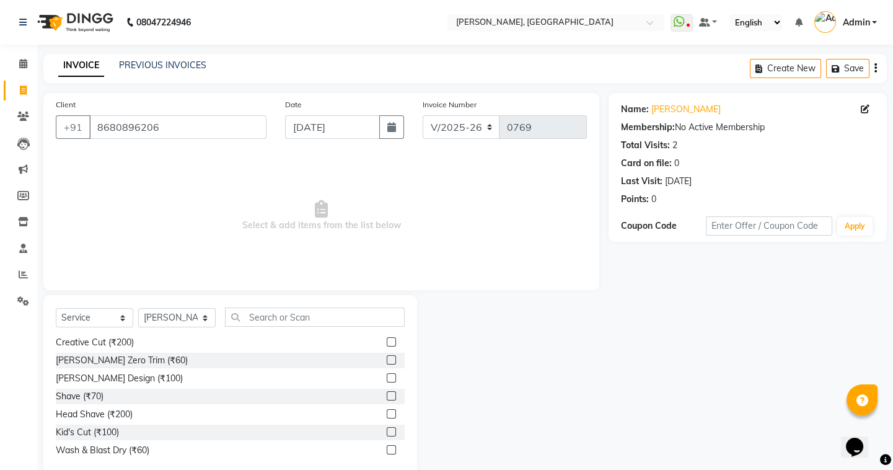
click at [387, 431] on label at bounding box center [391, 431] width 9 height 9
click at [387, 431] on input "checkbox" at bounding box center [391, 432] width 8 height 8
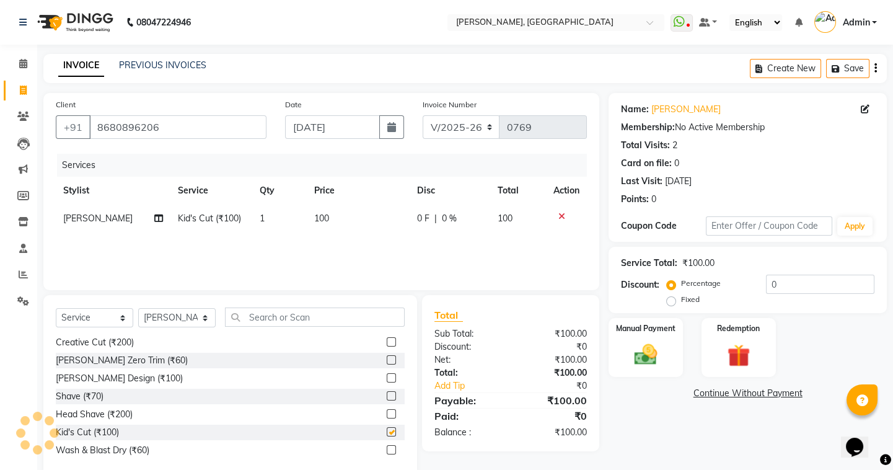
checkbox input "false"
click at [674, 348] on div "Manual Payment" at bounding box center [645, 347] width 77 height 61
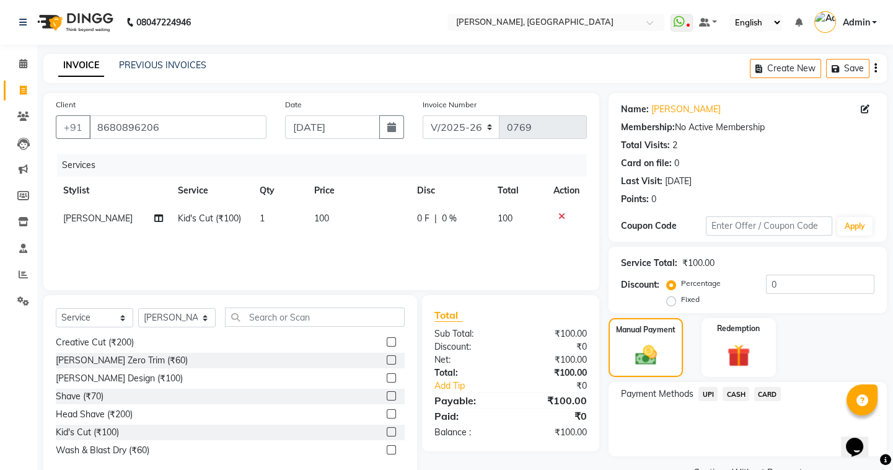
click at [705, 393] on span "UPI" at bounding box center [708, 394] width 19 height 14
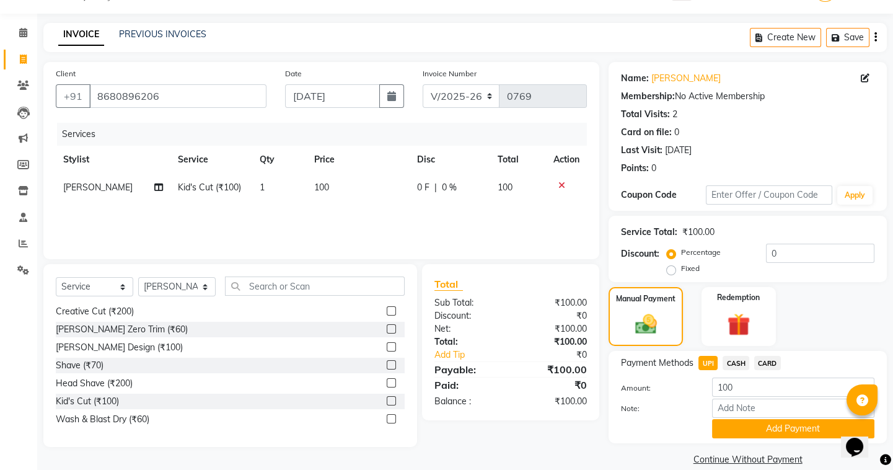
scroll to position [48, 0]
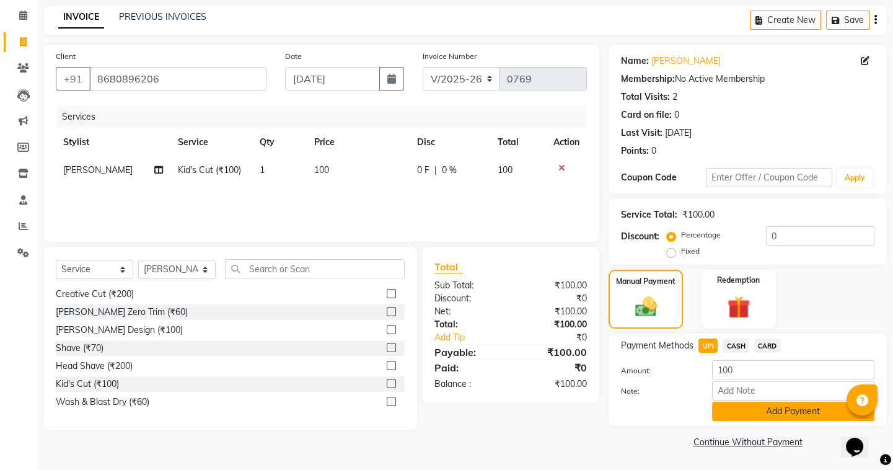
click at [728, 410] on button "Add Payment" at bounding box center [793, 411] width 162 height 19
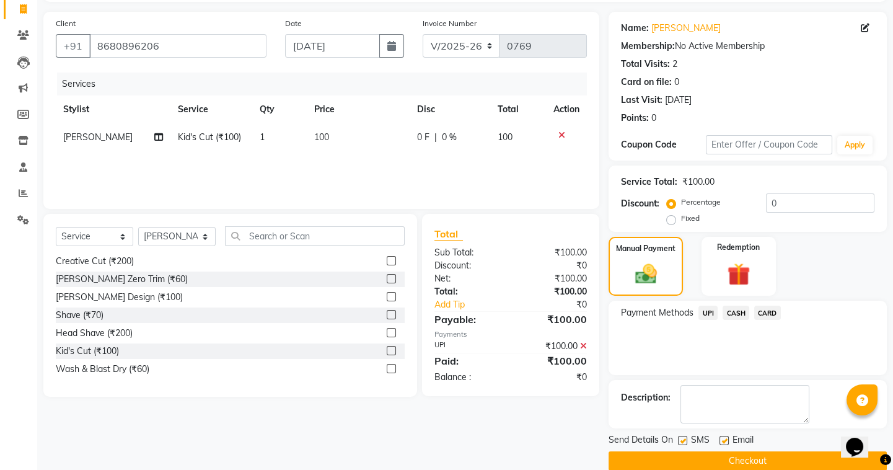
scroll to position [99, 0]
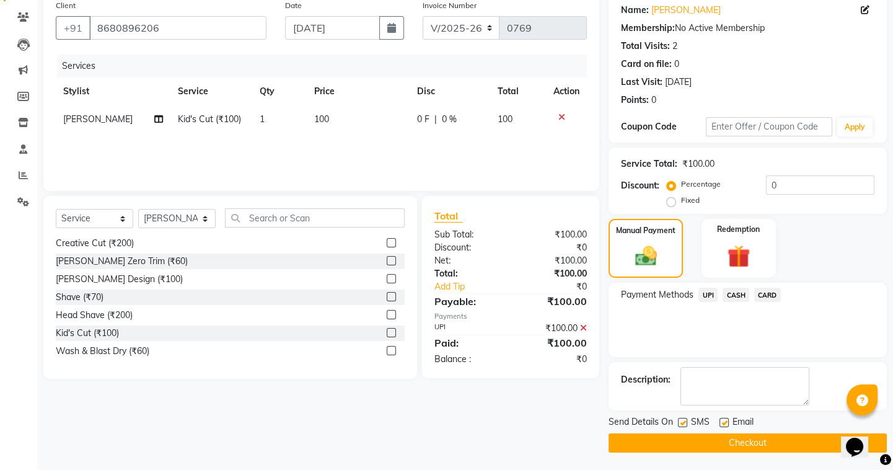
click at [666, 440] on button "Checkout" at bounding box center [748, 442] width 278 height 19
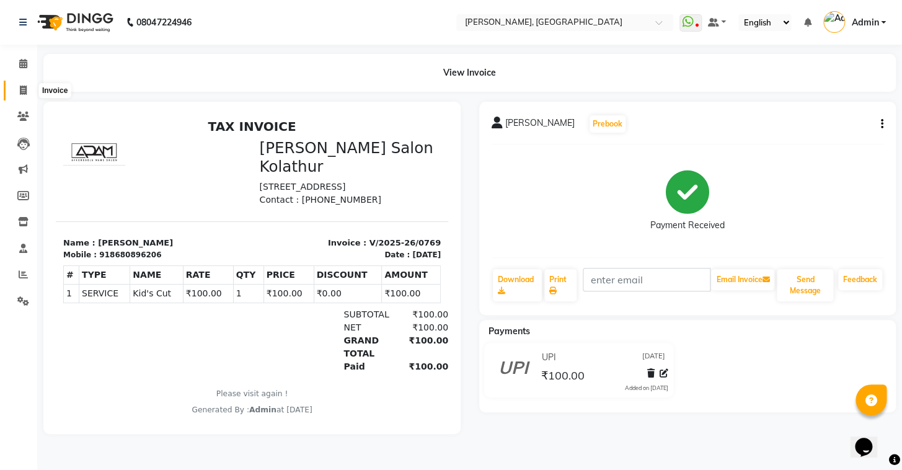
click at [27, 92] on span at bounding box center [23, 91] width 22 height 14
select select "service"
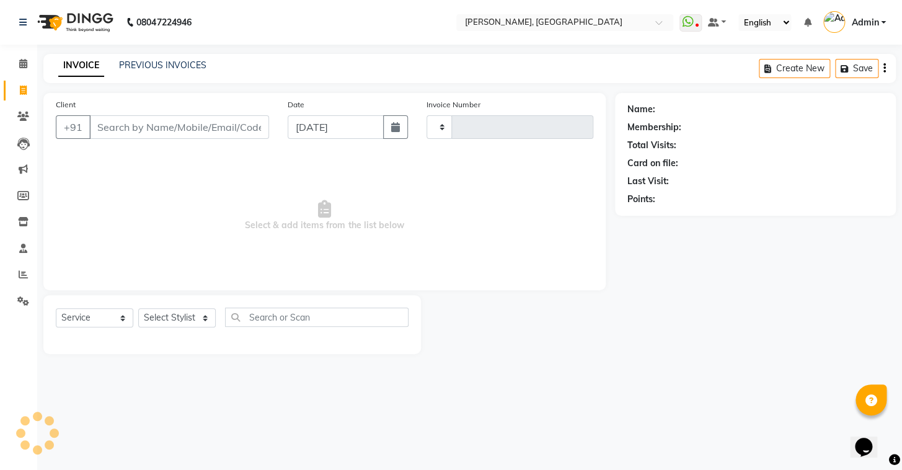
type input "0770"
select select "8667"
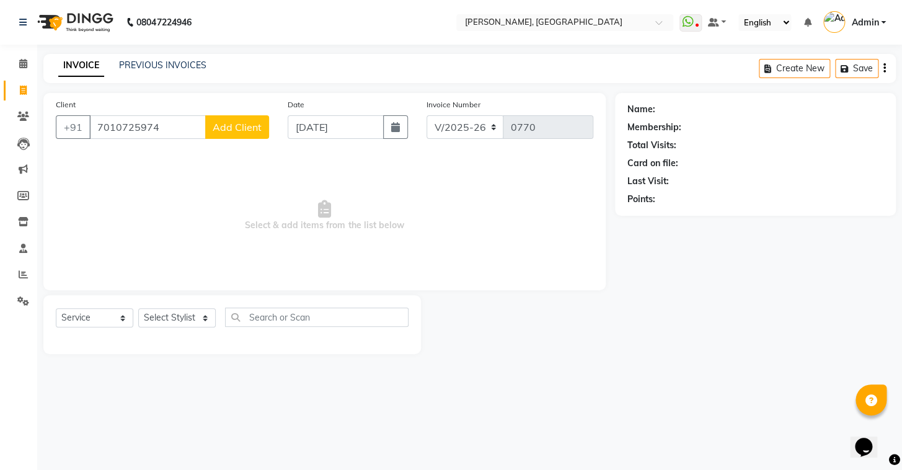
type input "7010725974"
click at [241, 122] on span "Add Client" at bounding box center [237, 127] width 49 height 12
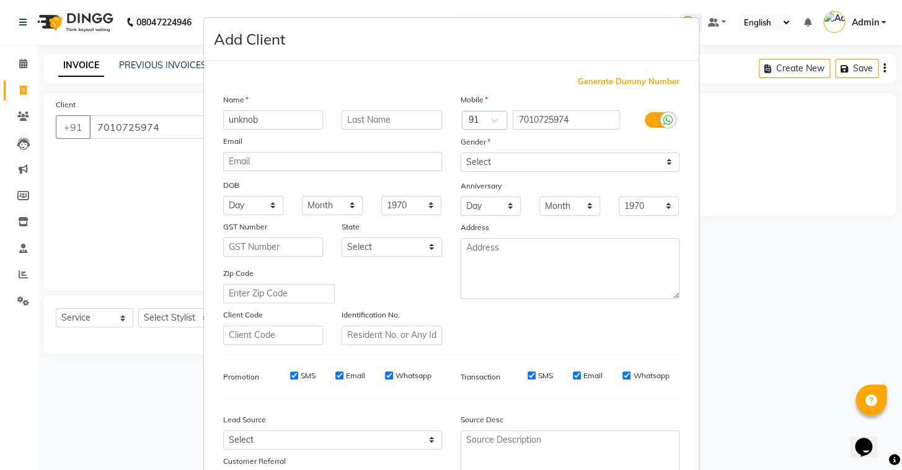
type input "unknob"
click at [477, 156] on select "Select Male Female Other Prefer Not To Say" at bounding box center [570, 161] width 219 height 19
select select "male"
click at [461, 152] on select "Select Male Female Other Prefer Not To Say" at bounding box center [570, 161] width 219 height 19
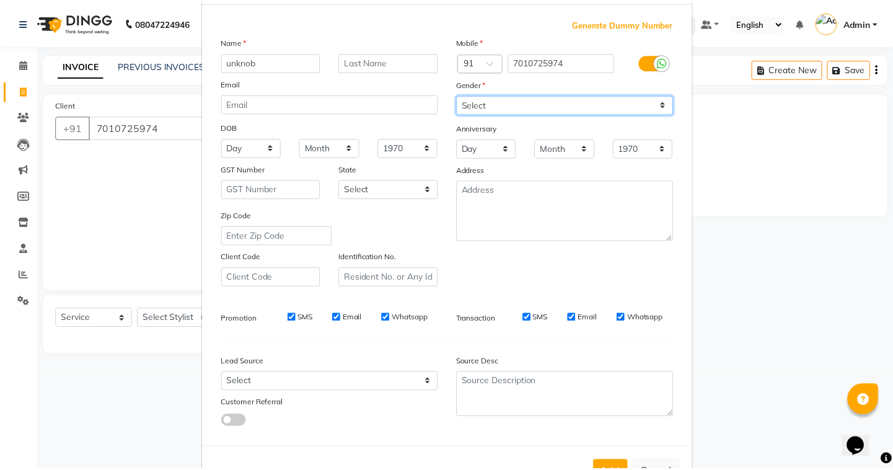
scroll to position [105, 0]
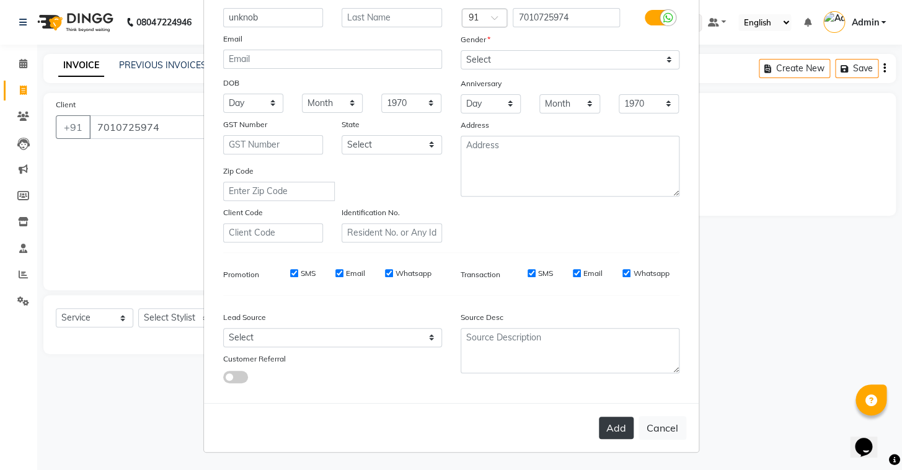
click at [616, 432] on button "Add" at bounding box center [616, 428] width 35 height 22
select select
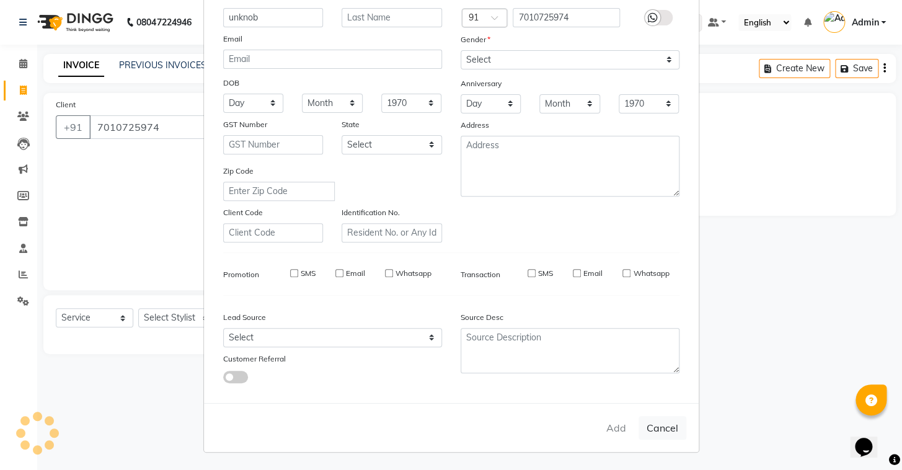
select select
checkbox input "false"
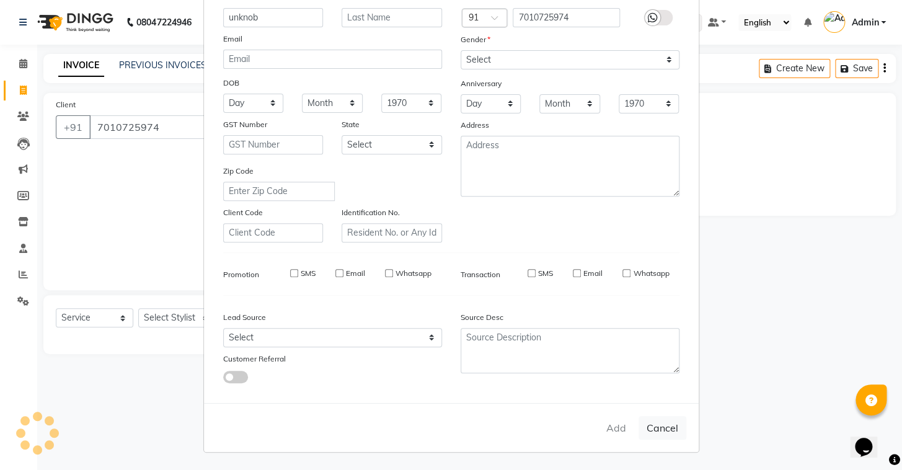
checkbox input "false"
click at [164, 316] on ngb-modal-window "Add Client Generate Dummy Number Name Email DOB Day 01 02 03 04 05 06 07 08 09 …" at bounding box center [451, 235] width 902 height 470
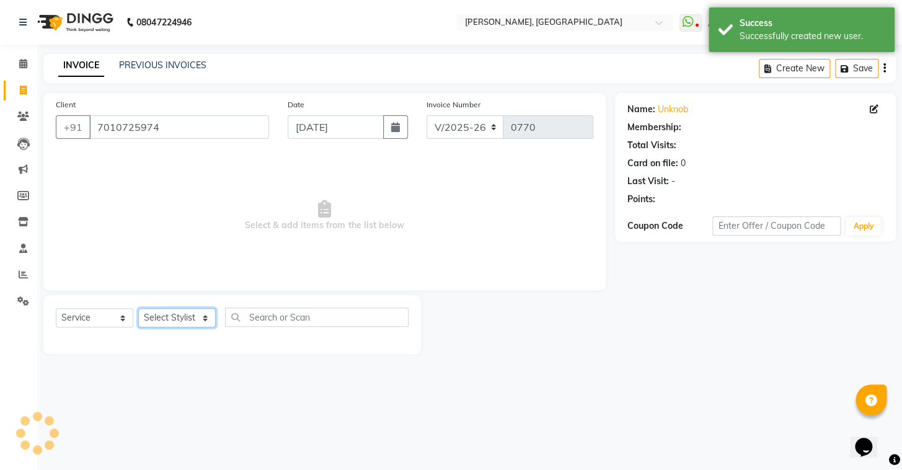
click at [164, 316] on select "Select Stylist Admin AMEER AHMAD MOHAMMED NAVAJISH MOHAMMED SANIR SHIVAM" at bounding box center [176, 317] width 77 height 19
select select "87511"
click at [138, 308] on select "Select Stylist Admin AMEER AHMAD MOHAMMED NAVAJISH MOHAMMED SANIR SHIVAM" at bounding box center [176, 317] width 77 height 19
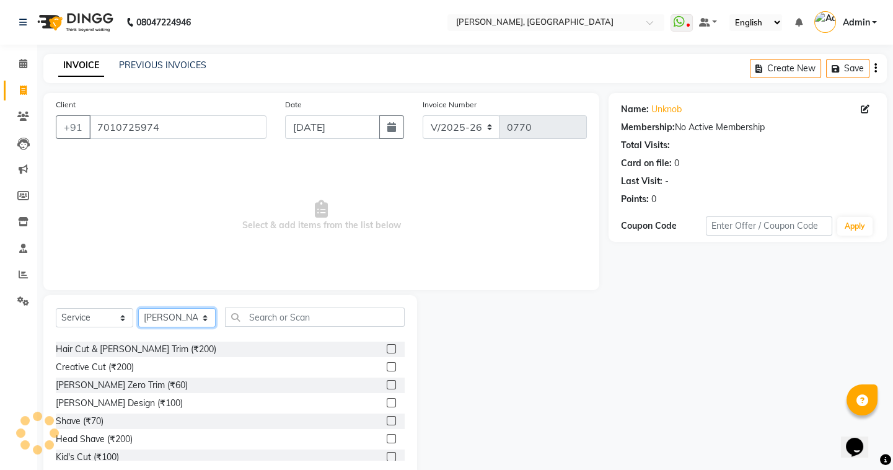
scroll to position [0, 0]
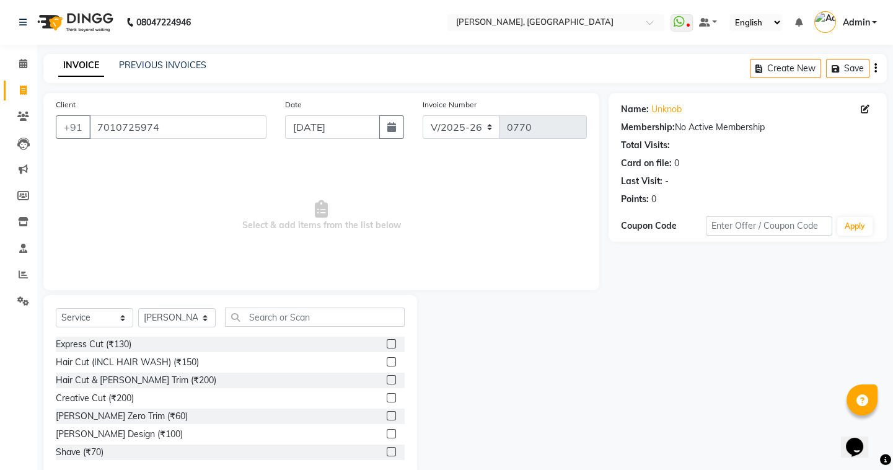
click at [387, 382] on label at bounding box center [391, 379] width 9 height 9
click at [387, 382] on input "checkbox" at bounding box center [391, 380] width 8 height 8
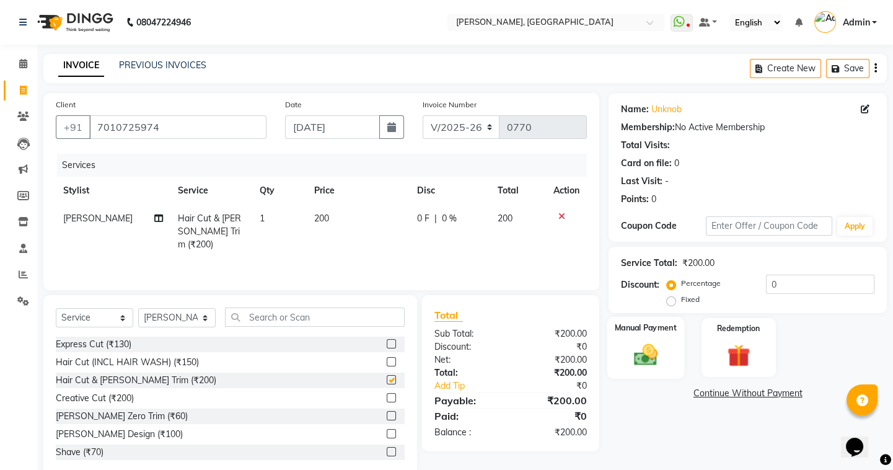
checkbox input "false"
click at [627, 341] on img at bounding box center [646, 354] width 38 height 27
click at [707, 395] on span "UPI" at bounding box center [708, 394] width 19 height 14
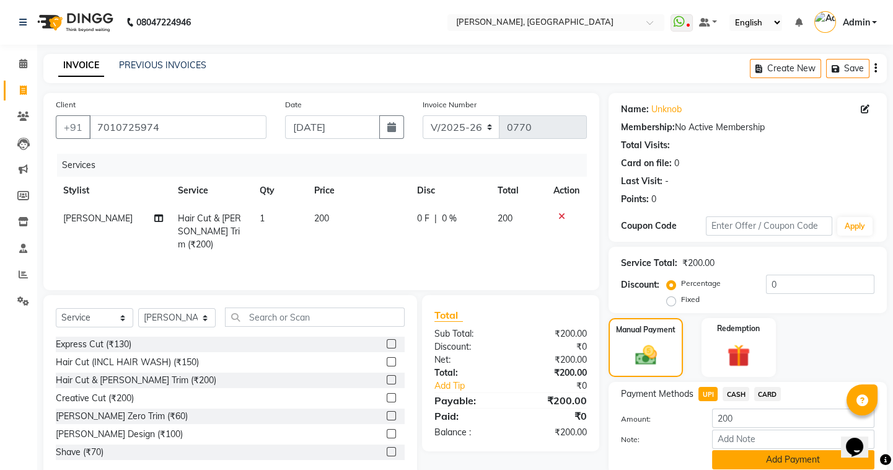
click at [756, 459] on button "Add Payment" at bounding box center [793, 459] width 162 height 19
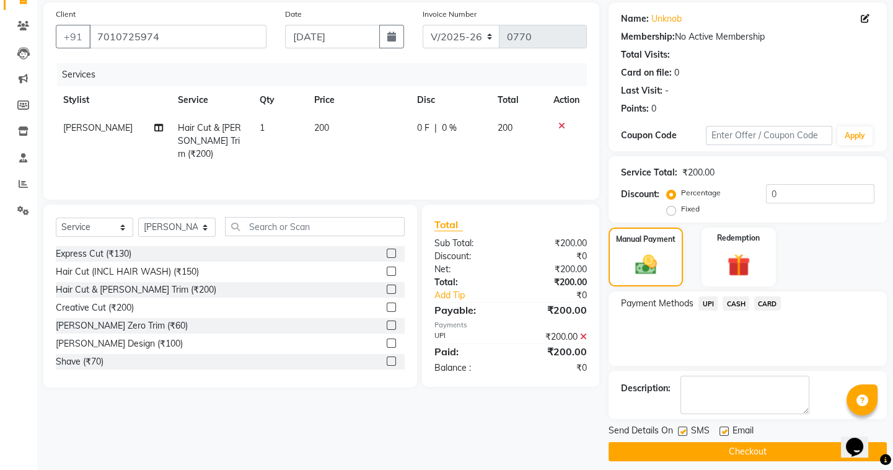
scroll to position [99, 0]
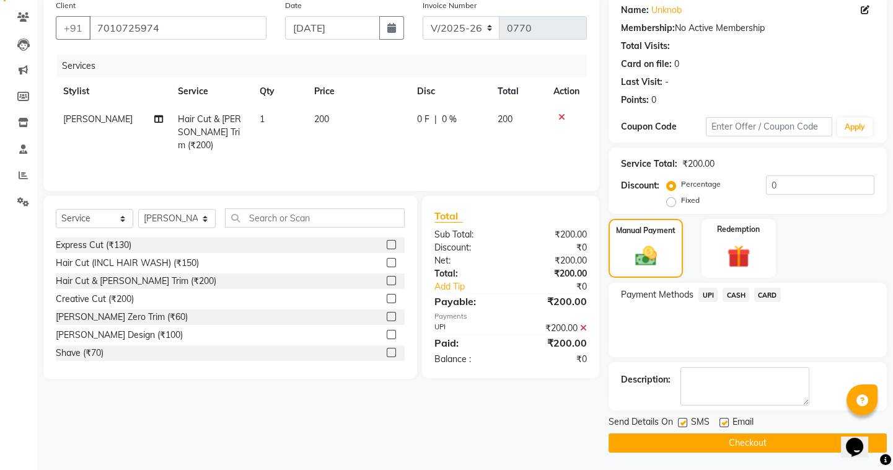
click at [700, 441] on button "Checkout" at bounding box center [748, 442] width 278 height 19
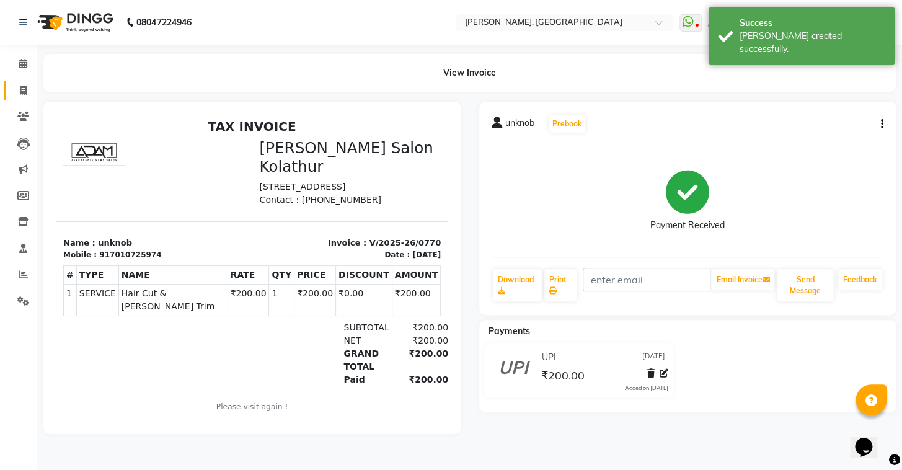
click at [25, 84] on span at bounding box center [23, 91] width 22 height 14
select select "service"
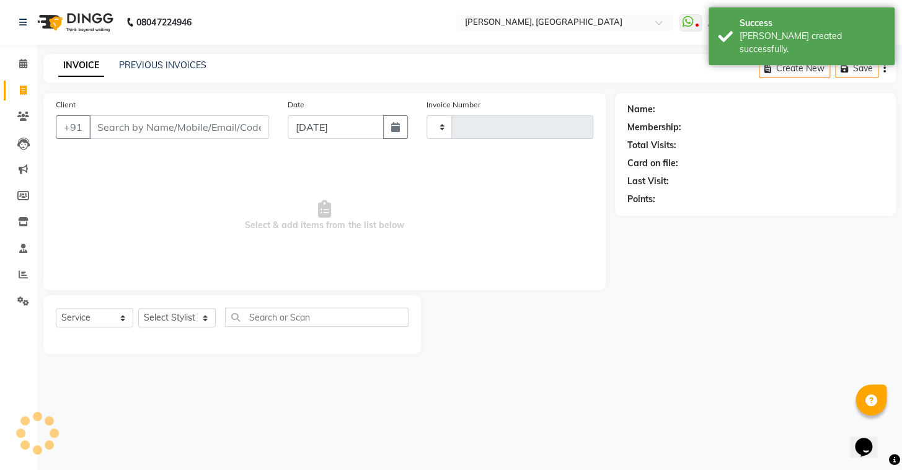
type input "0771"
select select "8667"
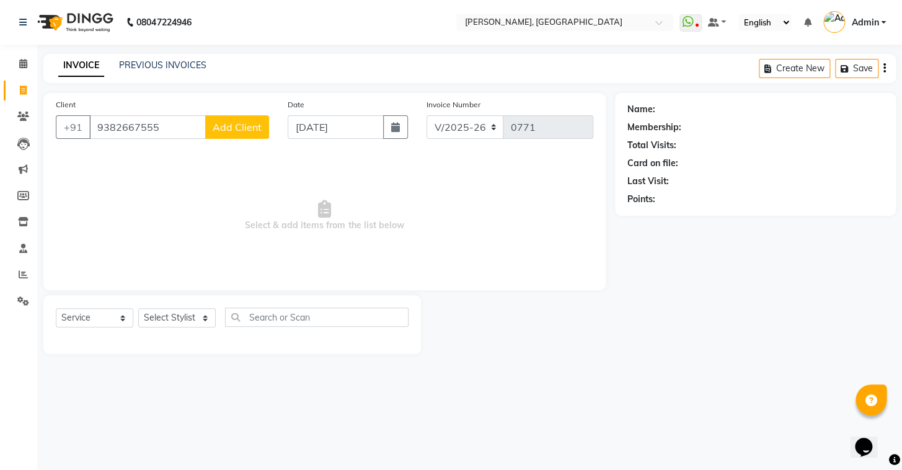
type input "9382667555"
click at [226, 125] on span "Add Client" at bounding box center [237, 127] width 49 height 12
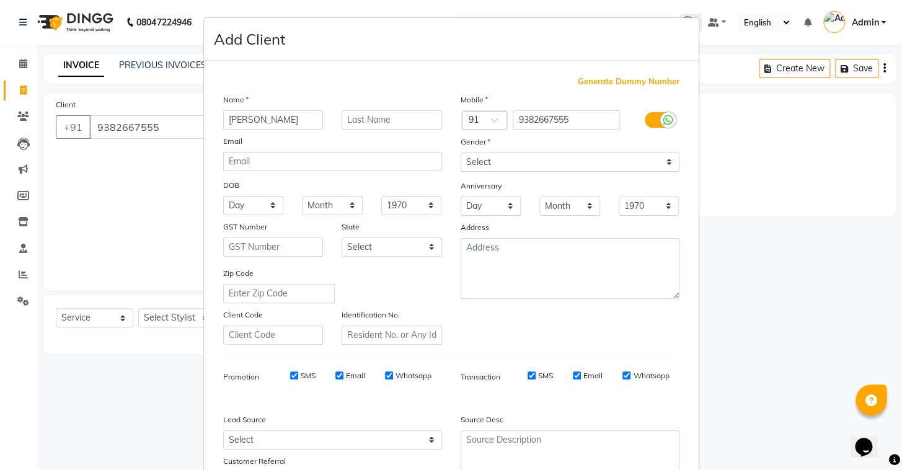
type input "[PERSON_NAME]"
click at [477, 168] on select "Select Male Female Other Prefer Not To Say" at bounding box center [570, 161] width 219 height 19
select select "male"
click at [461, 152] on select "Select Male Female Other Prefer Not To Say" at bounding box center [570, 161] width 219 height 19
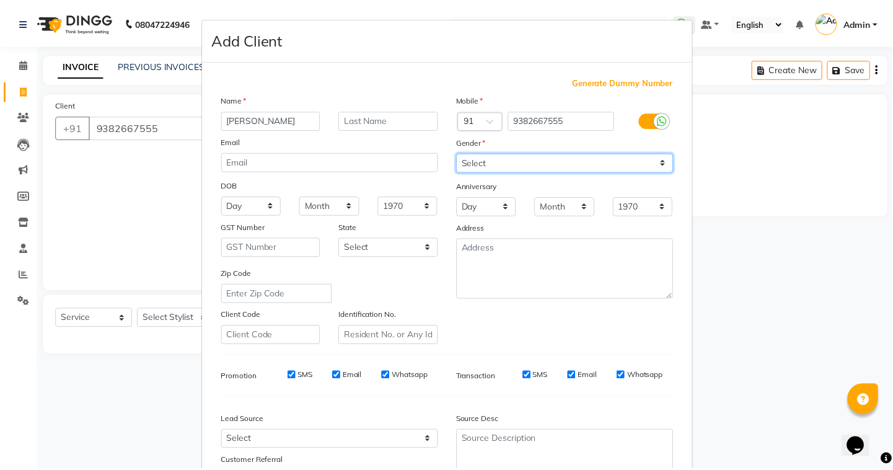
scroll to position [105, 0]
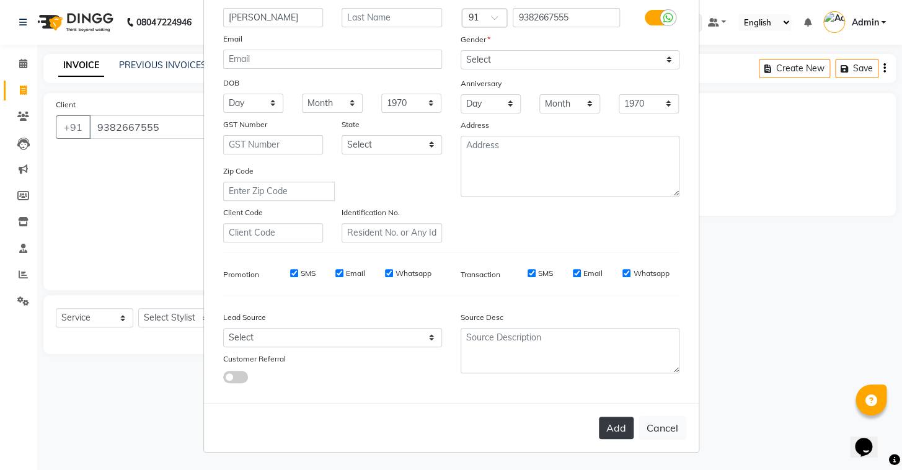
click at [604, 436] on button "Add" at bounding box center [616, 428] width 35 height 22
select select
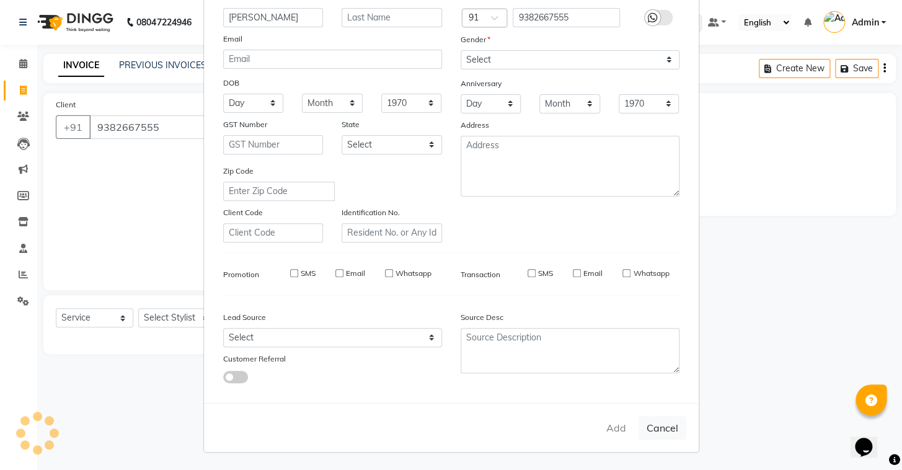
select select
checkbox input "false"
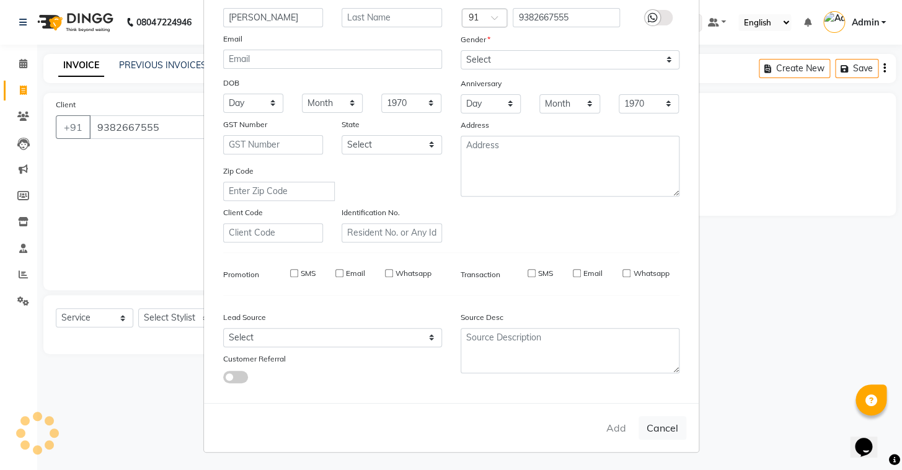
checkbox input "false"
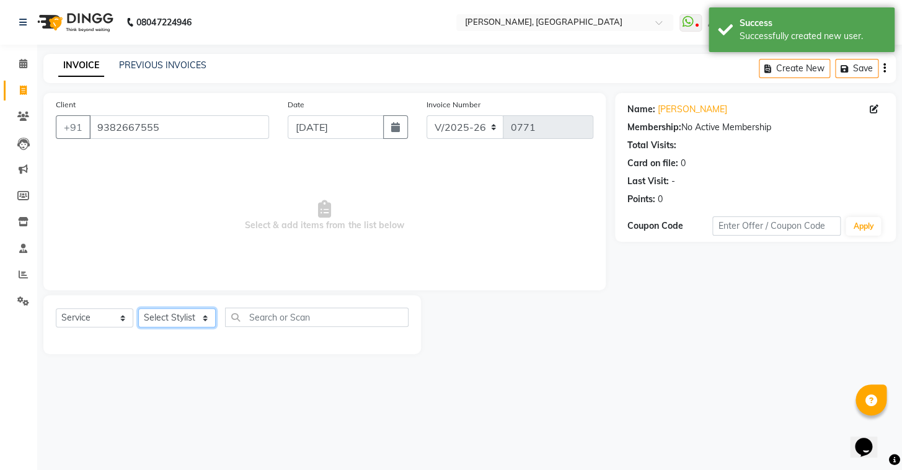
click at [194, 324] on select "Select Stylist Admin AMEER AHMAD MOHAMMED NAVAJISH MOHAMMED SANIR SHIVAM" at bounding box center [176, 317] width 77 height 19
click at [138, 308] on select "Select Stylist Admin AMEER AHMAD MOHAMMED NAVAJISH MOHAMMED SANIR SHIVAM" at bounding box center [176, 317] width 77 height 19
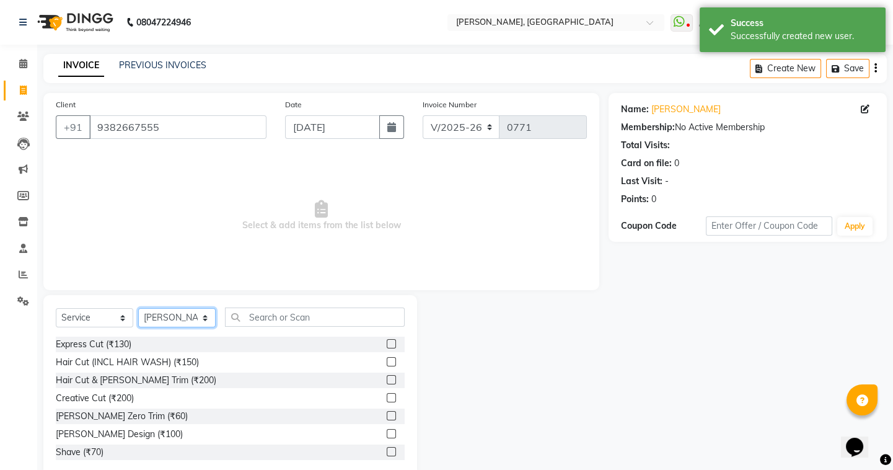
click at [187, 320] on select "Select Stylist Admin AMEER AHMAD MOHAMMED NAVAJISH MOHAMMED SANIR SHIVAM" at bounding box center [176, 317] width 77 height 19
select select "87513"
click at [138, 308] on select "Select Stylist Admin AMEER AHMAD MOHAMMED NAVAJISH MOHAMMED SANIR SHIVAM" at bounding box center [176, 317] width 77 height 19
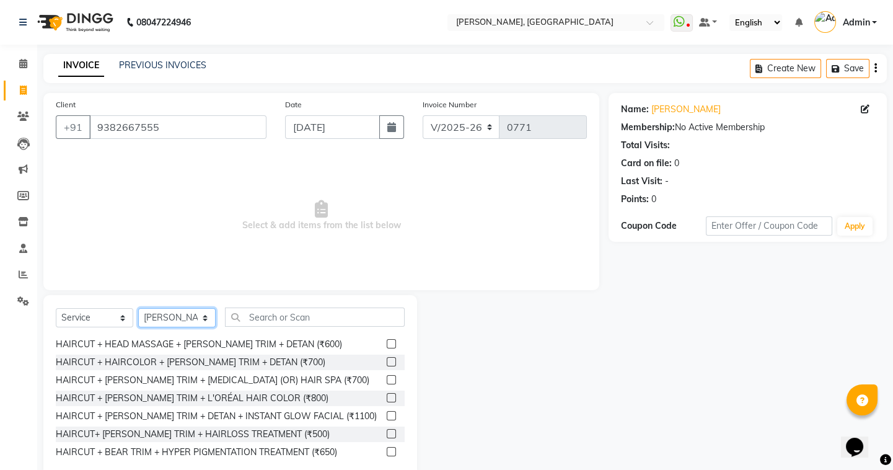
scroll to position [788, 0]
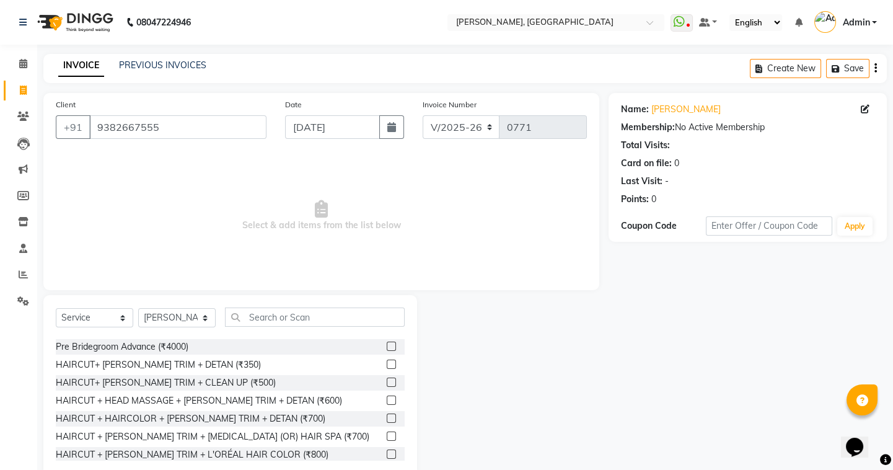
click at [387, 361] on label at bounding box center [391, 364] width 9 height 9
click at [387, 361] on input "checkbox" at bounding box center [391, 365] width 8 height 8
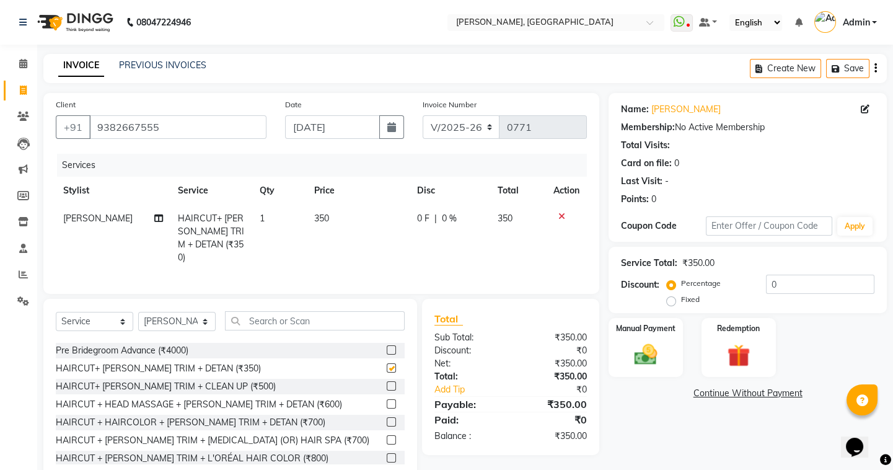
checkbox input "false"
click at [326, 221] on span "350" at bounding box center [321, 218] width 15 height 11
select select "87513"
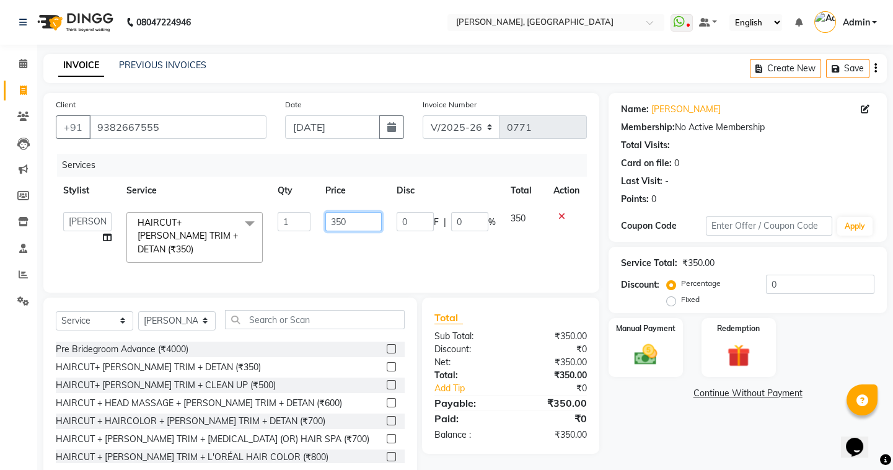
click at [341, 221] on input "350" at bounding box center [353, 221] width 56 height 19
type input "300"
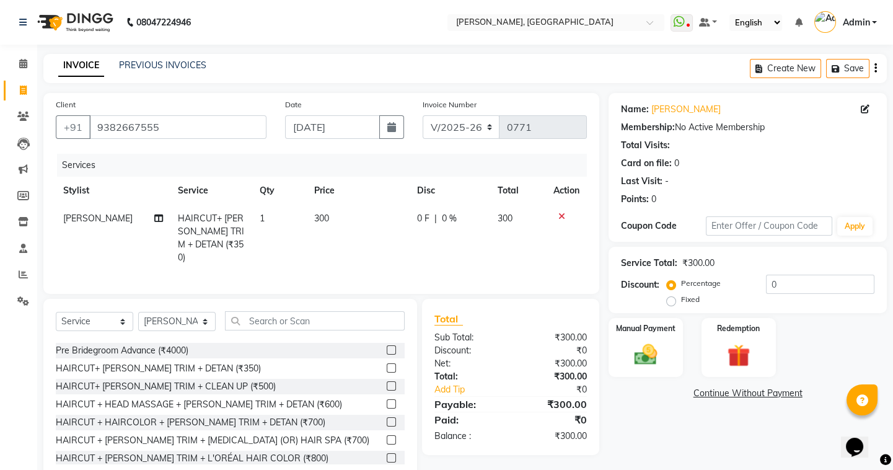
click at [320, 293] on div "Client +91 9382667555 Date 01-09-2025 Invoice Number V/2025 V/2025-26 0771 Serv…" at bounding box center [321, 287] width 575 height 389
click at [629, 349] on img at bounding box center [646, 354] width 38 height 27
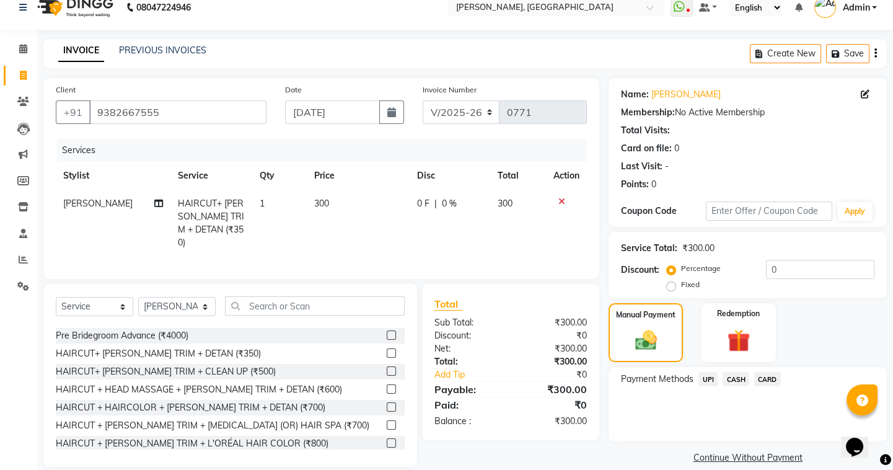
scroll to position [30, 0]
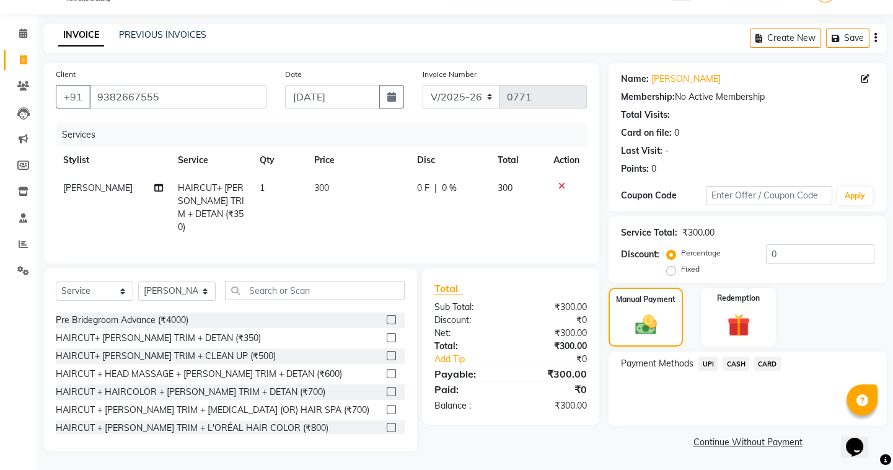
click at [707, 364] on span "UPI" at bounding box center [708, 363] width 19 height 14
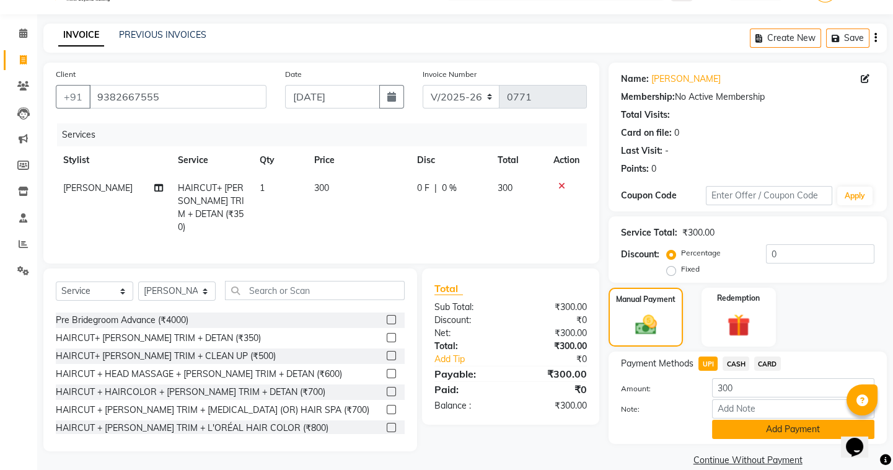
click at [739, 433] on button "Add Payment" at bounding box center [793, 429] width 162 height 19
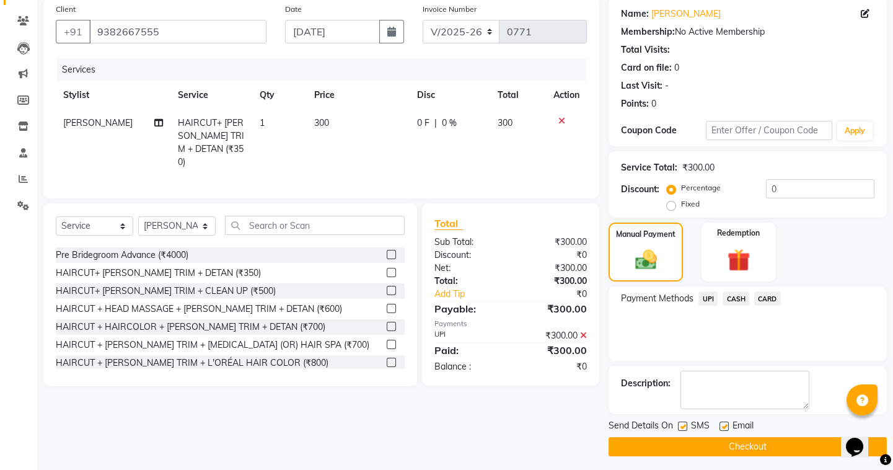
scroll to position [99, 0]
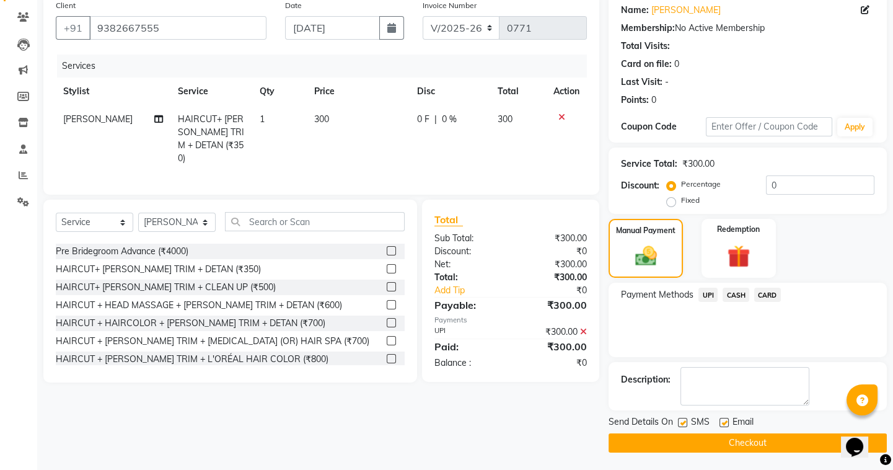
click at [730, 437] on button "Checkout" at bounding box center [748, 442] width 278 height 19
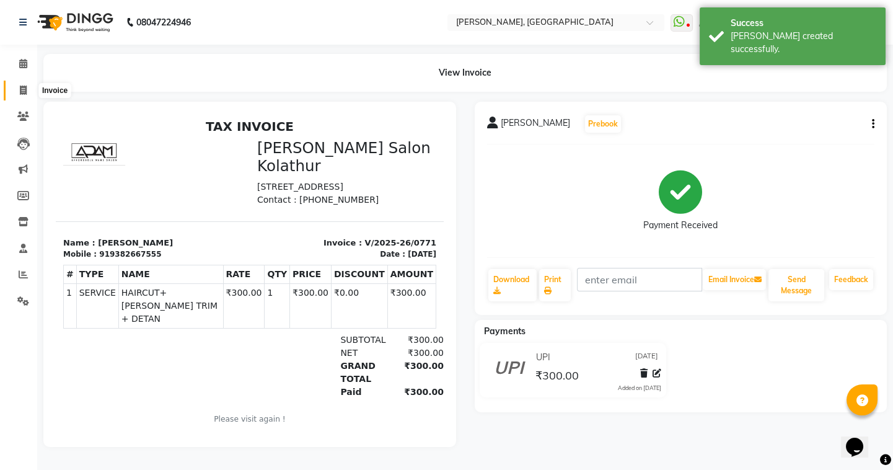
click at [23, 89] on icon at bounding box center [23, 90] width 7 height 9
select select "service"
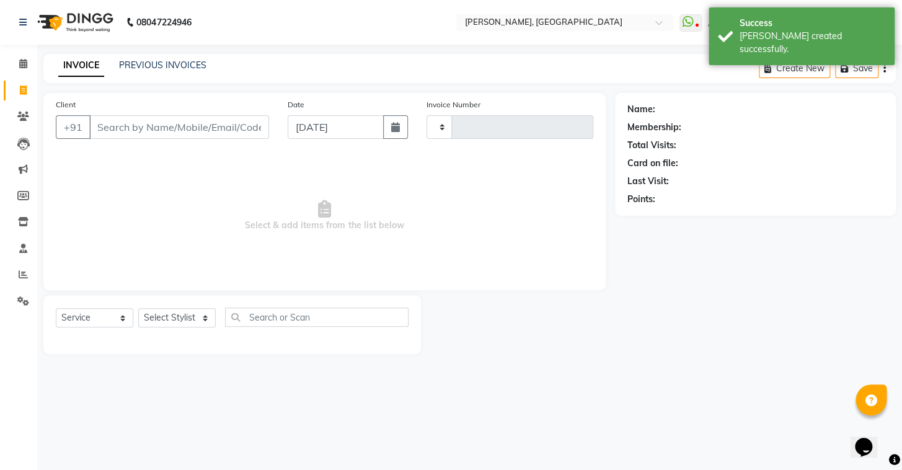
type input "0772"
select select "8667"
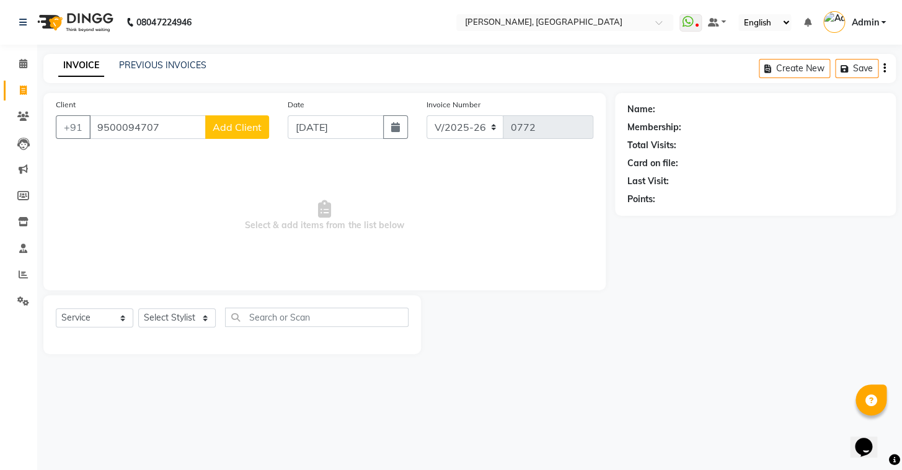
type input "9500094707"
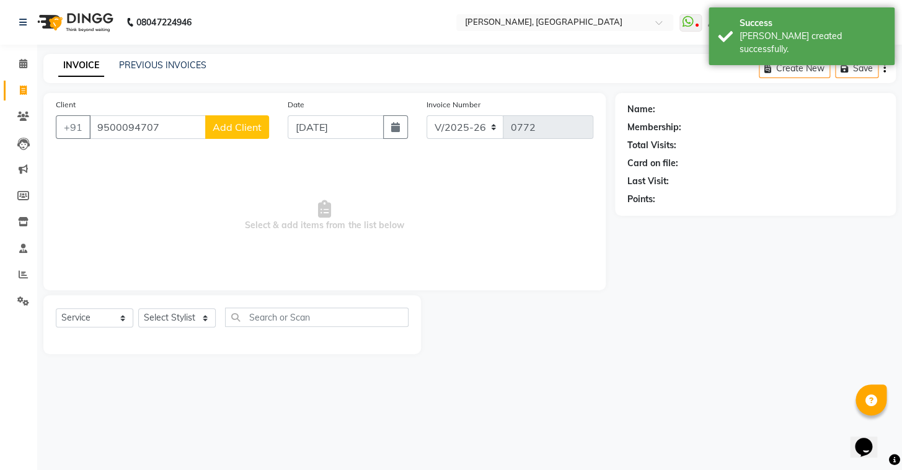
click at [229, 131] on span "Add Client" at bounding box center [237, 127] width 49 height 12
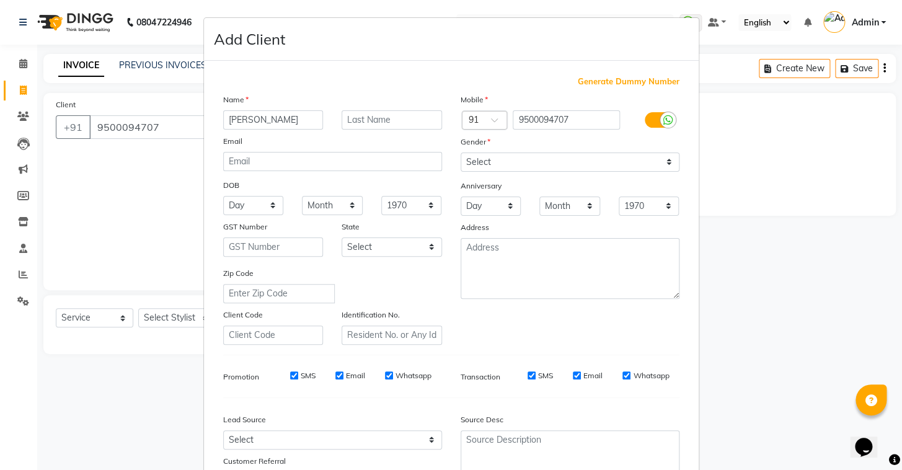
type input "[PERSON_NAME]"
drag, startPoint x: 477, startPoint y: 164, endPoint x: 477, endPoint y: 170, distance: 6.8
click at [477, 164] on select "Select Male Female Other Prefer Not To Say" at bounding box center [570, 161] width 219 height 19
select select "male"
click at [461, 152] on select "Select Male Female Other Prefer Not To Say" at bounding box center [570, 161] width 219 height 19
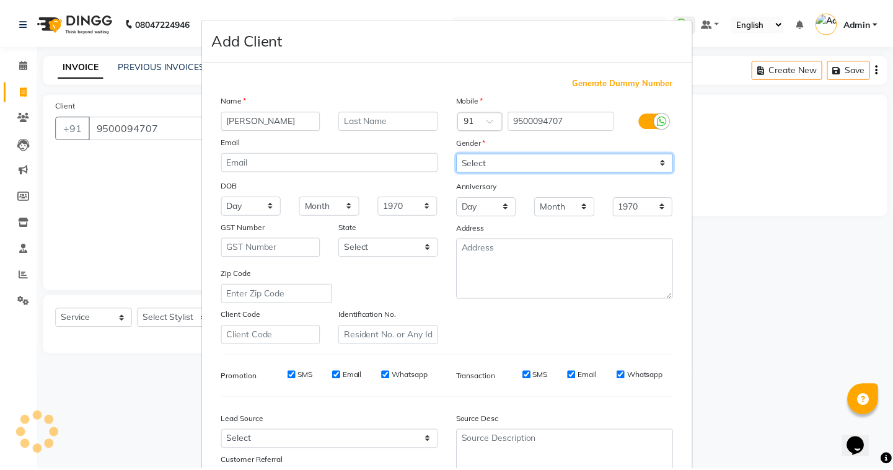
scroll to position [105, 0]
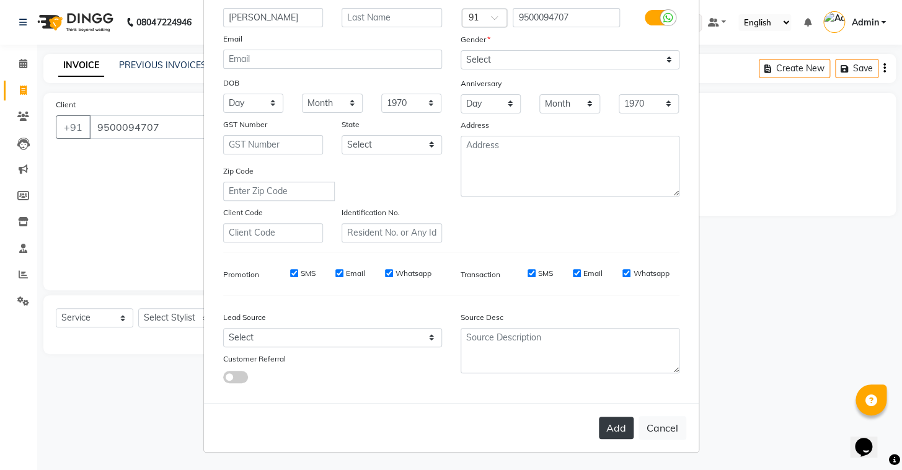
click at [609, 431] on button "Add" at bounding box center [616, 428] width 35 height 22
select select
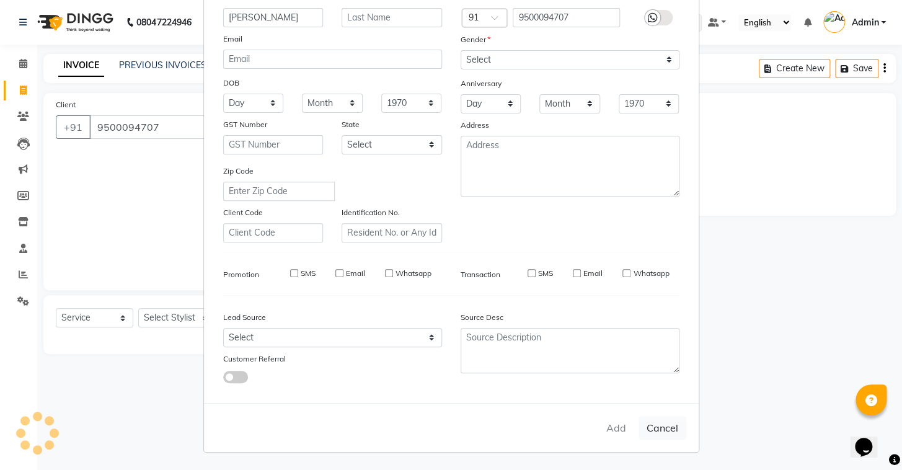
select select
checkbox input "false"
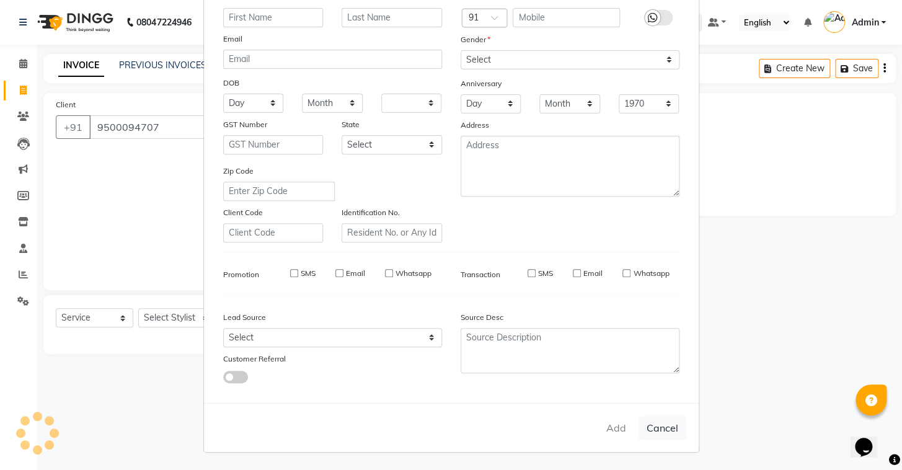
checkbox input "false"
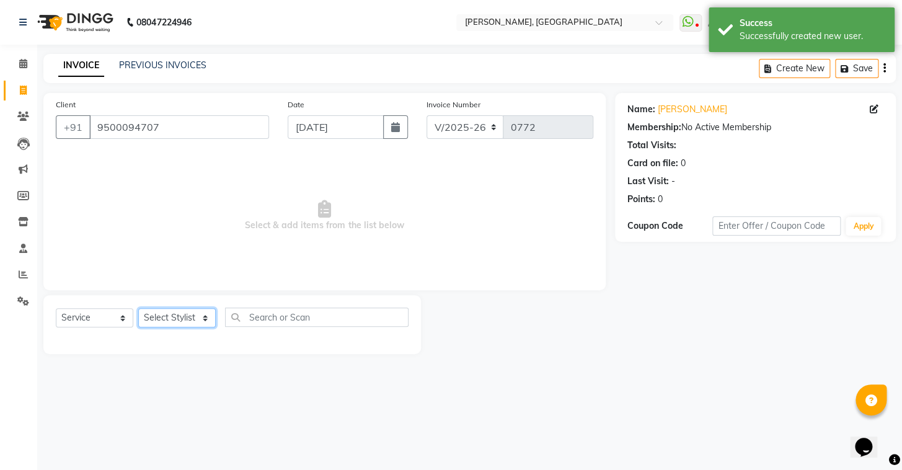
click at [175, 324] on select "Select Stylist Admin AMEER AHMAD MOHAMMED NAVAJISH MOHAMMED SANIR SHIVAM" at bounding box center [176, 317] width 77 height 19
select select "87513"
click at [138, 308] on select "Select Stylist Admin AMEER AHMAD MOHAMMED NAVAJISH MOHAMMED SANIR SHIVAM" at bounding box center [176, 317] width 77 height 19
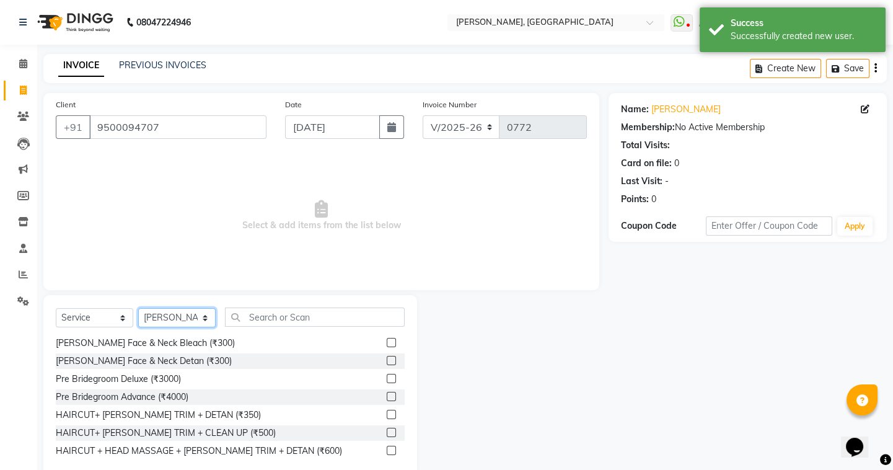
scroll to position [882, 0]
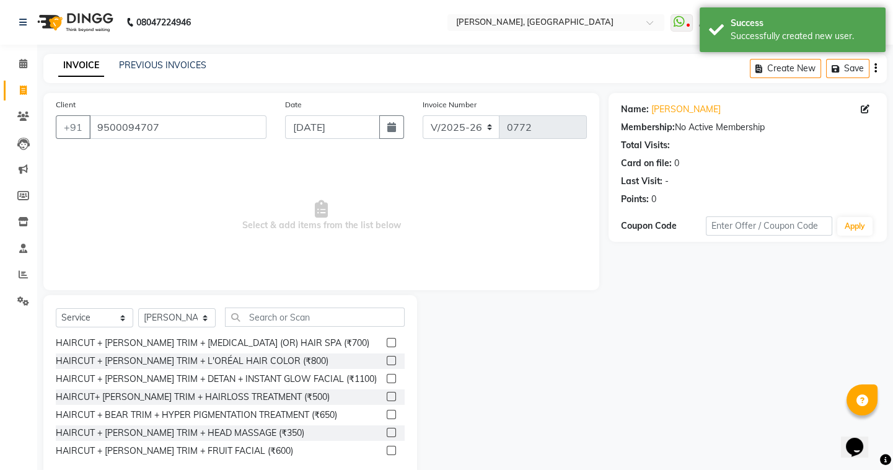
click at [387, 428] on label at bounding box center [391, 432] width 9 height 9
click at [387, 429] on input "checkbox" at bounding box center [391, 433] width 8 height 8
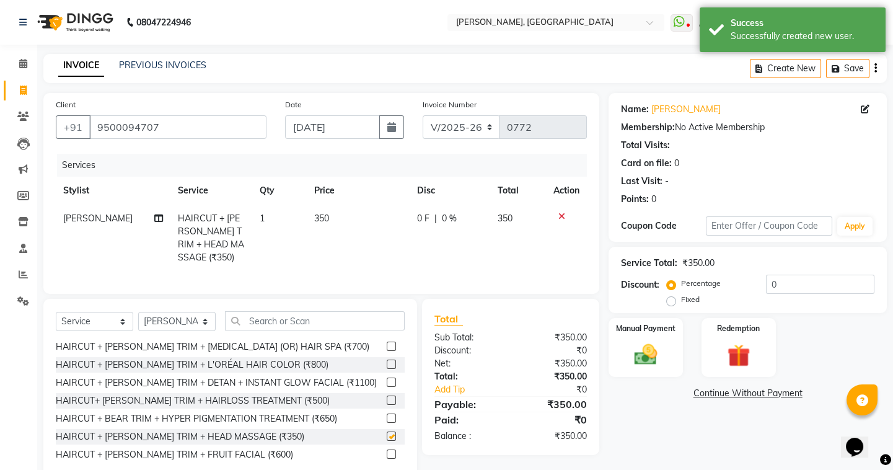
checkbox input "false"
click at [325, 219] on span "350" at bounding box center [321, 218] width 15 height 11
select select "87513"
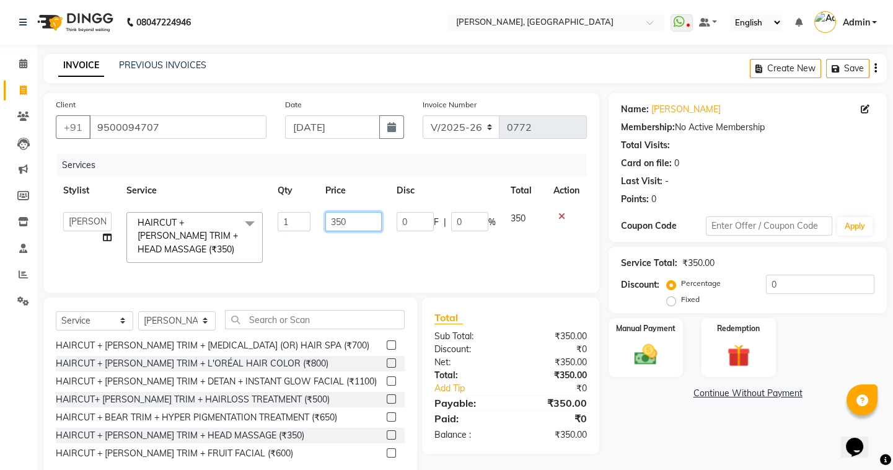
click at [354, 227] on input "350" at bounding box center [353, 221] width 56 height 19
type input "300"
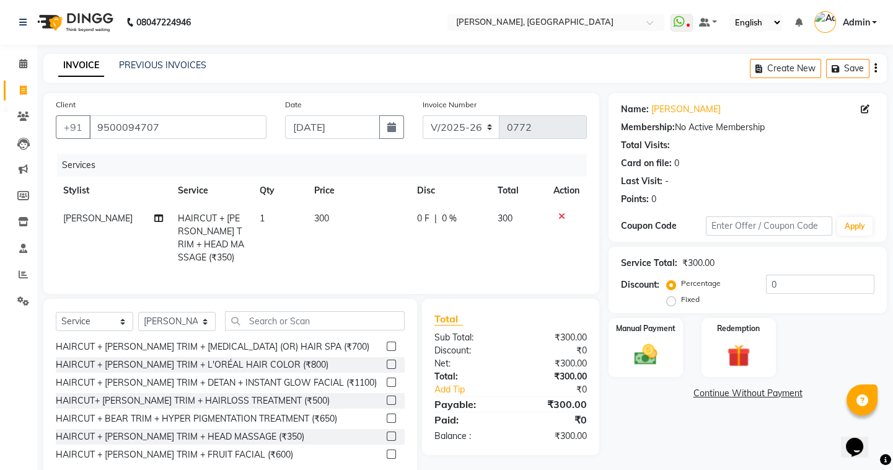
click at [423, 317] on div "Total Sub Total: ₹300.00 Discount: ₹0 Net: ₹300.00 Total: ₹300.00 Add Tip ₹0 Pa…" at bounding box center [510, 377] width 177 height 156
click at [681, 367] on div "Manual Payment" at bounding box center [645, 347] width 77 height 61
click at [712, 388] on span "UPI" at bounding box center [708, 394] width 19 height 14
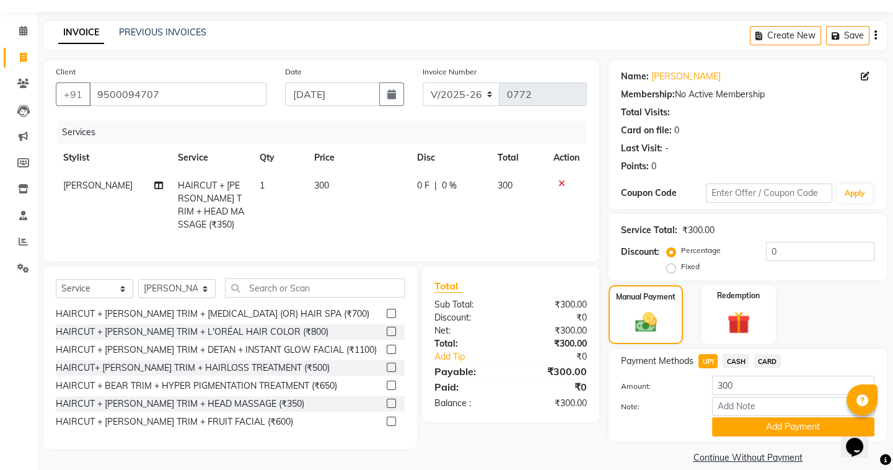
scroll to position [48, 0]
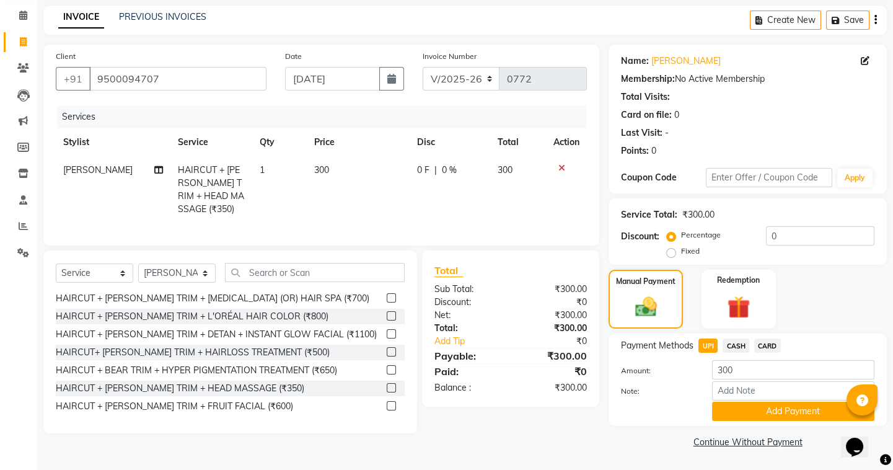
click at [726, 422] on div "Payment Methods UPI CASH CARD Amount: 300 Note: Add Payment" at bounding box center [748, 379] width 278 height 92
click at [727, 413] on button "Add Payment" at bounding box center [793, 411] width 162 height 19
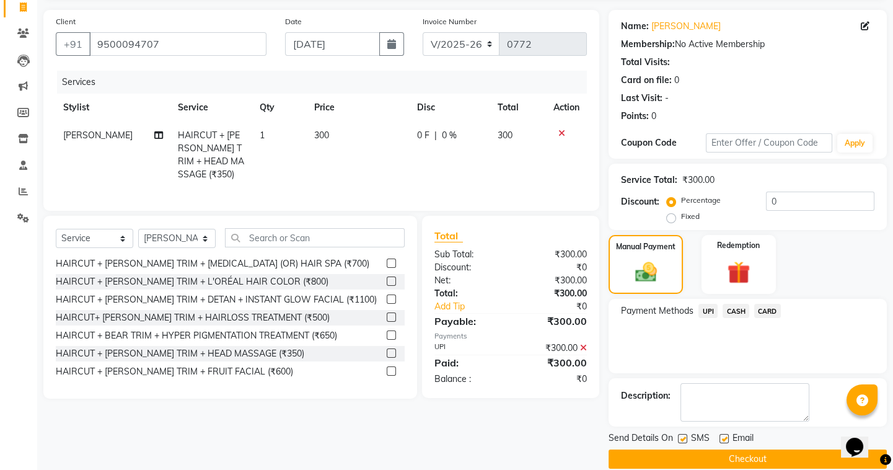
scroll to position [99, 0]
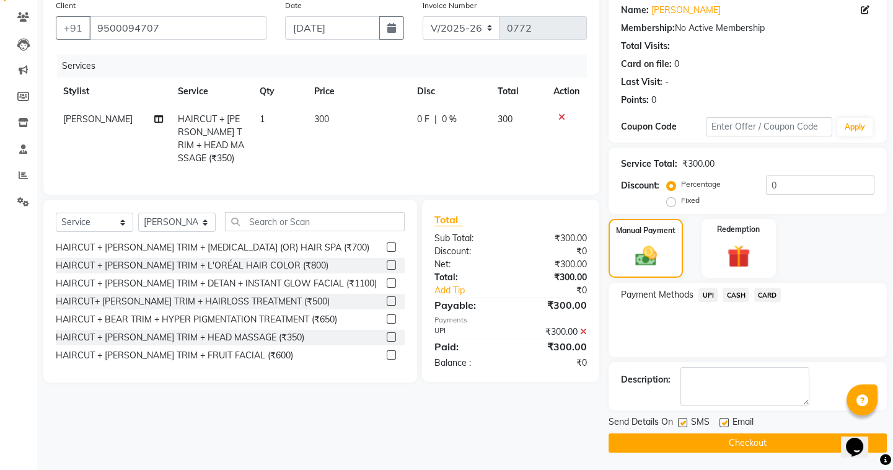
click at [698, 436] on button "Checkout" at bounding box center [748, 442] width 278 height 19
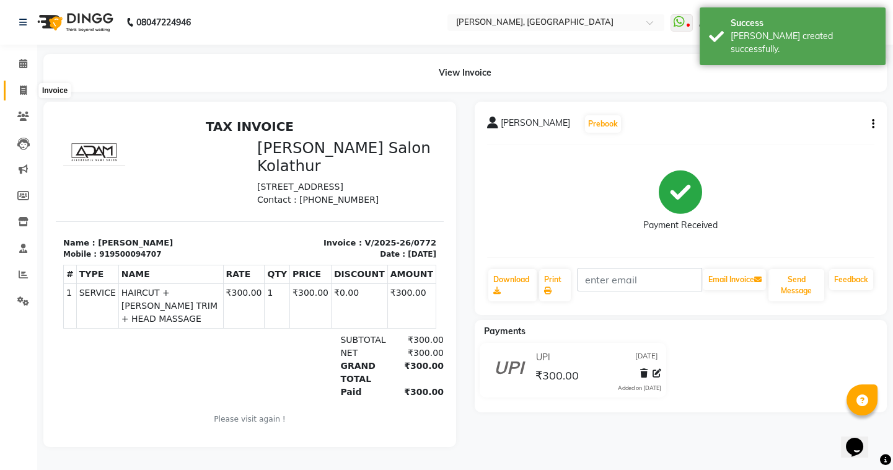
click at [26, 88] on icon at bounding box center [23, 90] width 7 height 9
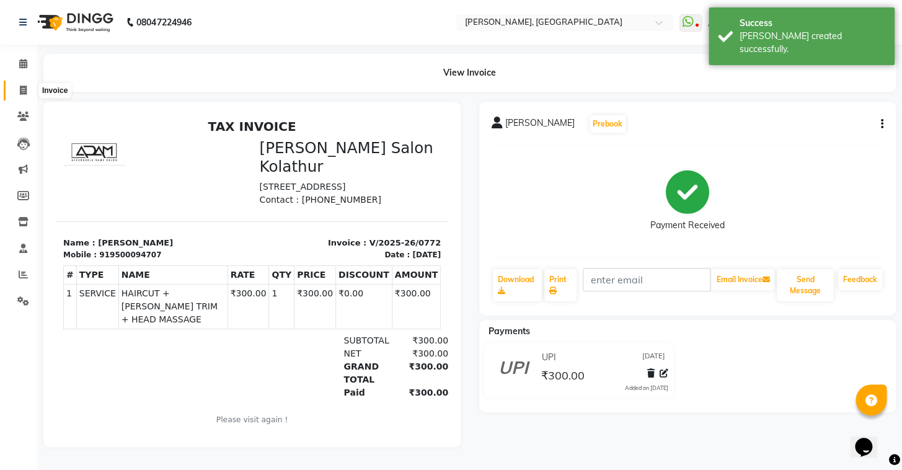
select select "8667"
select select "service"
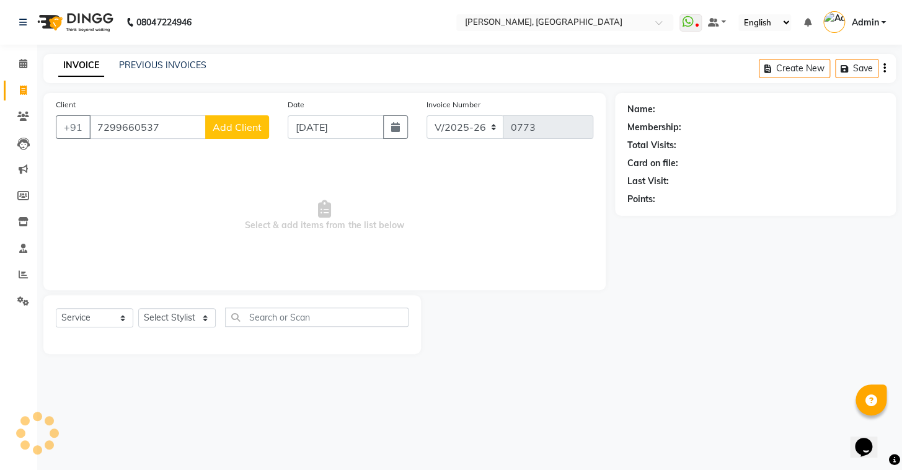
type input "7299660537"
click at [235, 124] on span "Add Client" at bounding box center [237, 127] width 49 height 12
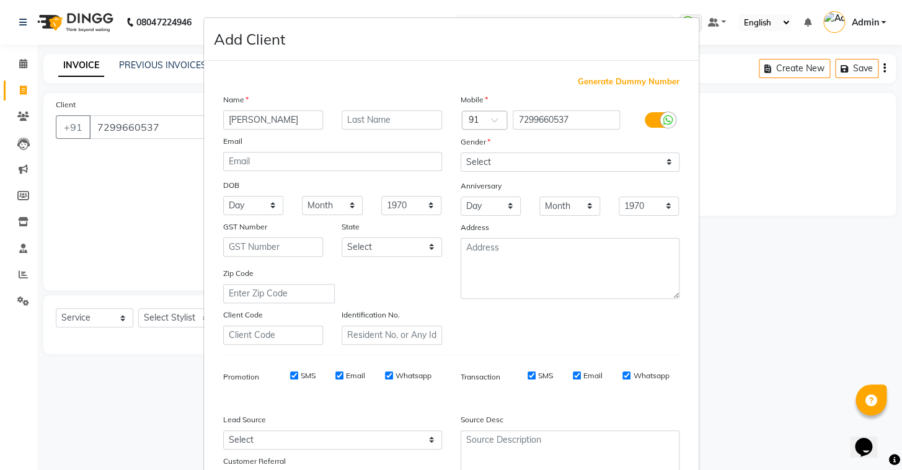
type input "[PERSON_NAME]"
drag, startPoint x: 471, startPoint y: 162, endPoint x: 469, endPoint y: 170, distance: 8.4
click at [471, 162] on select "Select Male Female Other Prefer Not To Say" at bounding box center [570, 161] width 219 height 19
select select "male"
click at [461, 152] on select "Select Male Female Other Prefer Not To Say" at bounding box center [570, 161] width 219 height 19
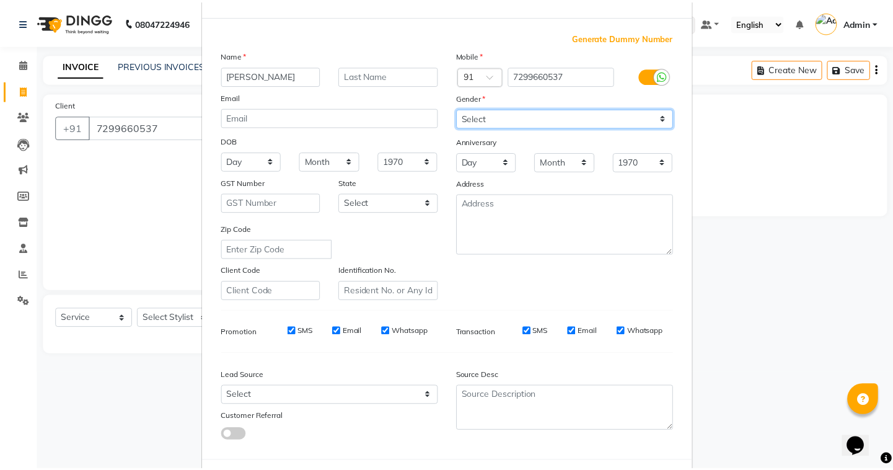
scroll to position [105, 0]
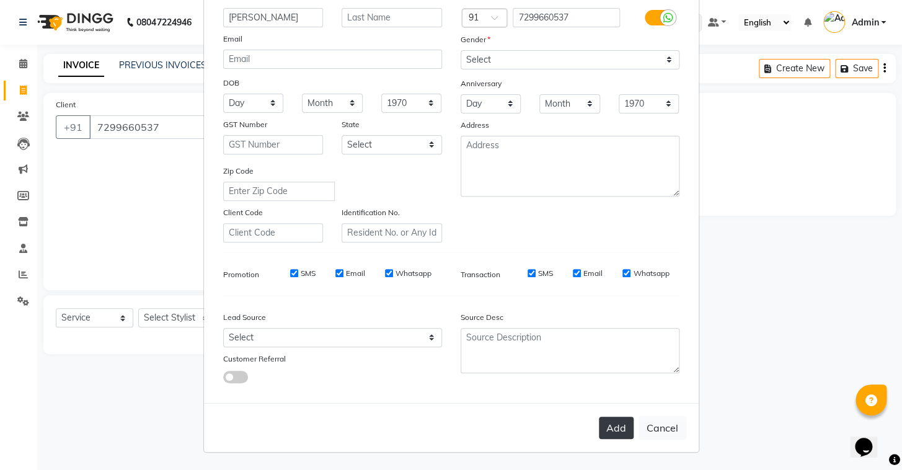
click at [604, 430] on button "Add" at bounding box center [616, 428] width 35 height 22
select select
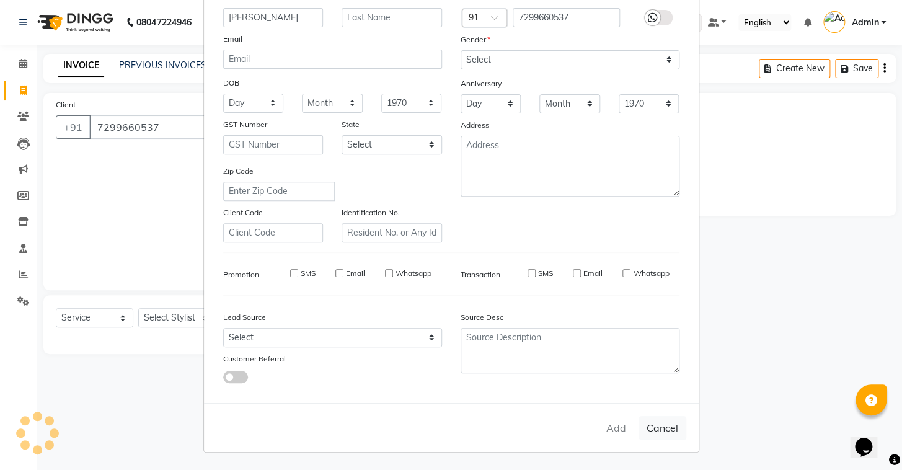
select select
checkbox input "false"
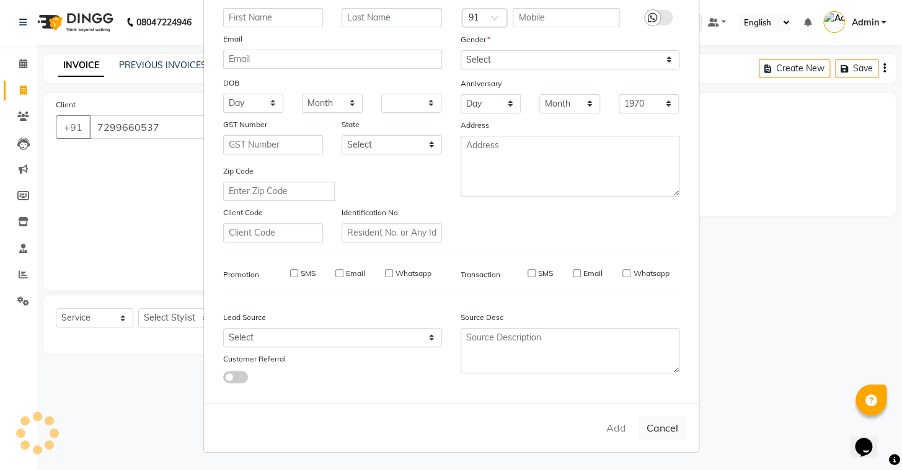
checkbox input "false"
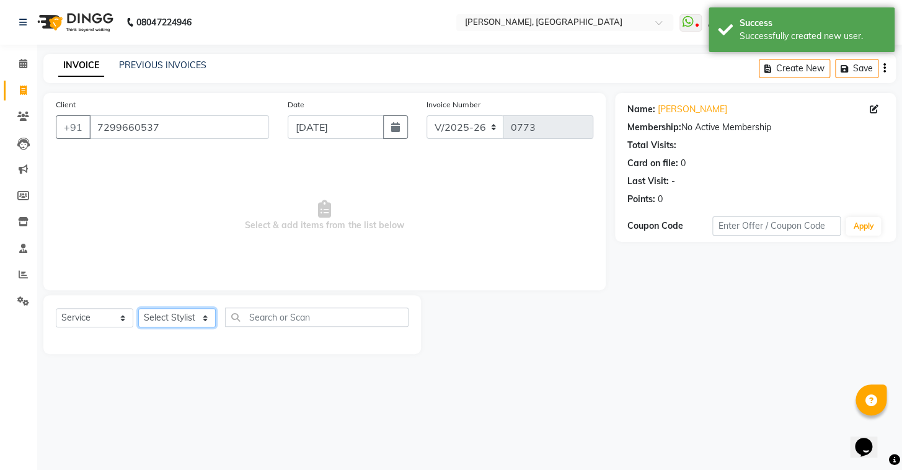
click at [157, 321] on select "Select Stylist Admin AMEER AHMAD MOHAMMED NAVAJISH MOHAMMED SANIR SHIVAM" at bounding box center [176, 317] width 77 height 19
select select "87513"
click at [138, 308] on select "Select Stylist Admin AMEER AHMAD MOHAMMED NAVAJISH MOHAMMED SANIR SHIVAM" at bounding box center [176, 317] width 77 height 19
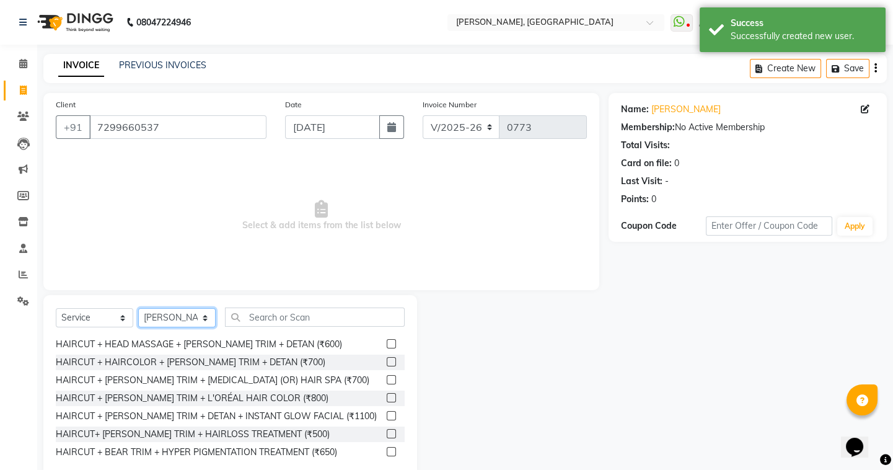
scroll to position [788, 0]
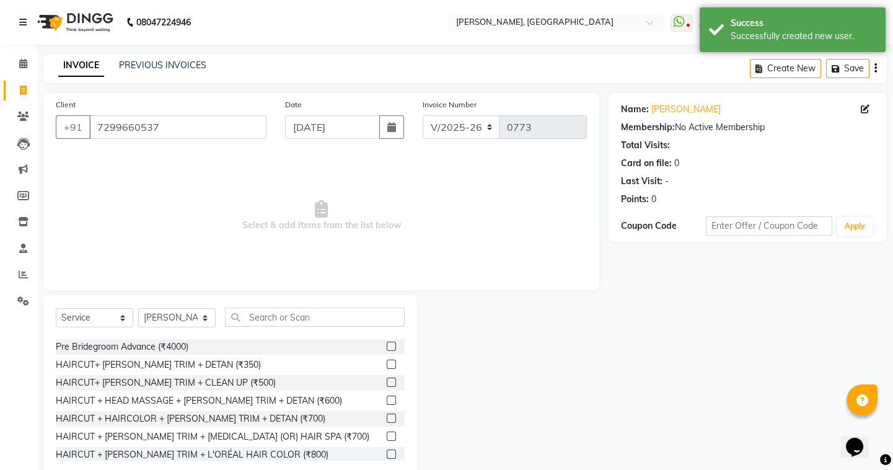
click at [387, 364] on label at bounding box center [391, 364] width 9 height 9
click at [387, 364] on input "checkbox" at bounding box center [391, 365] width 8 height 8
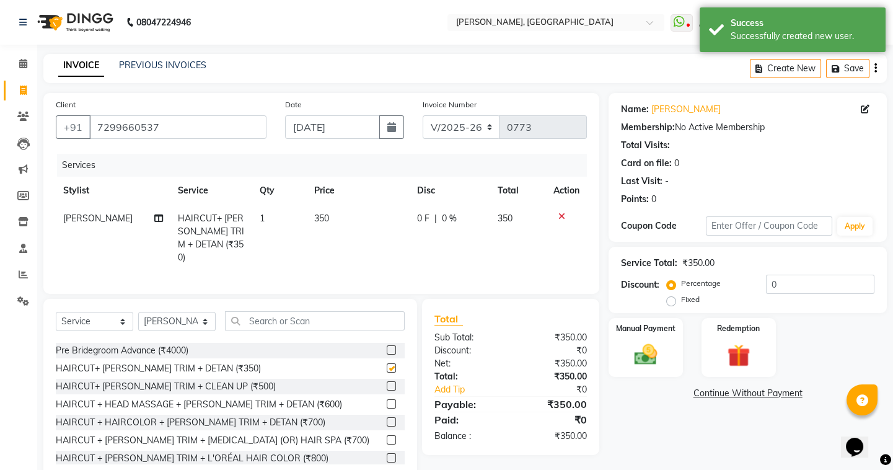
checkbox input "false"
click at [325, 224] on td "350" at bounding box center [359, 238] width 104 height 67
select select "87513"
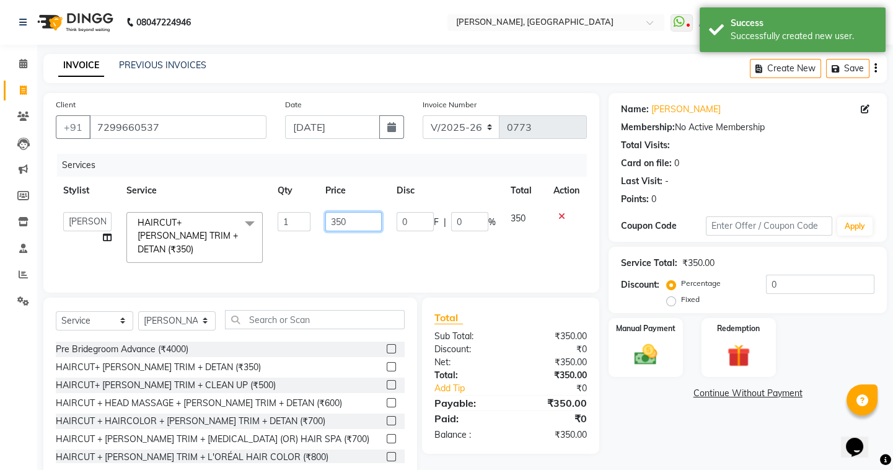
click at [340, 223] on input "350" at bounding box center [353, 221] width 56 height 19
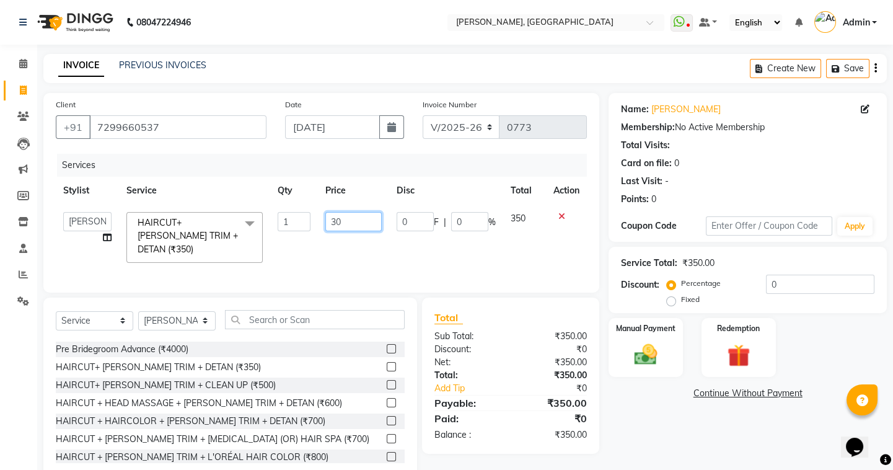
type input "300"
click at [353, 278] on div "Client +91 7299660537 Date 01-09-2025 Invoice Number V/2025 V/2025-26 0773 Serv…" at bounding box center [321, 193] width 556 height 200
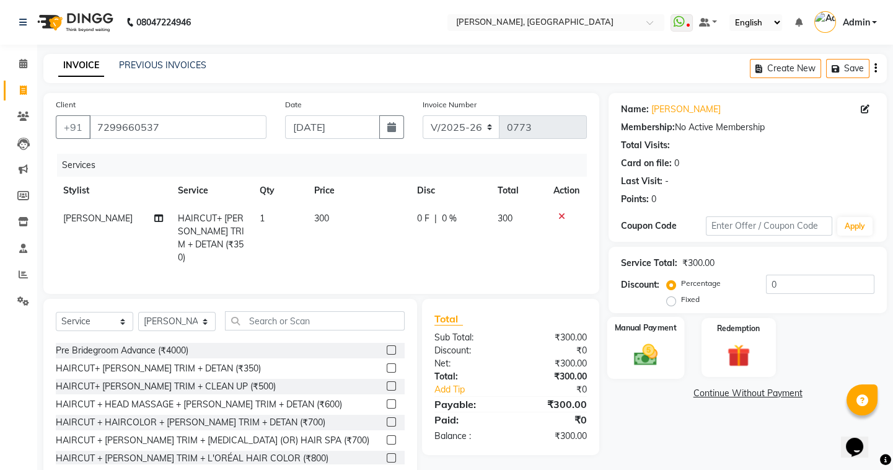
click at [660, 340] on div "Manual Payment" at bounding box center [645, 347] width 77 height 61
click at [702, 396] on span "UPI" at bounding box center [708, 394] width 19 height 14
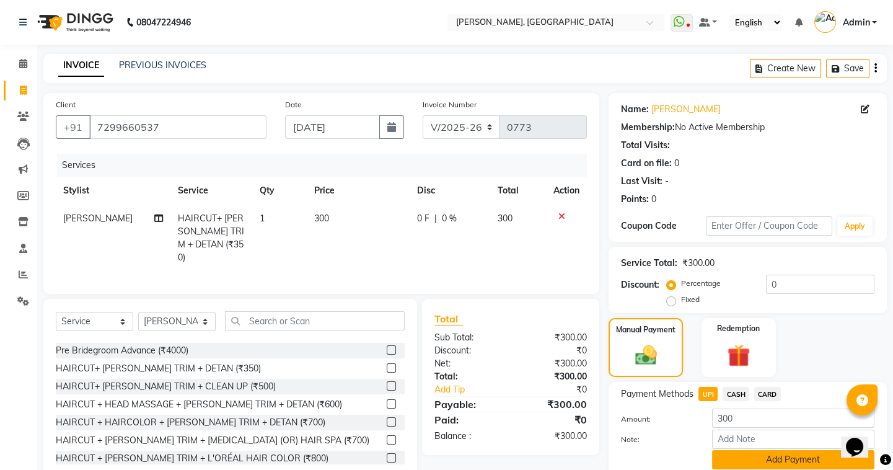
click at [768, 460] on button "Add Payment" at bounding box center [793, 459] width 162 height 19
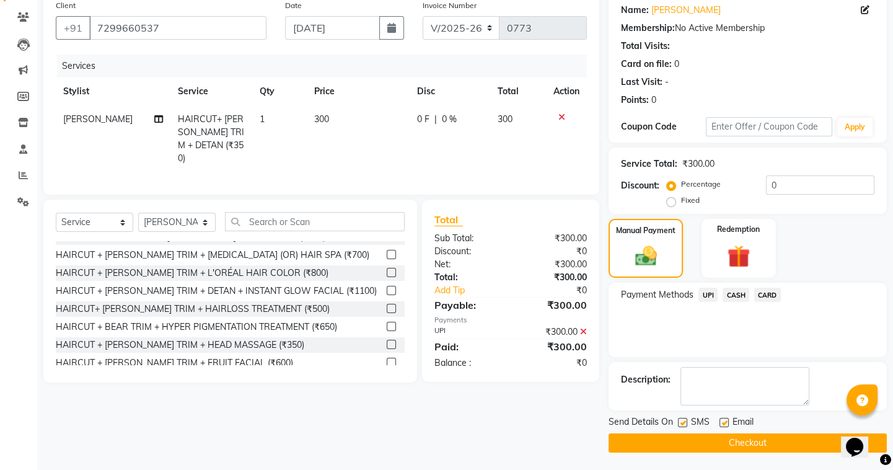
scroll to position [882, 0]
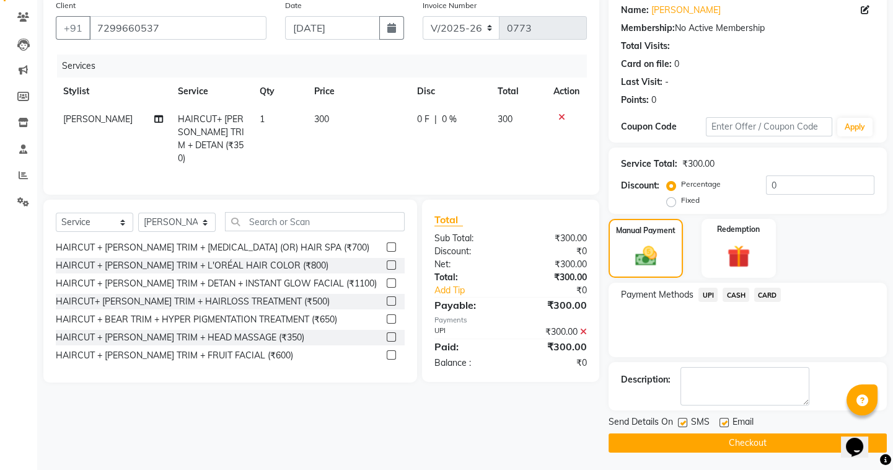
click at [387, 334] on label at bounding box center [391, 336] width 9 height 9
click at [387, 334] on input "checkbox" at bounding box center [391, 337] width 8 height 8
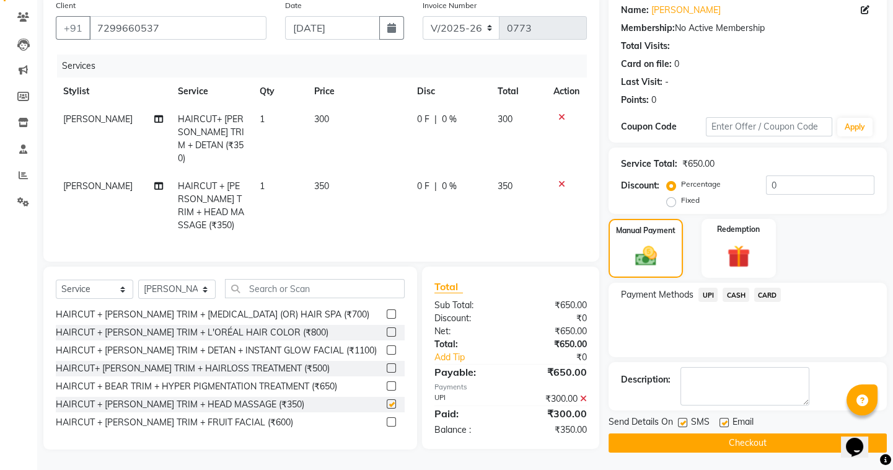
checkbox input "false"
click at [564, 121] on div at bounding box center [567, 117] width 26 height 9
click at [560, 113] on icon at bounding box center [562, 117] width 7 height 9
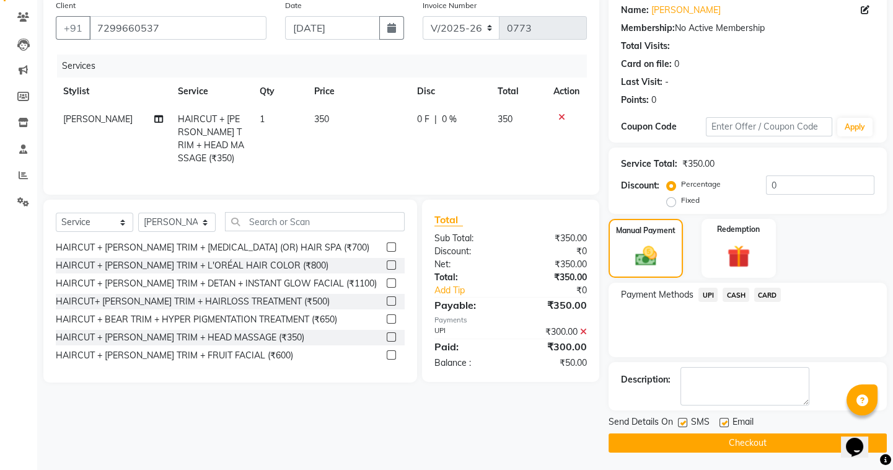
click at [323, 119] on span "350" at bounding box center [321, 118] width 15 height 11
select select "87513"
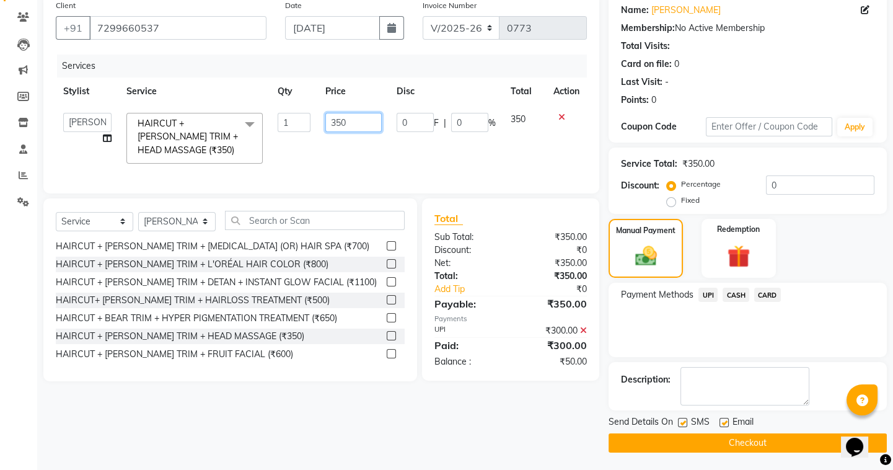
click at [355, 125] on input "350" at bounding box center [353, 122] width 56 height 19
type input "300"
click at [645, 441] on button "Checkout" at bounding box center [748, 442] width 278 height 19
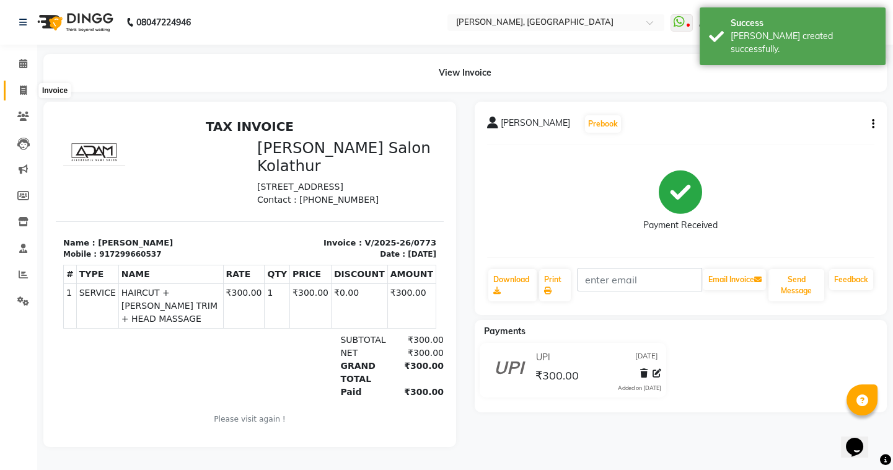
click at [17, 87] on span at bounding box center [23, 91] width 22 height 14
select select "service"
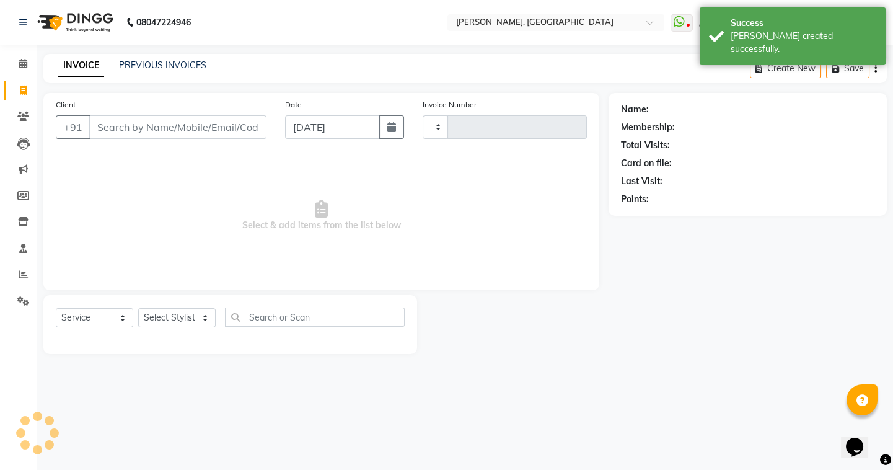
type input "0774"
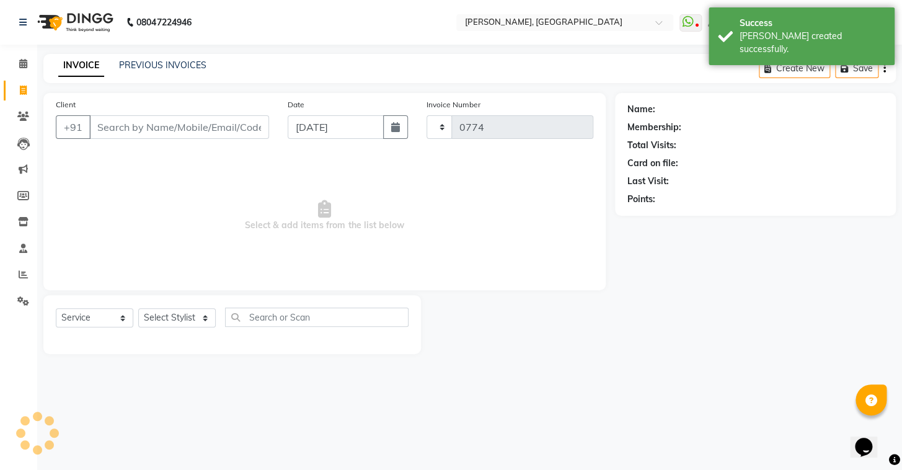
select select "8667"
click at [142, 64] on link "PREVIOUS INVOICES" at bounding box center [162, 65] width 87 height 11
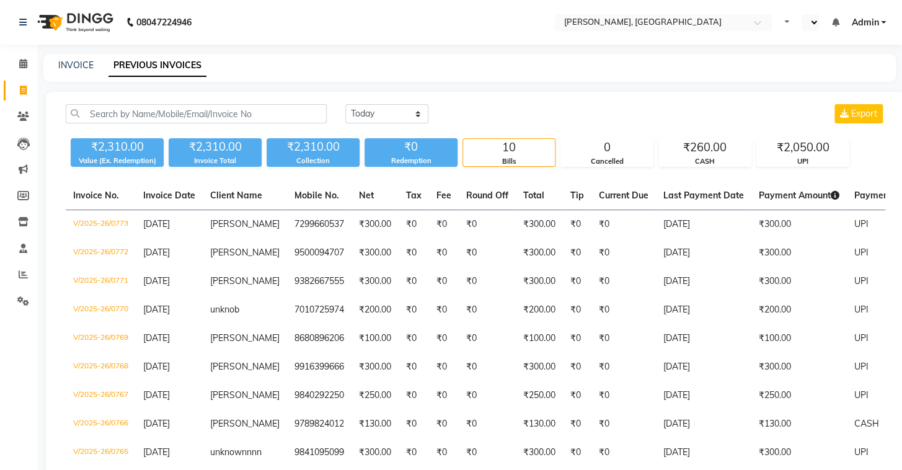
select select "en"
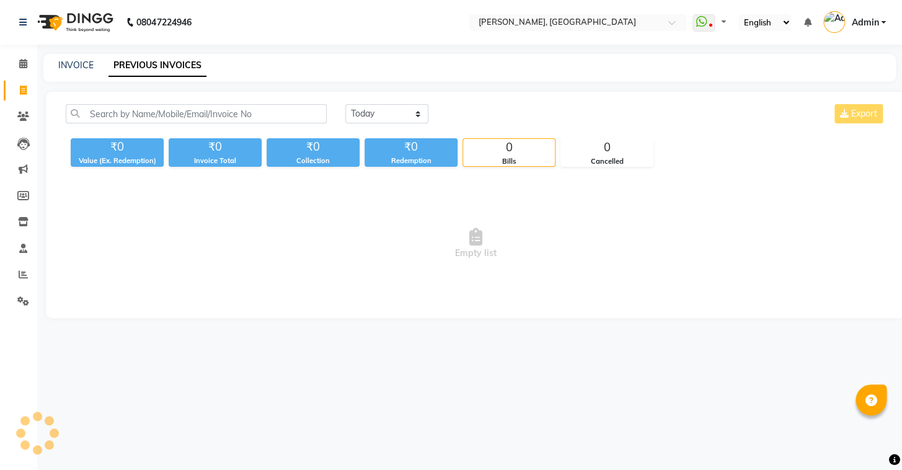
select select "en"
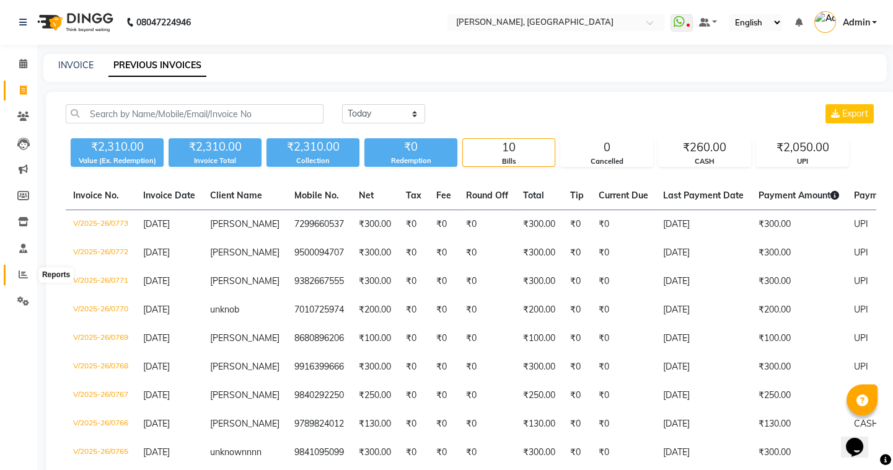
click at [20, 274] on icon at bounding box center [23, 274] width 9 height 9
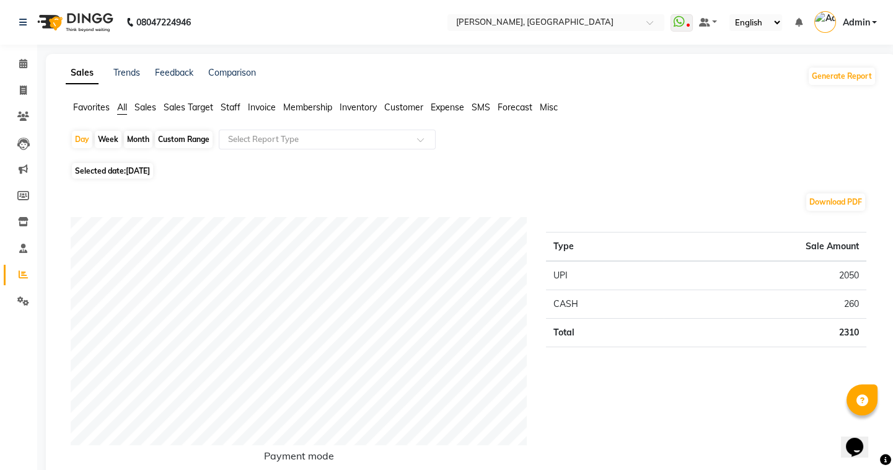
click at [235, 108] on span "Staff" at bounding box center [231, 107] width 20 height 11
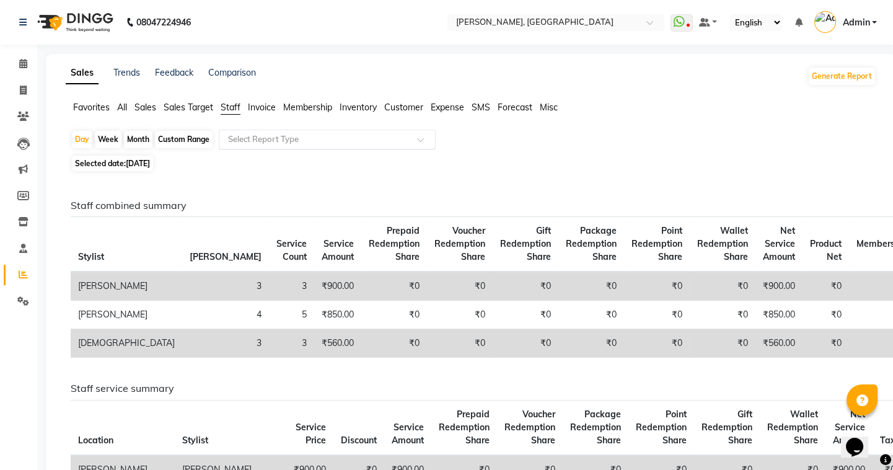
click at [262, 143] on input "text" at bounding box center [315, 139] width 179 height 12
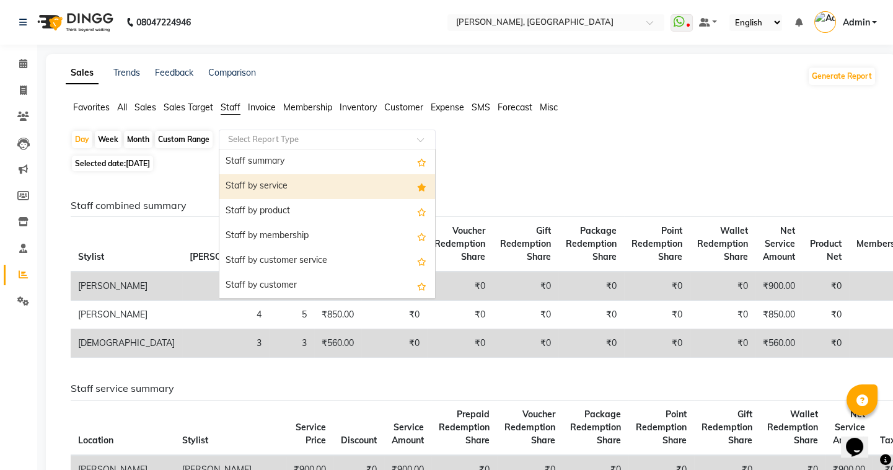
click at [269, 183] on div "Staff by service" at bounding box center [327, 186] width 216 height 25
select select "full_report"
select select "csv"
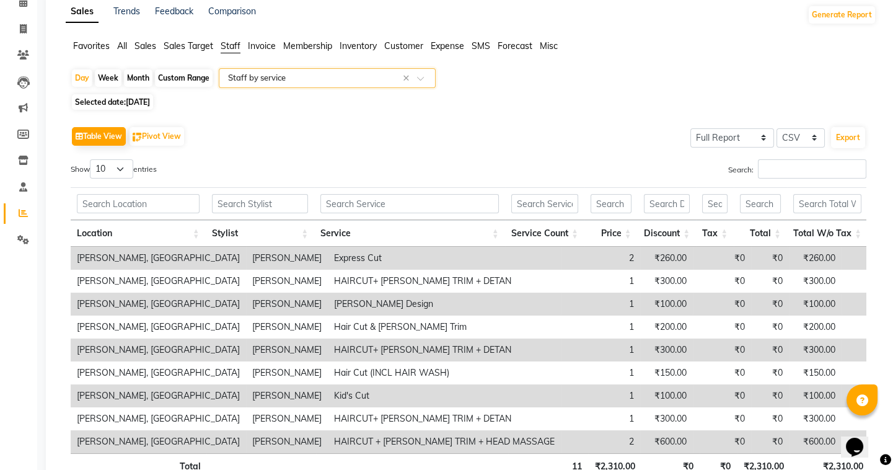
scroll to position [112, 0]
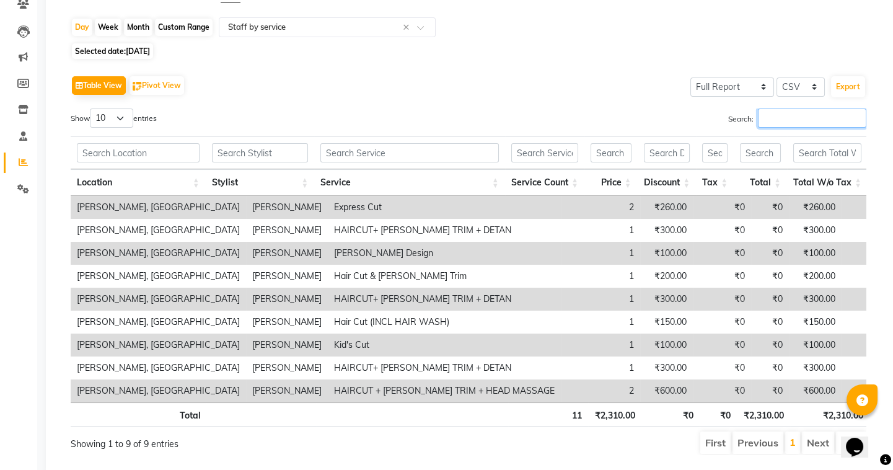
click at [782, 118] on input "Search:" at bounding box center [812, 117] width 108 height 19
click at [128, 48] on span "[DATE]" at bounding box center [138, 50] width 24 height 9
select select "9"
select select "2025"
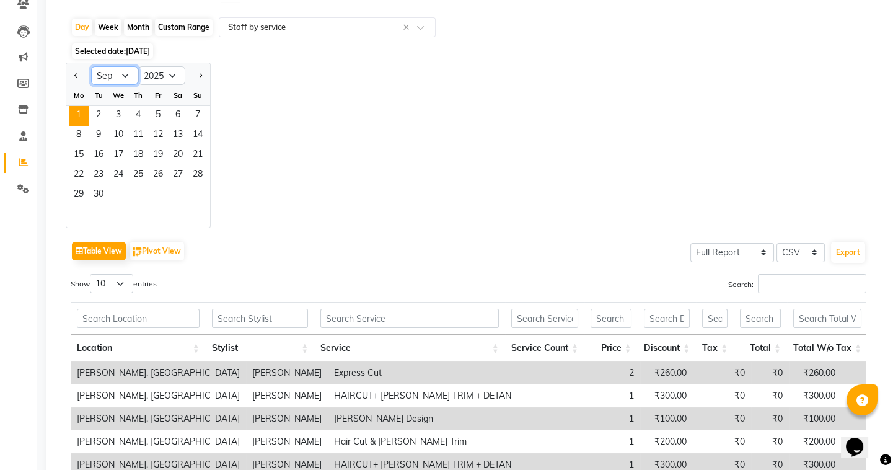
click at [121, 69] on select "Jan Feb Mar Apr May Jun [DATE] Aug Sep Oct Nov Dec" at bounding box center [114, 75] width 47 height 19
select select "8"
click at [91, 66] on select "Jan Feb Mar Apr May Jun [DATE] Aug Sep Oct Nov Dec" at bounding box center [114, 75] width 47 height 19
click at [304, 218] on div "Jan Feb Mar Apr May Jun [DATE] Aug Sep Oct Nov [DATE] 2016 2017 2018 2019 2020 …" at bounding box center [471, 146] width 811 height 166
click at [192, 189] on span "31" at bounding box center [198, 195] width 20 height 20
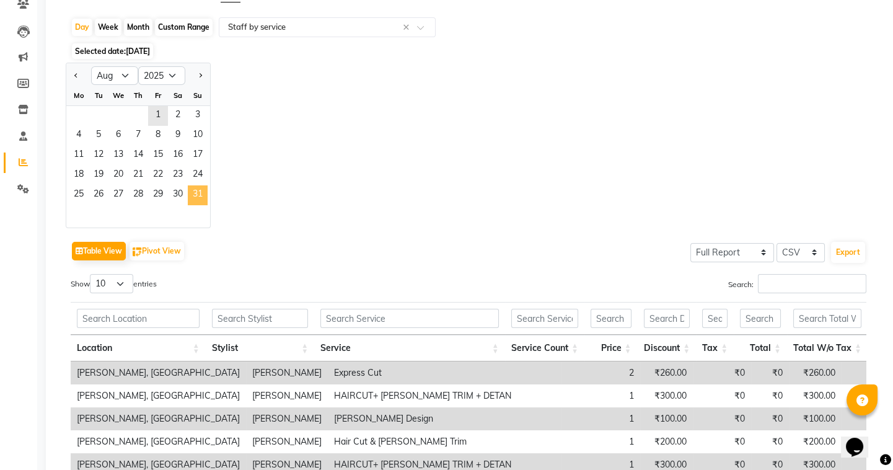
scroll to position [0, 0]
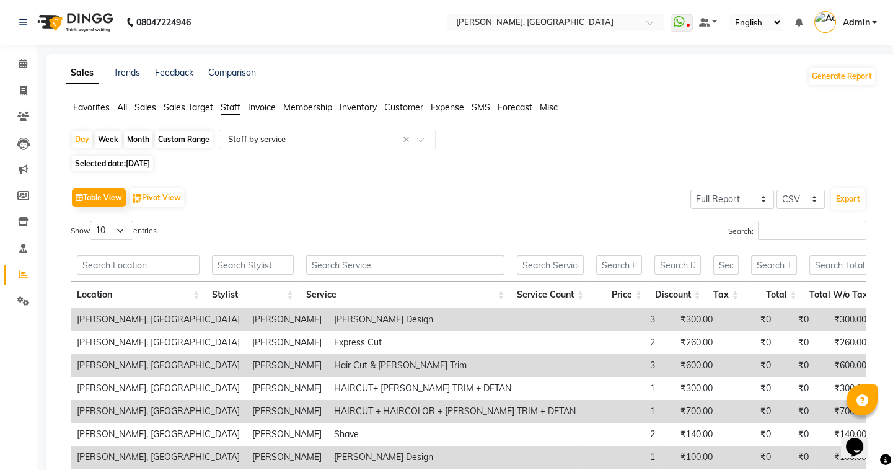
click at [771, 241] on div "Search:" at bounding box center [672, 233] width 389 height 24
click at [774, 236] on input "Search:" at bounding box center [812, 230] width 108 height 19
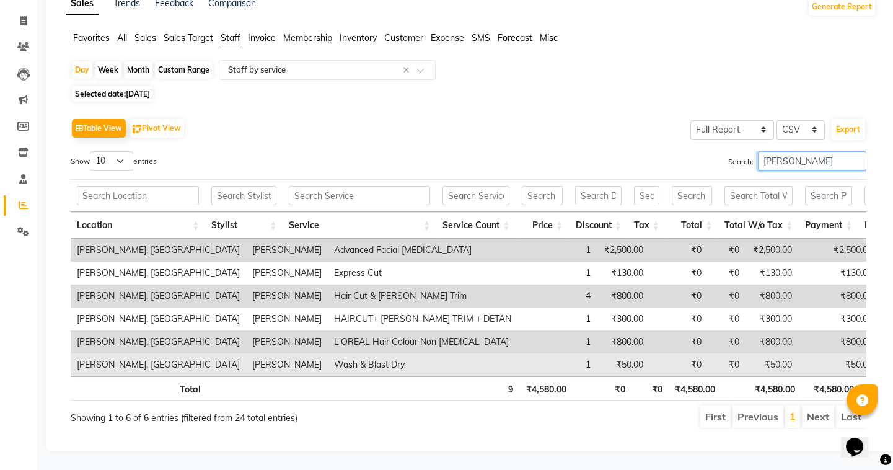
scroll to position [86, 0]
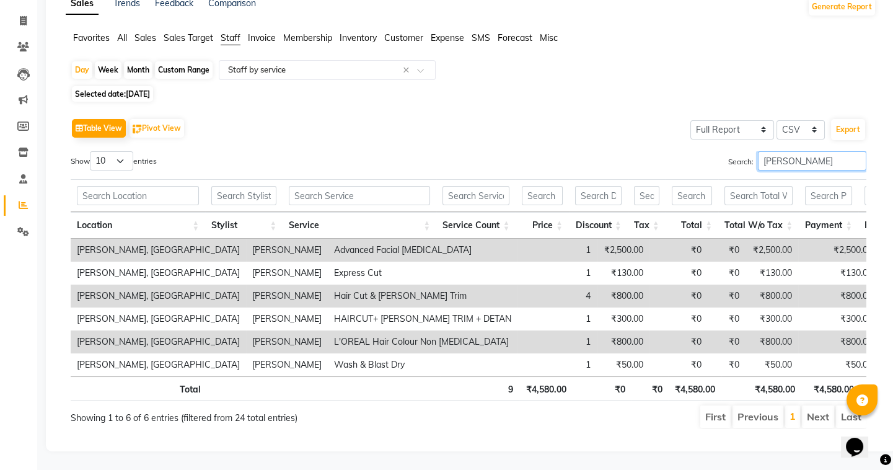
type input "[PERSON_NAME]"
